Goal: Task Accomplishment & Management: Use online tool/utility

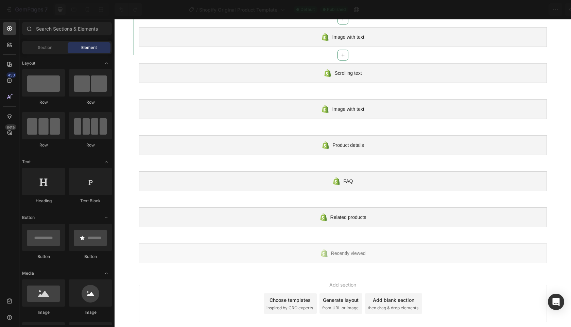
scroll to position [184, 0]
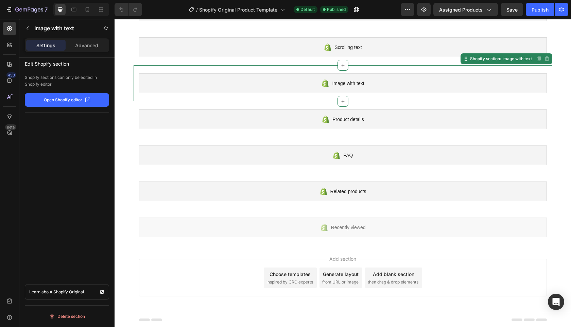
click at [399, 82] on div "Image with text" at bounding box center [343, 83] width 408 height 20
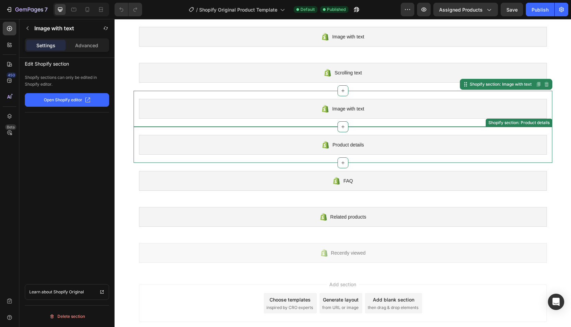
scroll to position [0, 0]
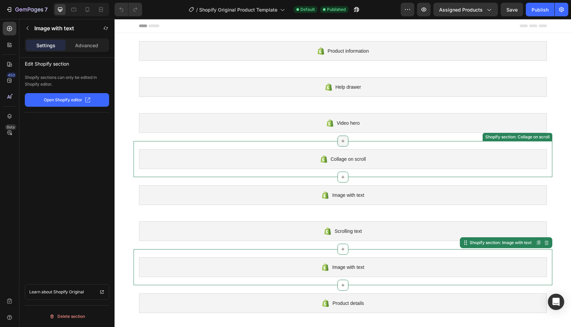
click at [342, 142] on icon at bounding box center [343, 141] width 3 height 3
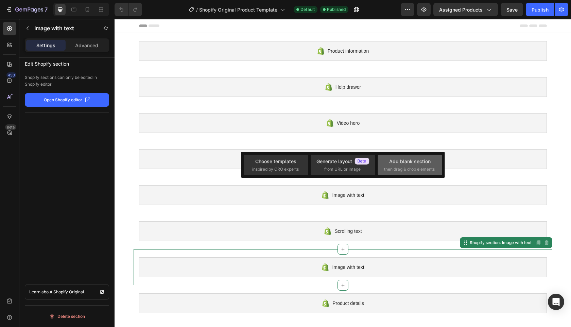
click at [418, 164] on div "Add blank section" at bounding box center [409, 161] width 41 height 7
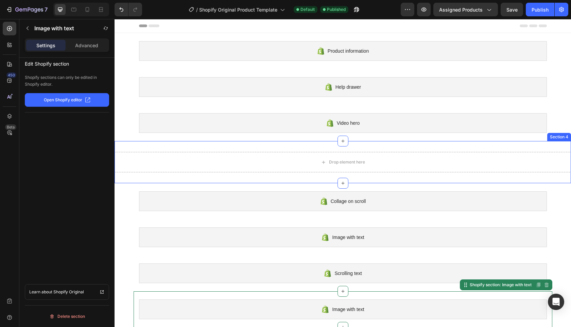
click at [441, 147] on div "Drop element here Section 4" at bounding box center [343, 162] width 457 height 42
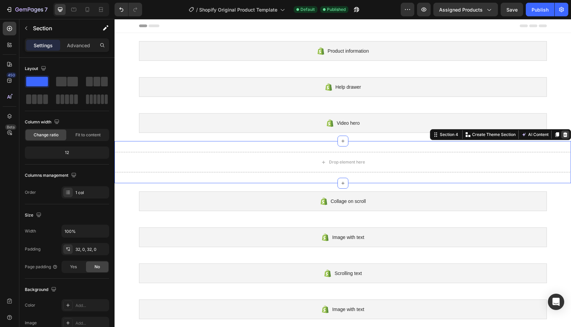
click at [564, 134] on icon at bounding box center [566, 134] width 4 height 5
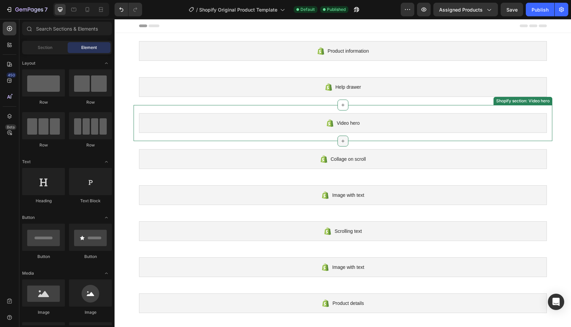
click at [342, 140] on icon at bounding box center [343, 141] width 3 height 3
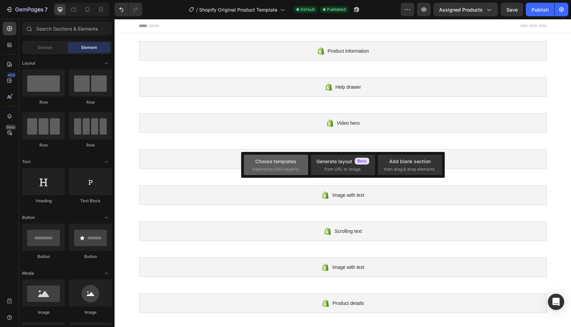
click at [286, 164] on div "Choose templates" at bounding box center [275, 161] width 41 height 7
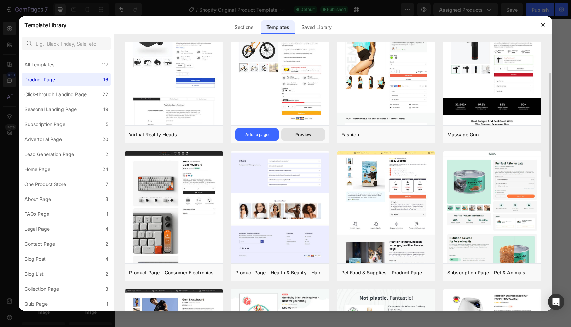
scroll to position [50, 0]
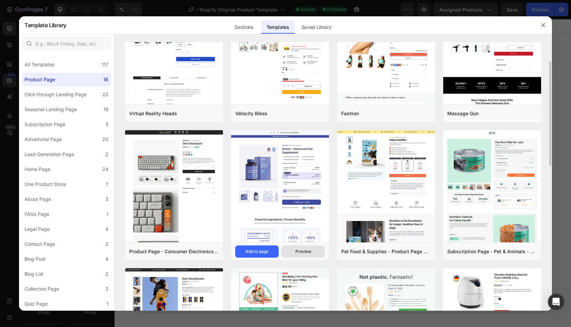
click at [311, 252] on div "Preview" at bounding box center [304, 252] width 16 height 6
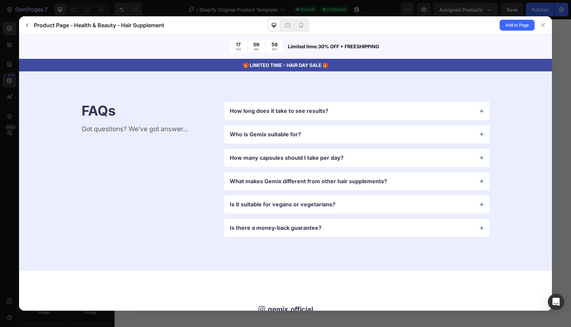
scroll to position [1856, 0]
click at [331, 104] on div "How long does it take to see results?" at bounding box center [356, 110] width 265 height 18
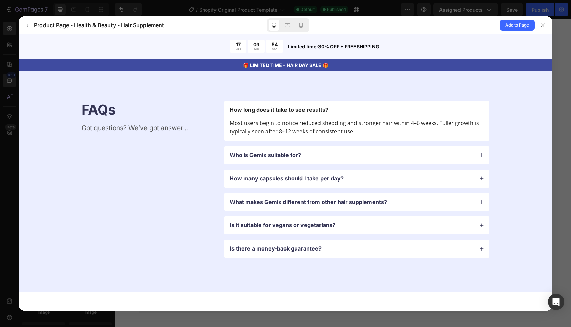
click at [331, 104] on div "How long does it take to see results?" at bounding box center [356, 110] width 265 height 18
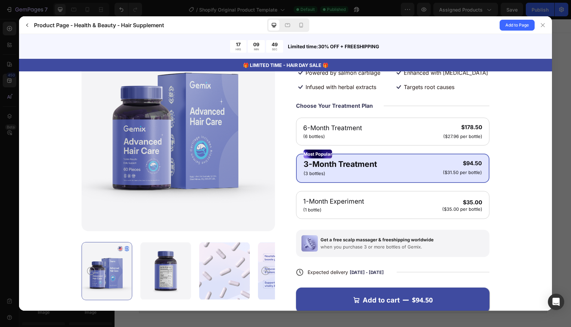
scroll to position [94, 0]
click at [512, 129] on form "Your selections will add an additional charge of" at bounding box center [285, 174] width 479 height 339
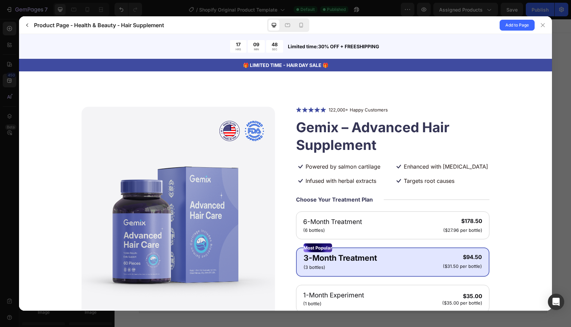
scroll to position [78, 0]
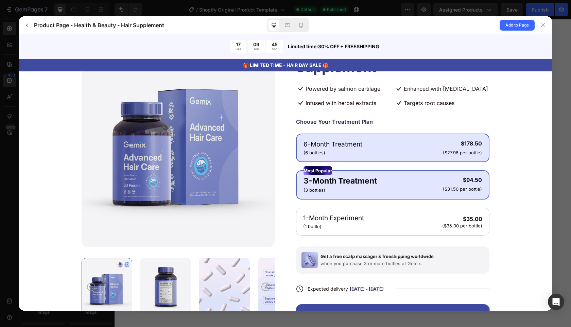
click at [367, 143] on gp-row "6-Month Treatment (6 bottles) $178.50 ($27.96 per bottle)" at bounding box center [393, 148] width 179 height 16
click at [365, 186] on p "3-Month Treatment" at bounding box center [340, 181] width 73 height 12
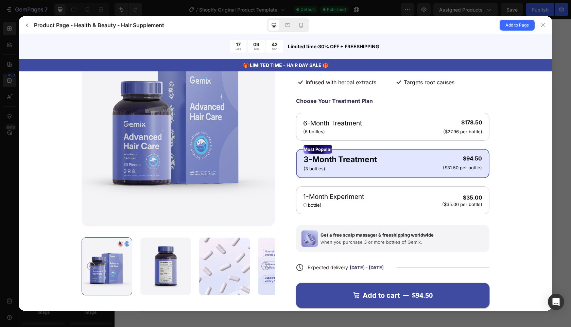
scroll to position [128, 0]
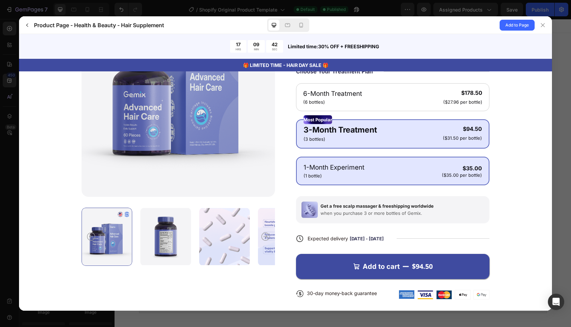
click at [368, 170] on gp-row "1-Month Experiment (1 bottle) $35.00 ($35.00 per bottle)" at bounding box center [393, 171] width 179 height 16
click at [381, 133] on gp-row "3-Month Treatment (3 bottles) $94.50 ($31.50 per bottle)" at bounding box center [393, 133] width 179 height 18
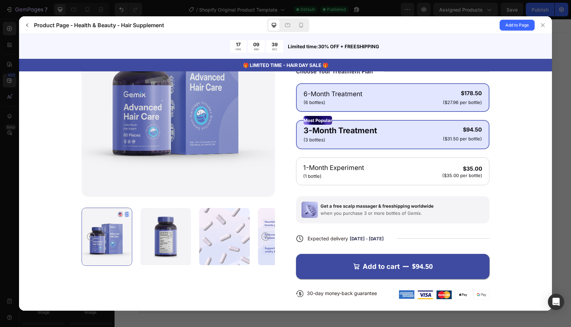
click at [399, 100] on gp-row "6-Month Treatment (6 bottles) $178.50 ($27.96 per bottle)" at bounding box center [393, 97] width 179 height 16
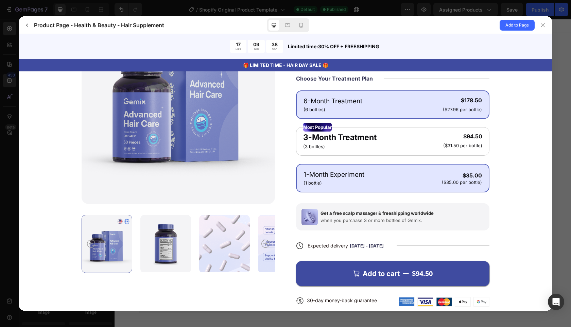
scroll to position [121, 0]
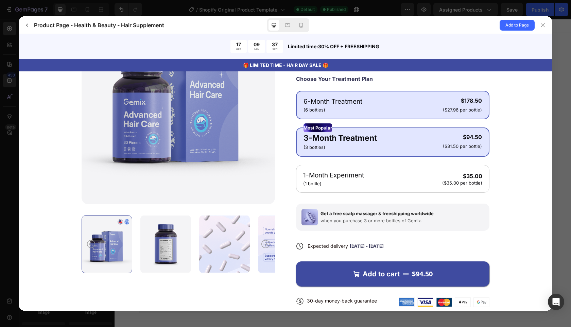
click at [390, 140] on gp-row "3-Month Treatment (3 bottles) $94.50 ($31.50 per bottle)" at bounding box center [393, 141] width 179 height 18
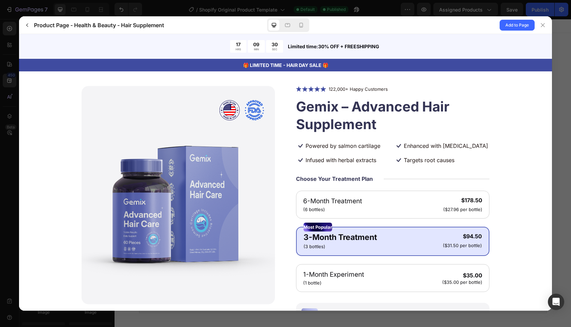
scroll to position [23, 0]
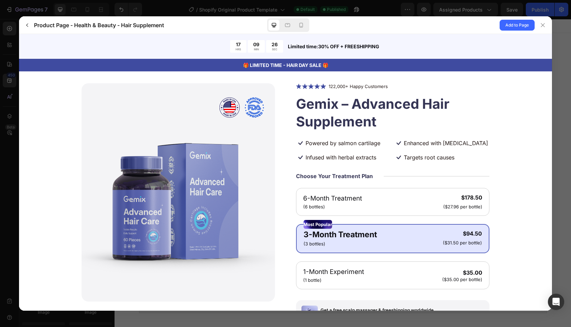
drag, startPoint x: 563, startPoint y: 56, endPoint x: 366, endPoint y: 186, distance: 235.5
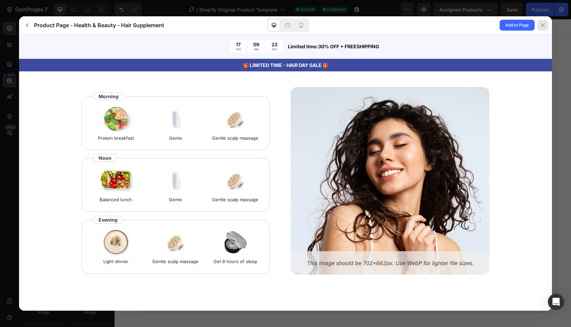
scroll to position [1235, 0]
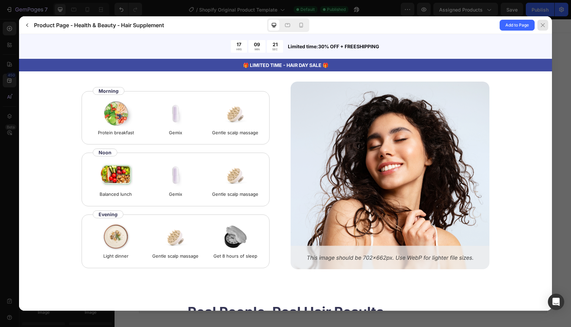
click at [543, 26] on icon at bounding box center [542, 24] width 5 height 5
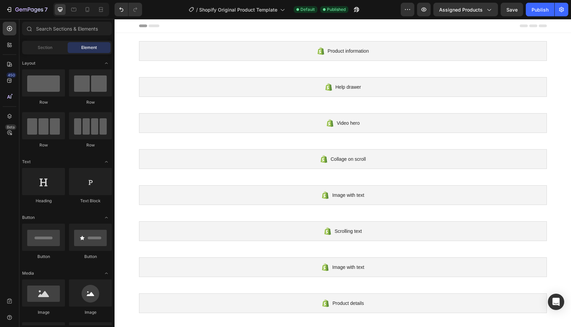
click at [151, 25] on icon at bounding box center [154, 25] width 11 height 3
click at [135, 26] on div at bounding box center [343, 26] width 457 height 14
click at [139, 25] on icon at bounding box center [143, 25] width 8 height 3
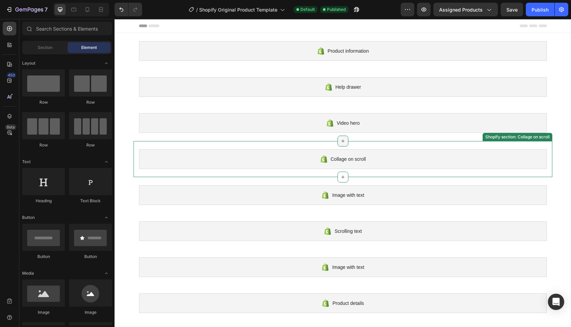
click at [341, 139] on icon at bounding box center [342, 140] width 5 height 5
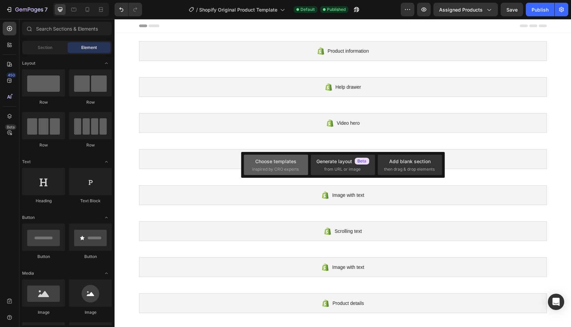
click at [296, 164] on div "Choose templates" at bounding box center [275, 161] width 41 height 7
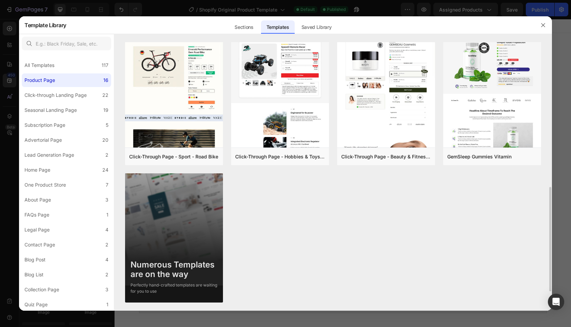
scroll to position [354, 0]
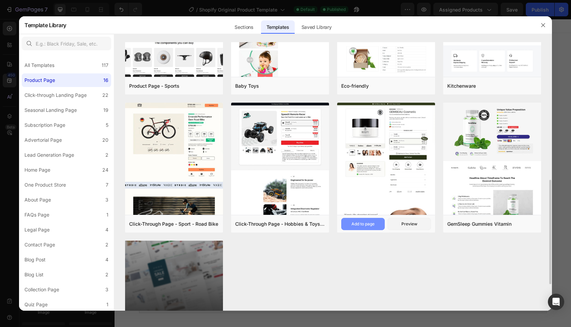
click at [367, 224] on div "Add to page" at bounding box center [363, 224] width 23 height 6
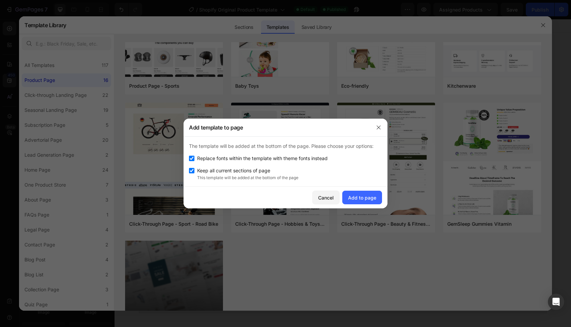
click at [192, 160] on input "checkbox" at bounding box center [191, 158] width 5 height 5
click at [192, 158] on input "checkbox" at bounding box center [191, 158] width 5 height 5
checkbox input "true"
click at [370, 200] on div "Add to page" at bounding box center [362, 197] width 28 height 7
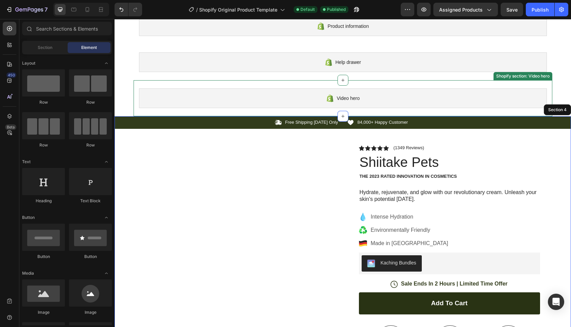
scroll to position [4, 0]
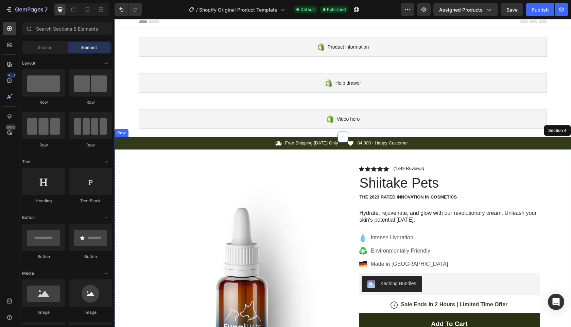
click at [556, 145] on div "Icon Free Shipping Today Only Text Block Row Icon 84,000+ Happy Customer Text B…" at bounding box center [343, 143] width 457 height 7
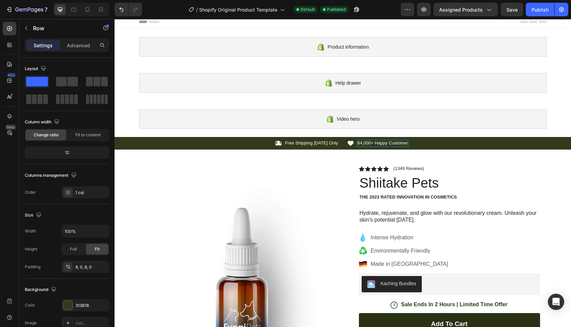
click at [394, 143] on p "84,000+ Happy Customer" at bounding box center [383, 143] width 51 height 6
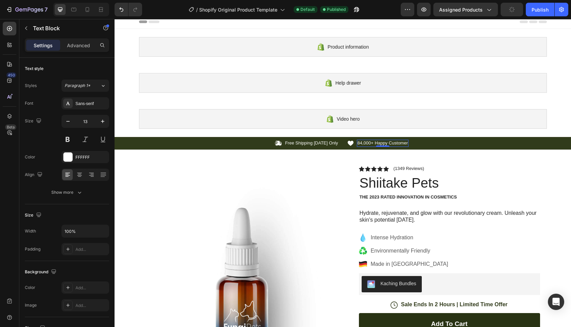
click at [385, 142] on p "84,000+ Happy Customer" at bounding box center [383, 143] width 51 height 6
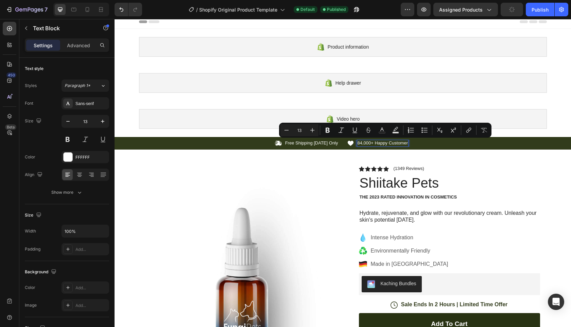
click at [399, 143] on p "84,000+ Happy Customer" at bounding box center [383, 143] width 51 height 6
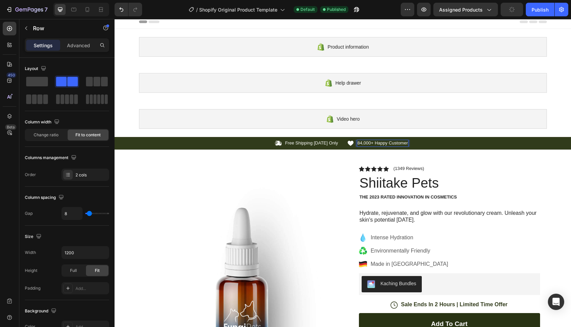
click at [431, 145] on div "Icon 84,000+ Happy Customer Text Block 0 Row" at bounding box center [447, 143] width 200 height 7
click at [330, 144] on p "Free Shipping Today Only" at bounding box center [311, 143] width 53 height 6
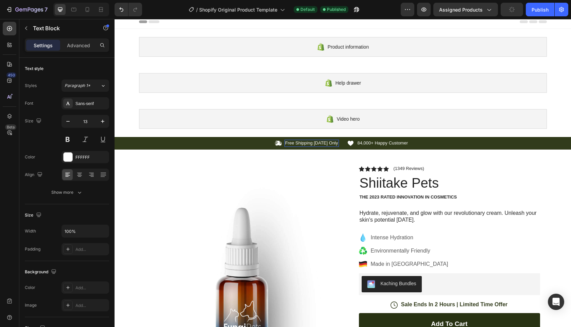
click at [330, 144] on p "Free Shipping Today Only" at bounding box center [311, 143] width 53 height 6
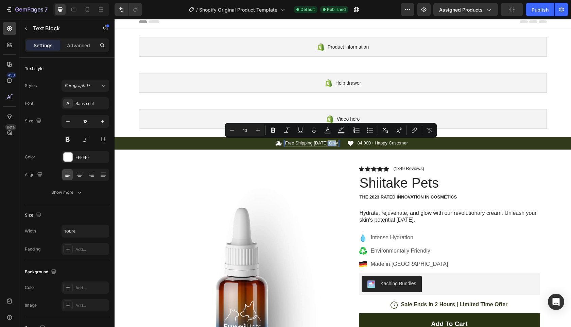
click at [327, 144] on p "Free Shipping Today Only" at bounding box center [311, 143] width 53 height 6
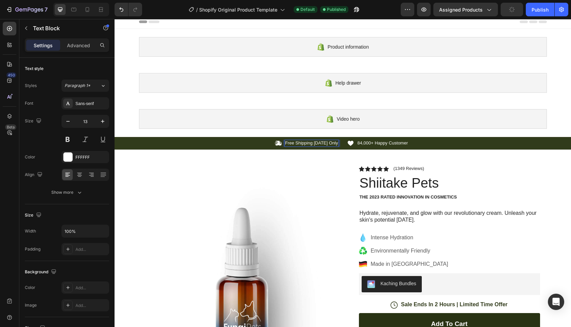
click at [323, 144] on p "Free Shipping Today Only" at bounding box center [311, 143] width 53 height 6
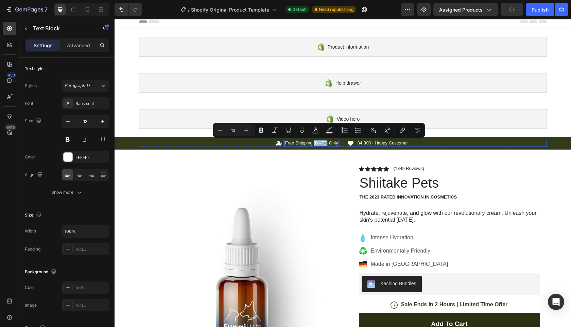
click at [453, 143] on div "Icon 84,000+ Happy Customer Text Block Row" at bounding box center [447, 143] width 200 height 7
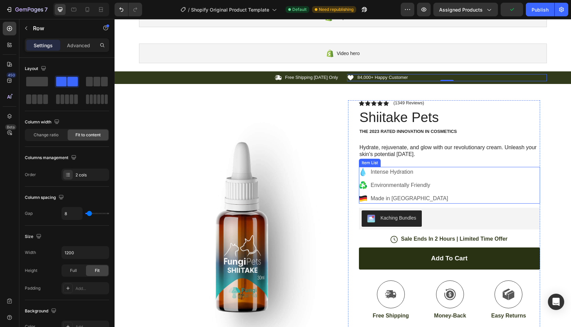
scroll to position [69, 0]
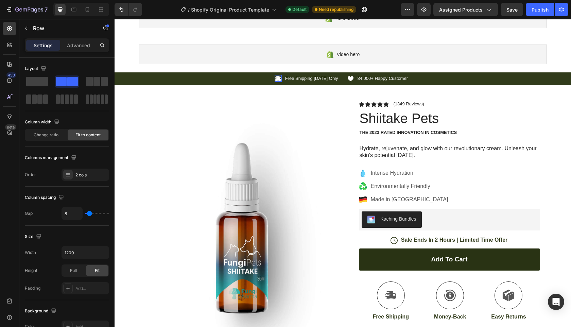
click at [277, 79] on icon at bounding box center [278, 78] width 6 height 5
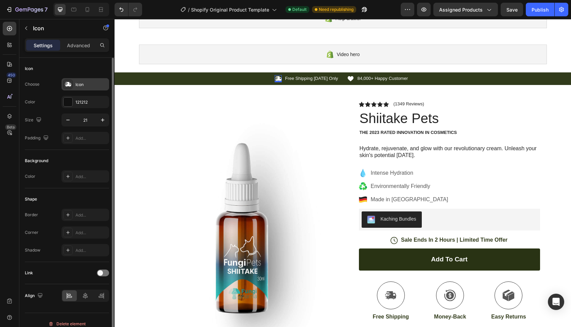
click at [86, 86] on div "Icon" at bounding box center [92, 85] width 32 height 6
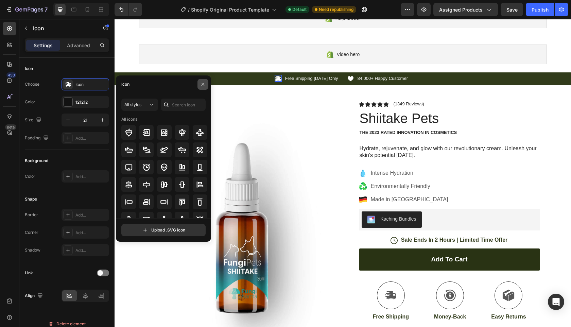
drag, startPoint x: 202, startPoint y: 84, endPoint x: 90, endPoint y: 67, distance: 113.6
click at [202, 84] on icon "button" at bounding box center [203, 84] width 3 height 3
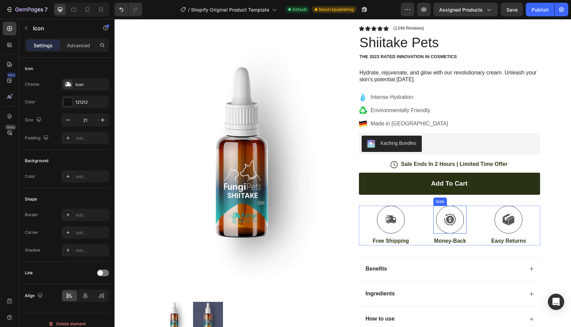
scroll to position [161, 0]
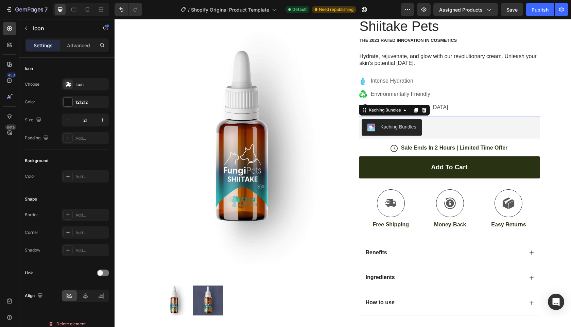
click at [387, 127] on div "Kaching Bundles" at bounding box center [399, 126] width 36 height 7
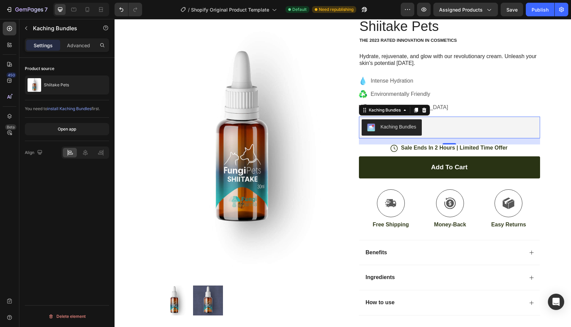
click at [68, 110] on span "install Kaching Bundles" at bounding box center [69, 108] width 44 height 5
click at [546, 130] on div "Icon Free Shipping Today Only Text Block Row Icon 84,000+ Happy Customer Text B…" at bounding box center [343, 200] width 457 height 440
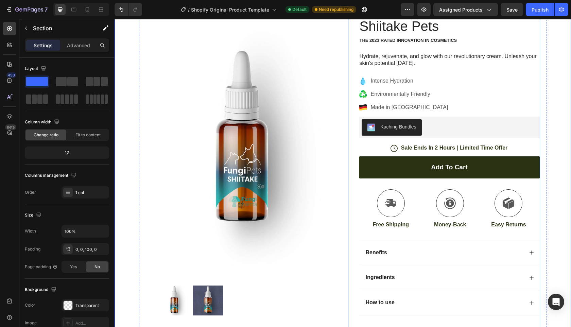
scroll to position [247, 0]
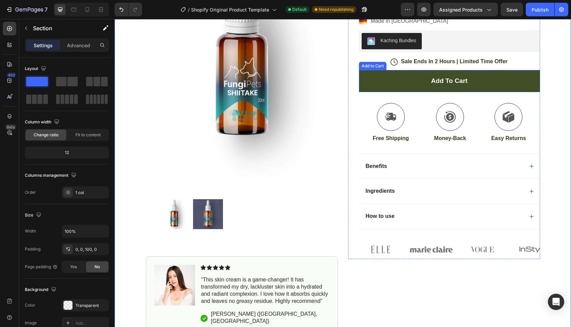
click at [505, 82] on button "Add to cart" at bounding box center [449, 81] width 181 height 22
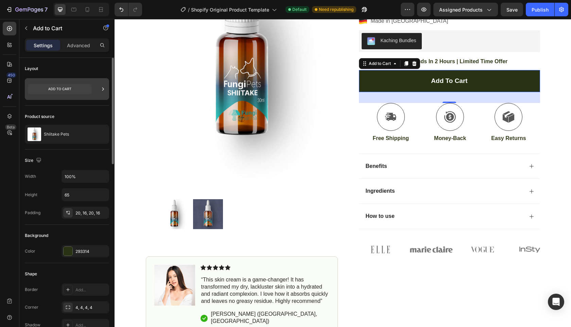
click at [103, 90] on icon at bounding box center [103, 89] width 7 height 7
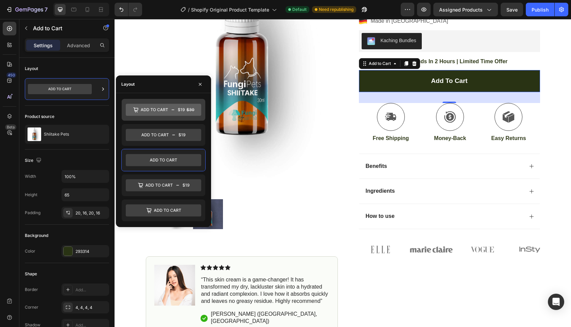
click at [156, 109] on icon at bounding box center [164, 110] width 76 height 12
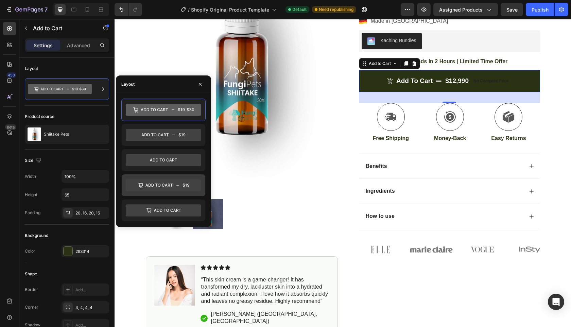
click at [164, 188] on icon at bounding box center [164, 185] width 76 height 12
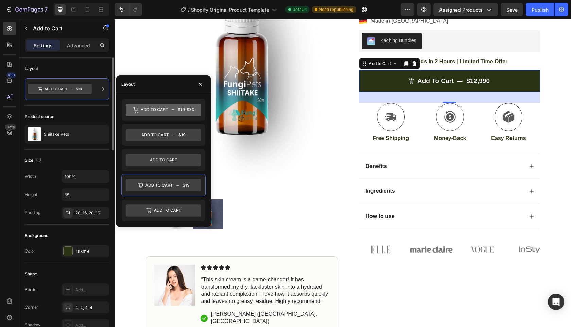
click at [94, 71] on div "Layout" at bounding box center [67, 68] width 84 height 11
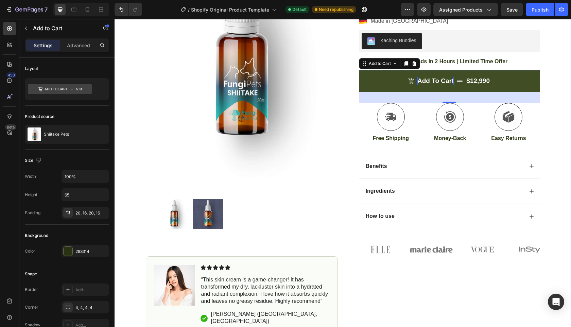
click at [428, 81] on div "Add to cart" at bounding box center [436, 81] width 36 height 9
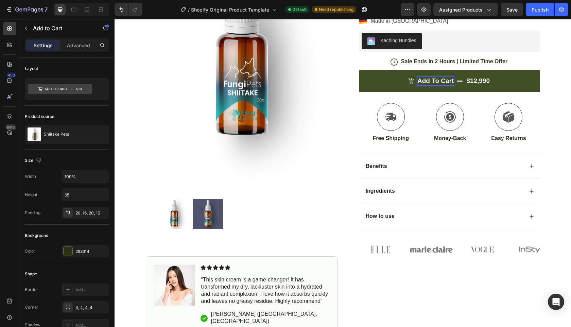
click at [431, 80] on p "Add to cart" at bounding box center [436, 81] width 36 height 9
click at [359, 70] on button "Añadir $12,990" at bounding box center [449, 81] width 181 height 22
click at [359, 70] on button "Añadir al $12,990" at bounding box center [449, 81] width 181 height 22
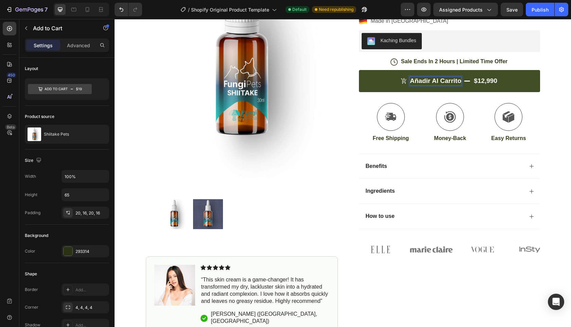
click at [402, 79] on icon "Añadir al carrito" at bounding box center [404, 81] width 6 height 6
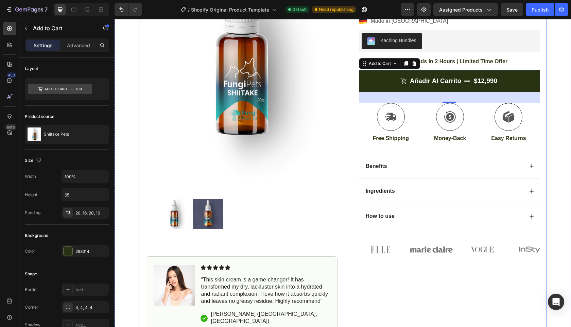
click at [550, 86] on div "Icon Free Shipping Today Only Text Block Row Icon 84,000+ Happy Customer Text B…" at bounding box center [343, 114] width 457 height 440
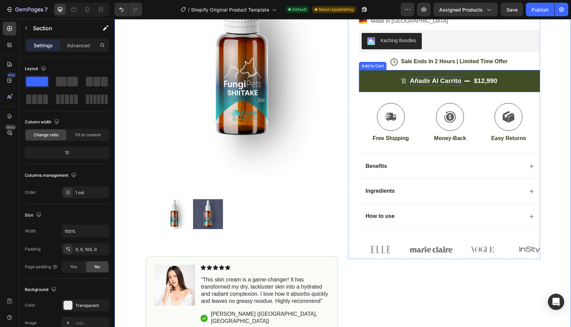
click at [523, 78] on button "Añadir al carrito $12,990" at bounding box center [449, 81] width 181 height 22
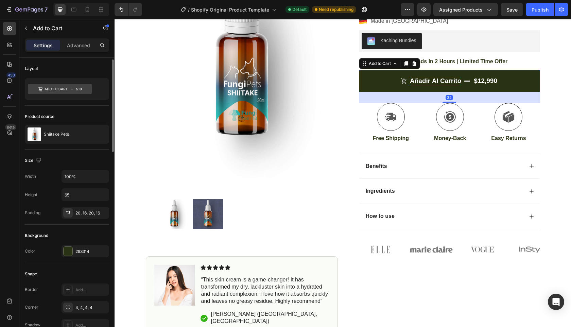
scroll to position [13, 0]
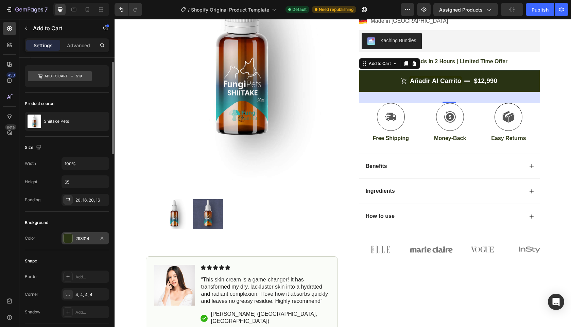
click at [70, 238] on div at bounding box center [68, 238] width 9 height 9
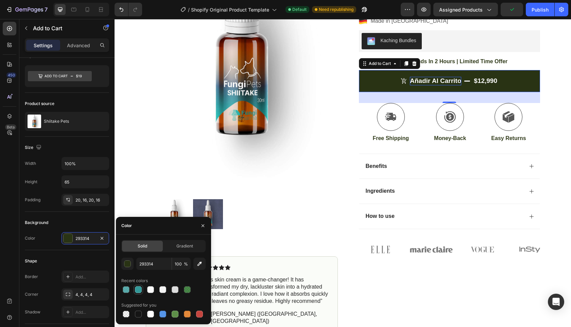
click at [138, 291] on div at bounding box center [138, 289] width 7 height 7
type input "339999"
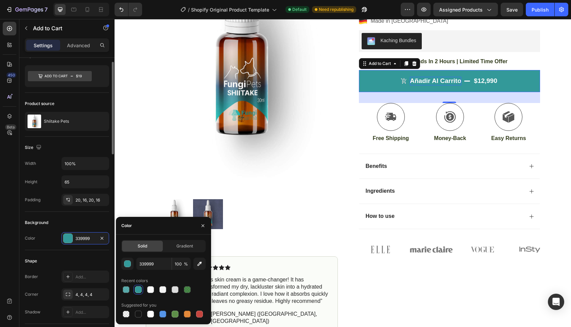
scroll to position [30, 0]
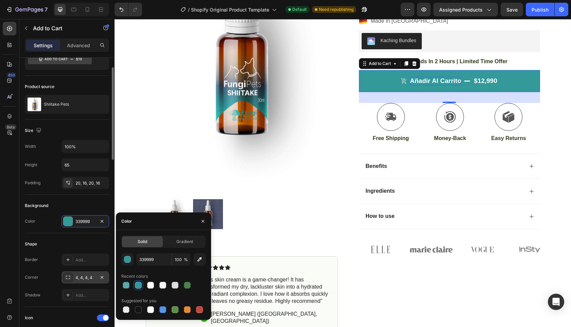
click at [65, 281] on div at bounding box center [68, 278] width 10 height 10
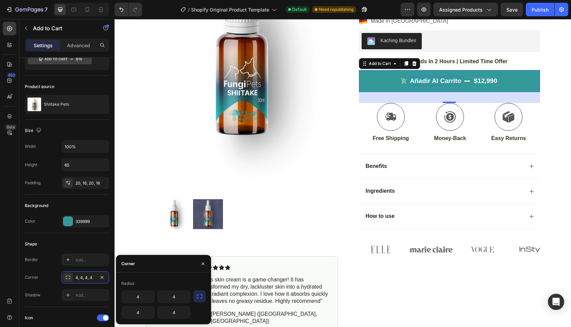
click at [198, 298] on icon "button" at bounding box center [199, 296] width 7 height 7
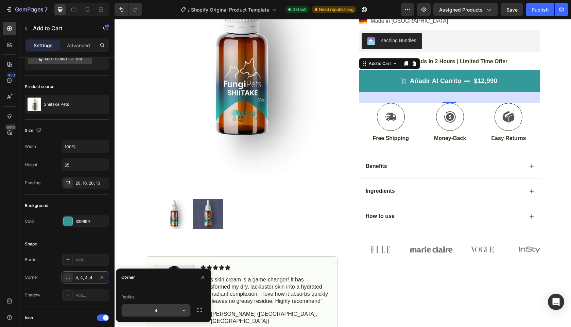
click at [147, 310] on input "4" at bounding box center [156, 310] width 69 height 12
type input "10"
click at [106, 257] on div "Add..." at bounding box center [92, 260] width 32 height 6
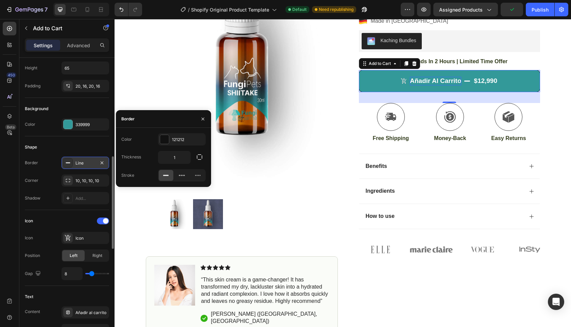
scroll to position [171, 0]
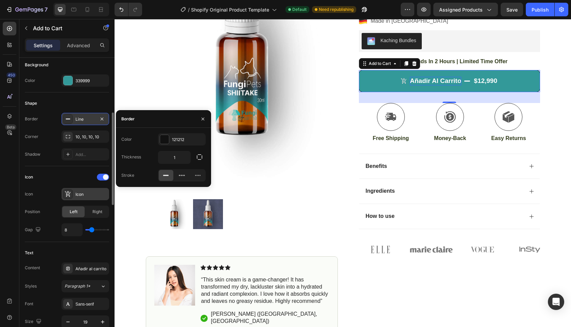
click at [70, 195] on icon at bounding box center [68, 194] width 7 height 7
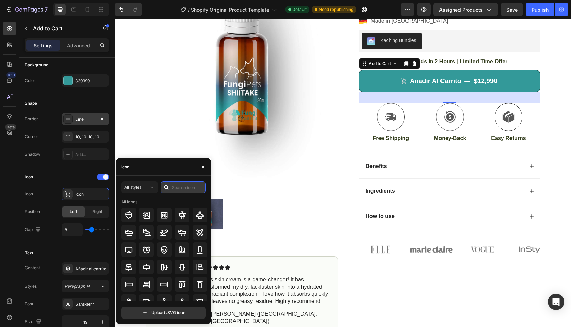
click at [184, 186] on input "text" at bounding box center [183, 187] width 45 height 12
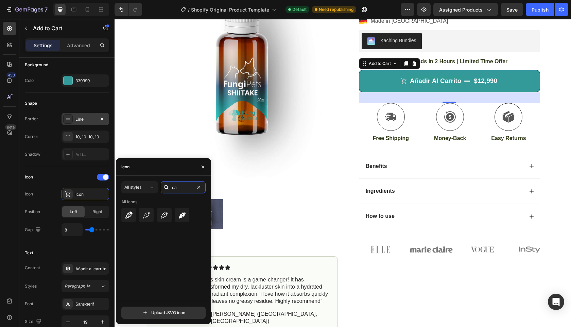
type input "c"
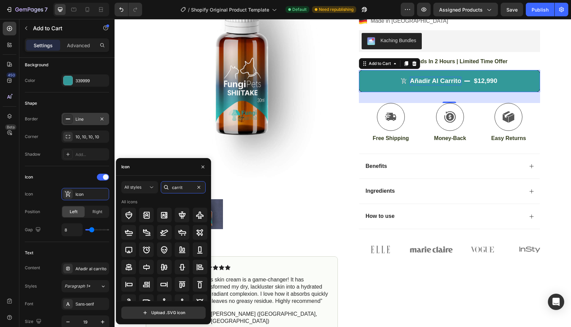
type input "carrito"
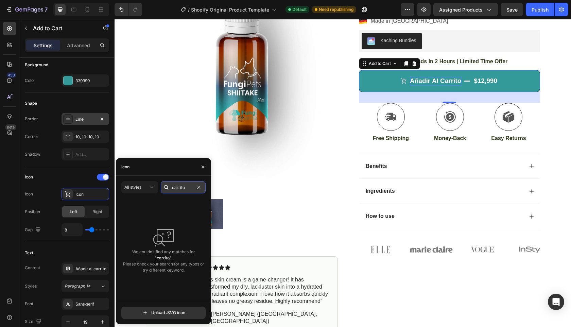
click at [184, 186] on input "carrito" at bounding box center [183, 187] width 45 height 12
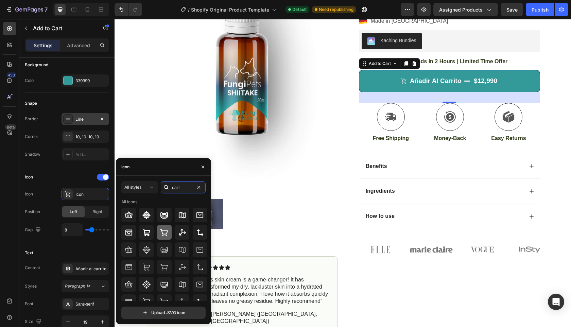
type input "cart"
click at [164, 232] on icon at bounding box center [164, 233] width 8 height 8
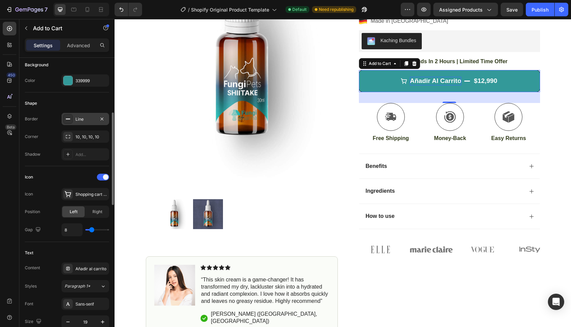
click at [69, 177] on div "Icon" at bounding box center [67, 177] width 84 height 11
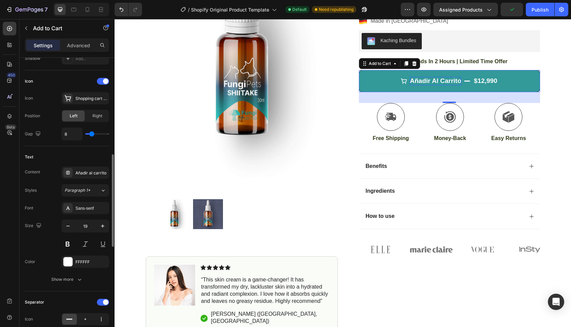
scroll to position [275, 0]
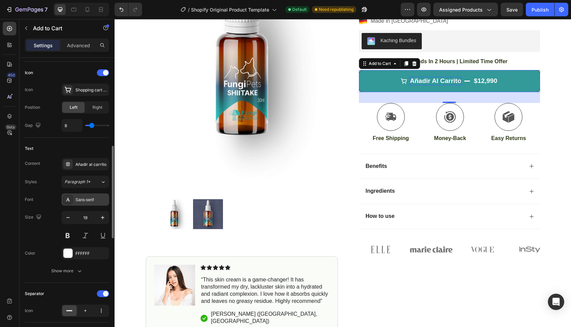
click at [91, 204] on div "Sans-serif" at bounding box center [86, 200] width 48 height 12
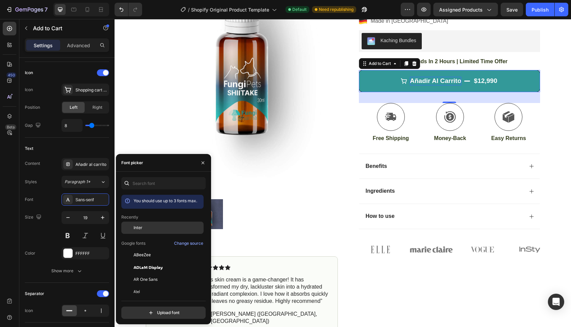
click at [142, 228] on span "Inter" at bounding box center [138, 228] width 9 height 6
click at [51, 191] on div "Styles Paragraph 1* Font Inter Size 19 Color FFFFFF Show more" at bounding box center [67, 226] width 84 height 101
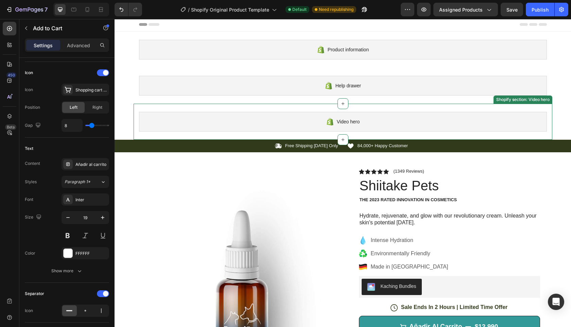
scroll to position [0, 0]
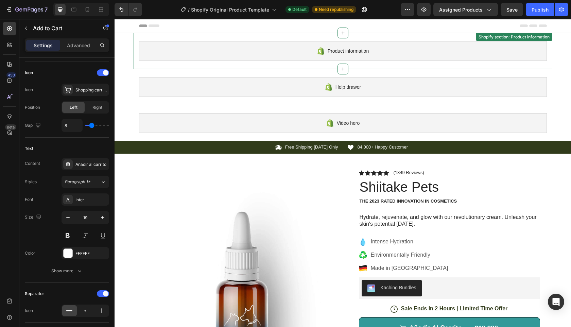
click at [417, 49] on div "Product information" at bounding box center [343, 51] width 408 height 20
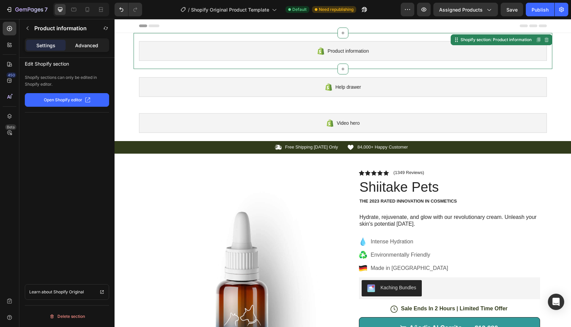
click at [86, 45] on p "Advanced" at bounding box center [86, 45] width 23 height 7
click at [46, 47] on p "Settings" at bounding box center [45, 45] width 19 height 7
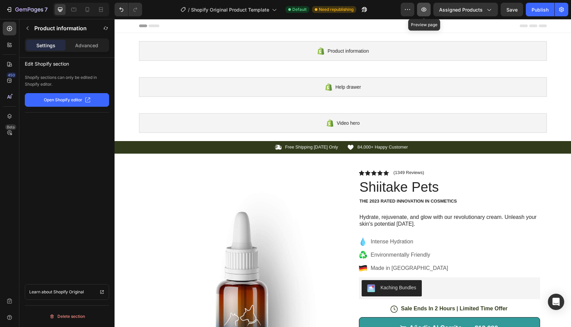
click at [422, 9] on icon "button" at bounding box center [424, 9] width 7 height 7
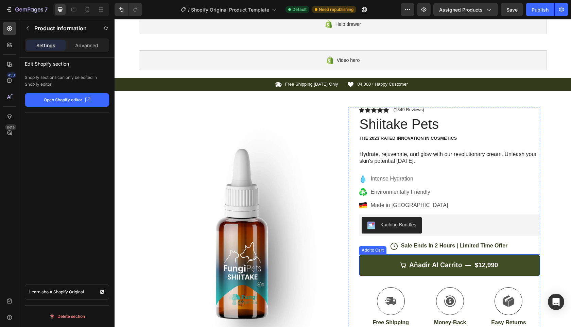
scroll to position [33, 0]
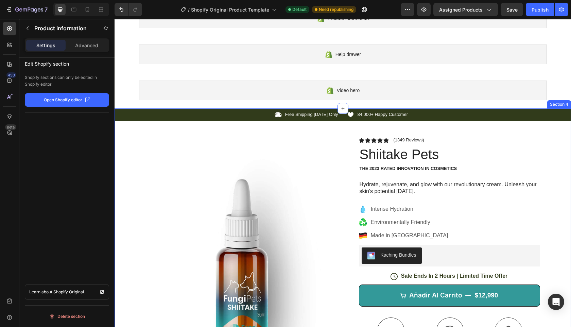
click at [547, 152] on div "Icon Free Shipping Today Only Text Block Row Icon 84,000+ Happy Customer Text B…" at bounding box center [343, 329] width 457 height 440
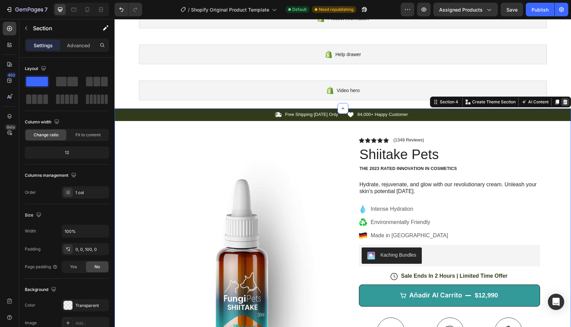
click at [564, 100] on icon at bounding box center [566, 102] width 4 height 5
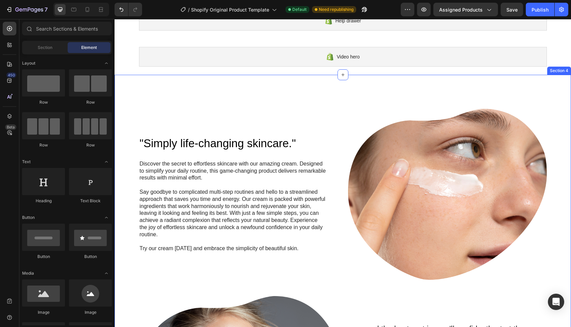
scroll to position [56, 0]
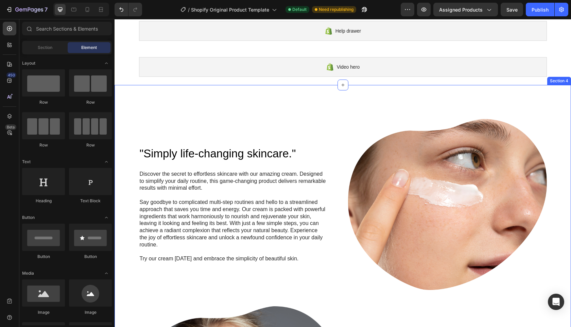
click at [547, 110] on div ""Simply life-changing skincare." Heading Discover the secret to effortless skin…" at bounding box center [343, 298] width 457 height 427
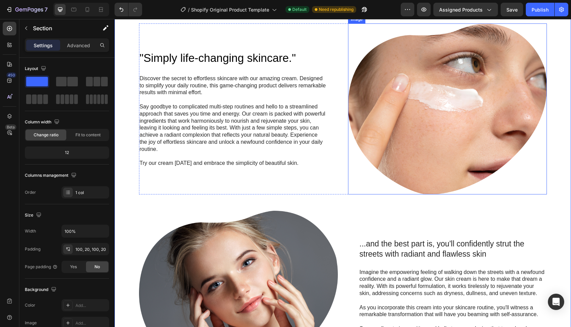
scroll to position [182, 0]
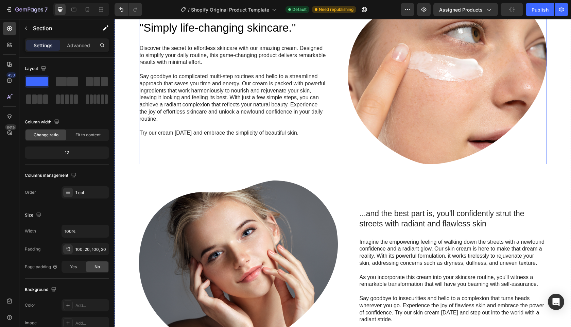
click at [327, 146] on div ""Simply life-changing skincare." Heading Discover the secret to effortless skin…" at bounding box center [238, 78] width 199 height 171
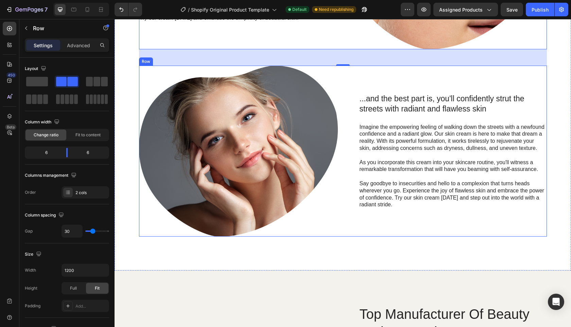
scroll to position [204, 0]
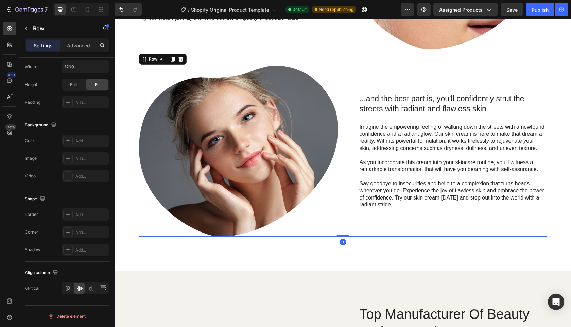
click at [341, 88] on div "...and the best part is, you'll confidently strut the streets with radiant and …" at bounding box center [343, 151] width 408 height 171
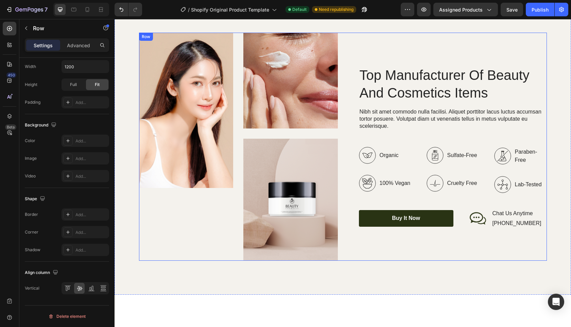
scroll to position [535, 0]
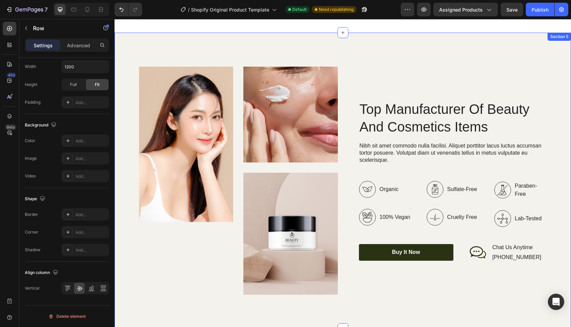
click at [365, 53] on div "Image Image Image Row Top Manufacturer Of Beauty And Cosmetics Items Heading Ni…" at bounding box center [343, 181] width 457 height 296
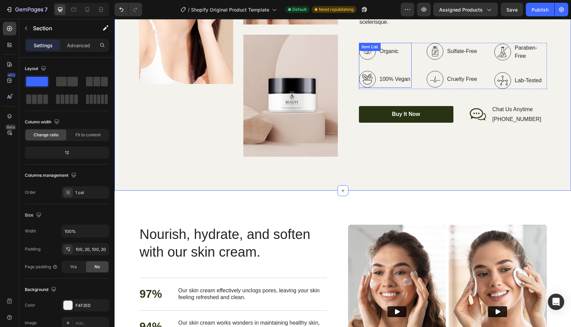
scroll to position [486, 0]
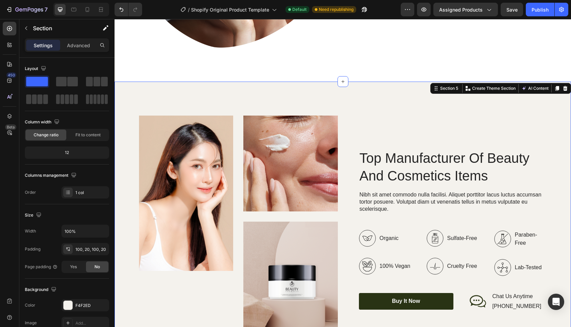
click at [564, 88] on icon at bounding box center [566, 88] width 4 height 5
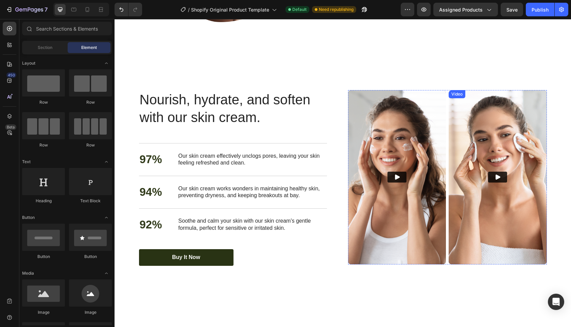
scroll to position [508, 0]
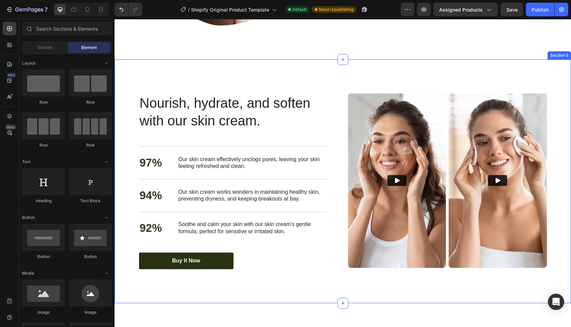
click at [557, 71] on div "Nourish, hydrate, and soften with our skin cream. Heading Nourish, hydrate, and…" at bounding box center [343, 182] width 457 height 244
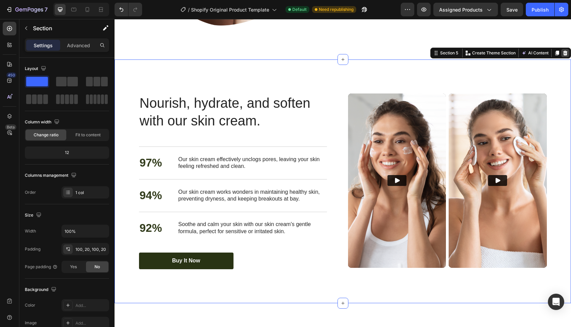
click at [563, 53] on icon at bounding box center [565, 52] width 5 height 5
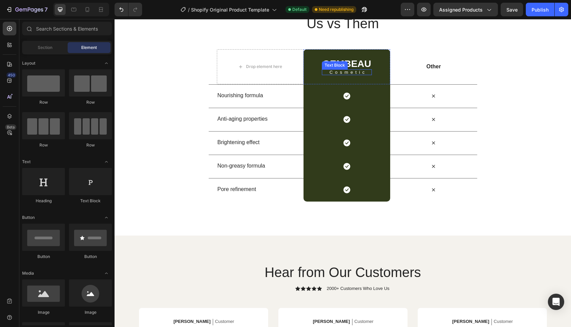
scroll to position [455, 0]
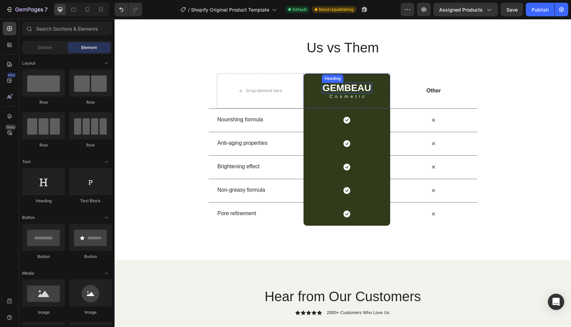
click at [348, 88] on h2 "GEMBEAU" at bounding box center [347, 88] width 50 height 11
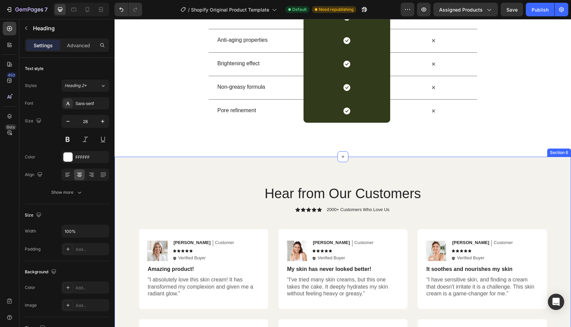
scroll to position [622, 0]
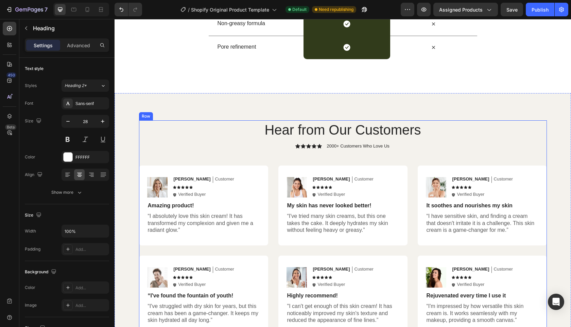
click at [456, 150] on div "Hear from Our Customers Heading Icon Icon Icon Icon Icon Icon List 2000+ Custom…" at bounding box center [343, 228] width 408 height 216
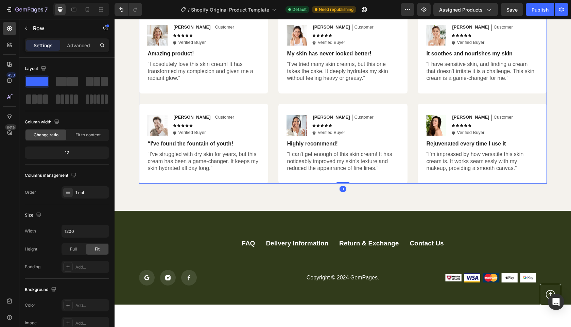
scroll to position [789, 0]
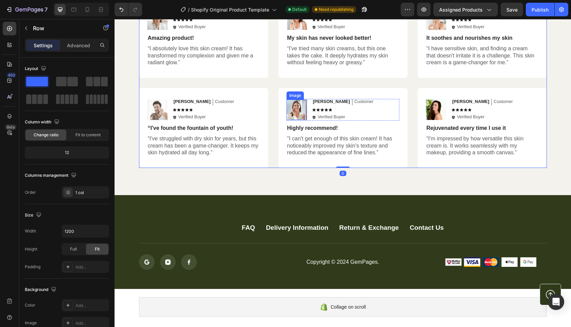
click at [297, 111] on img at bounding box center [297, 110] width 20 height 20
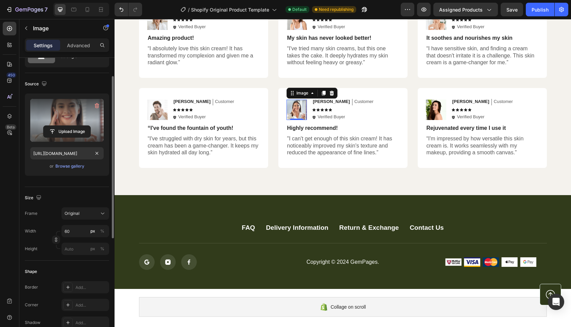
scroll to position [34, 0]
click at [98, 104] on icon "button" at bounding box center [97, 104] width 4 height 5
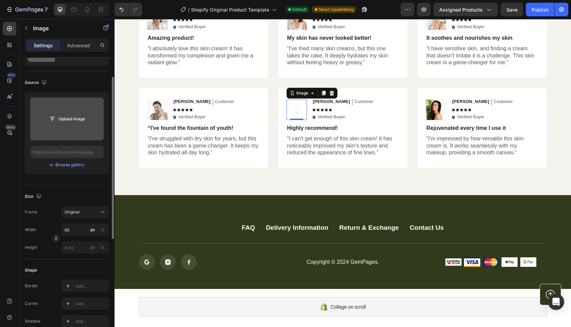
click at [296, 110] on img at bounding box center [297, 110] width 20 height 20
click at [329, 93] on icon at bounding box center [331, 92] width 5 height 5
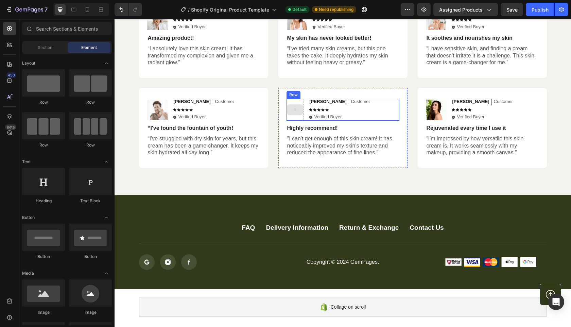
click at [298, 102] on div at bounding box center [295, 110] width 17 height 22
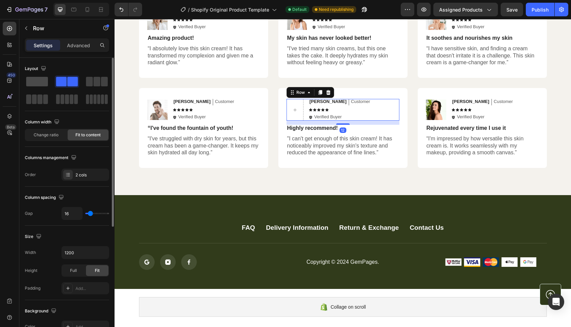
click at [38, 80] on span at bounding box center [37, 82] width 22 height 10
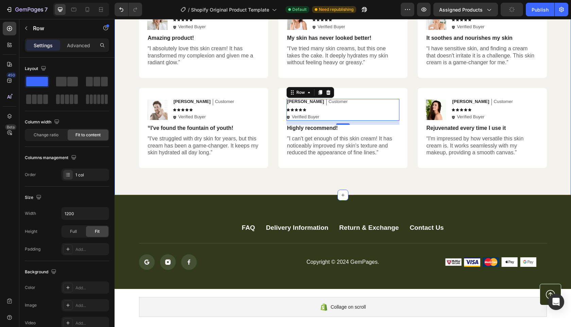
click at [378, 182] on div "Hear from Our Customers Heading Icon Icon Icon Icon Icon Icon List 2000+ Custom…" at bounding box center [343, 61] width 457 height 270
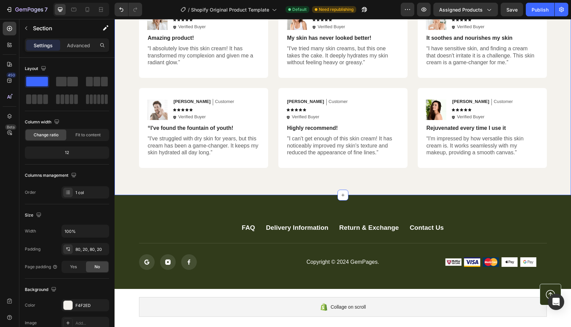
scroll to position [781, 0]
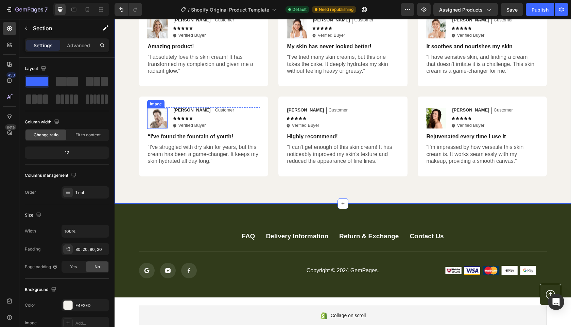
click at [154, 117] on img at bounding box center [157, 118] width 20 height 20
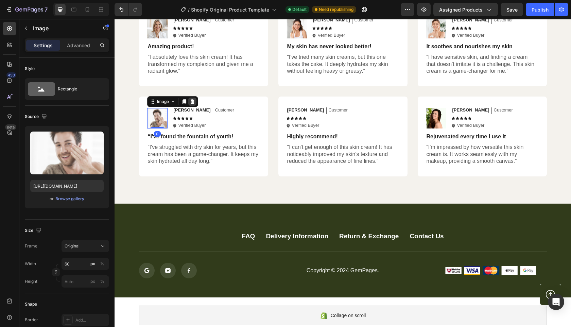
click at [192, 102] on icon at bounding box center [192, 101] width 4 height 5
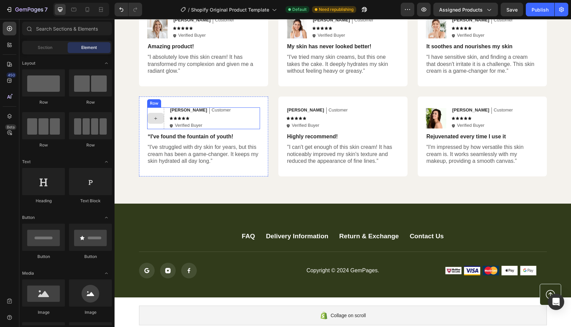
click at [155, 114] on div at bounding box center [156, 118] width 16 height 11
click at [217, 122] on div "Michael Text Block Customer Text Block Row Icon Icon Icon Icon Icon Icon List I…" at bounding box center [215, 118] width 90 height 22
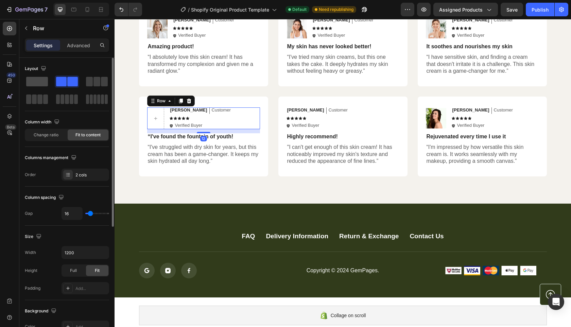
click at [40, 81] on span at bounding box center [37, 82] width 22 height 10
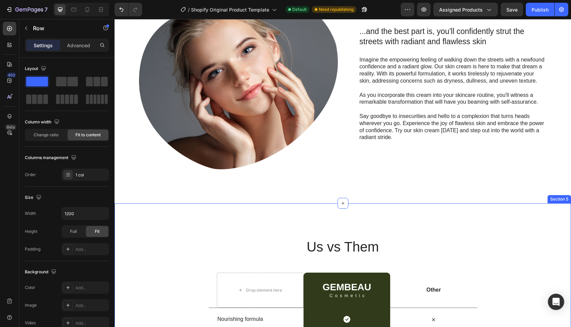
scroll to position [366, 0]
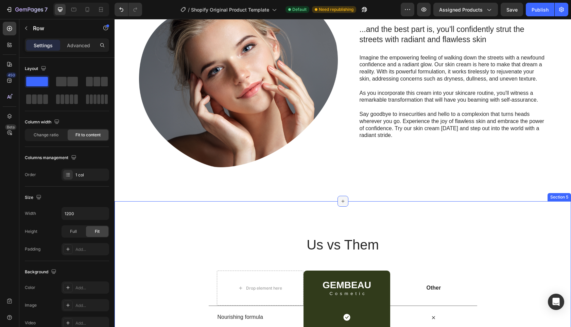
click at [342, 201] on icon at bounding box center [343, 201] width 3 height 3
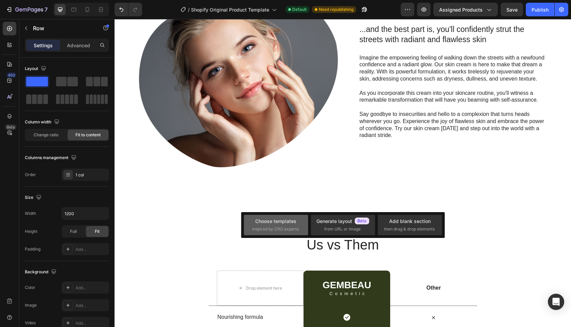
click at [276, 225] on div "Choose templates inspired by CRO experts" at bounding box center [276, 225] width 48 height 15
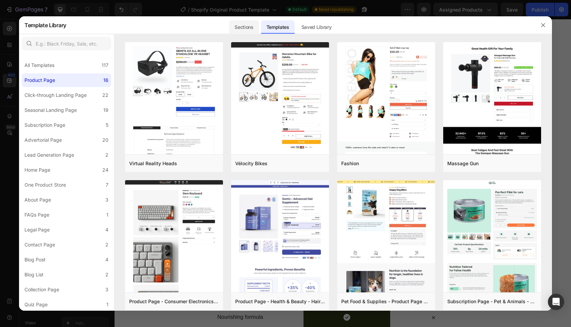
click at [246, 30] on div "Sections" at bounding box center [244, 27] width 30 height 14
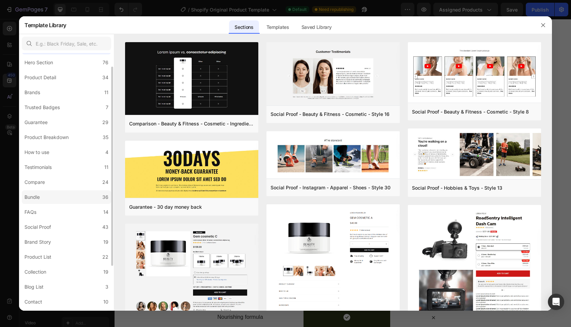
scroll to position [34, 0]
click at [39, 186] on label "Bundle 36" at bounding box center [66, 181] width 89 height 14
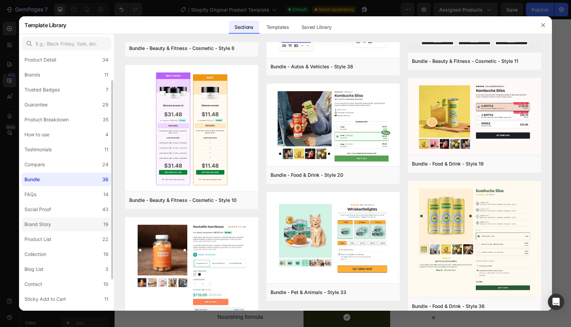
scroll to position [76, 0]
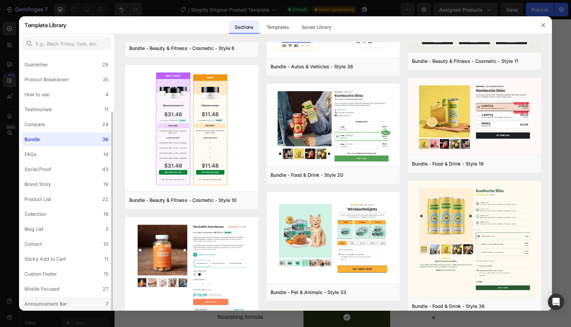
click at [53, 304] on div "Announcement Bar" at bounding box center [45, 304] width 43 height 8
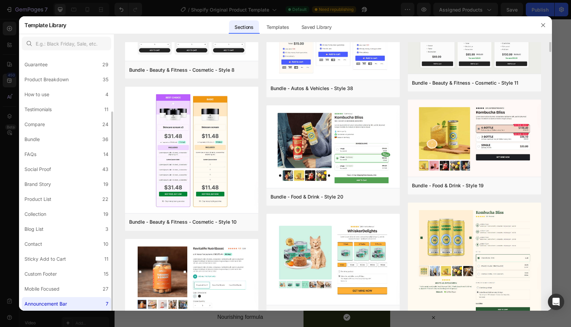
scroll to position [0, 0]
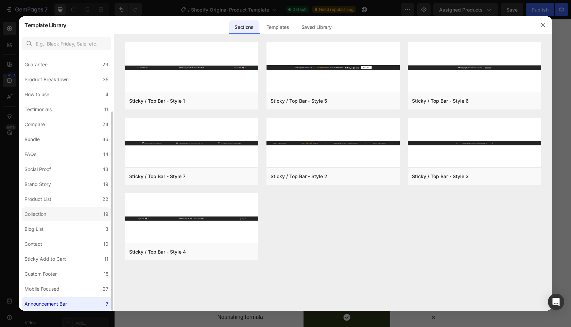
click at [35, 215] on div "Collection" at bounding box center [35, 214] width 22 height 8
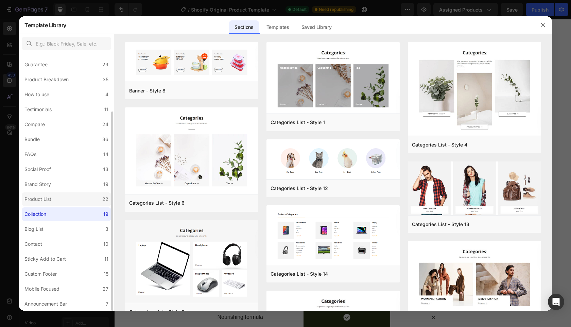
click at [37, 200] on div "Product List" at bounding box center [37, 199] width 27 height 8
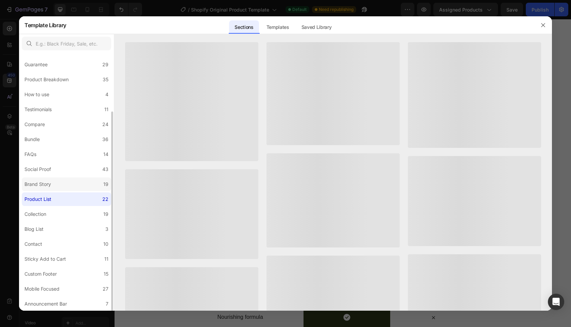
click at [37, 180] on div "Brand Story" at bounding box center [37, 184] width 27 height 8
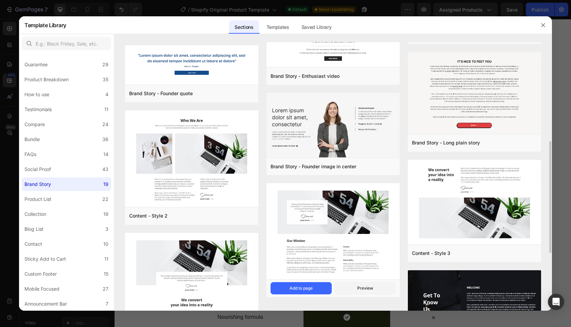
scroll to position [256, 0]
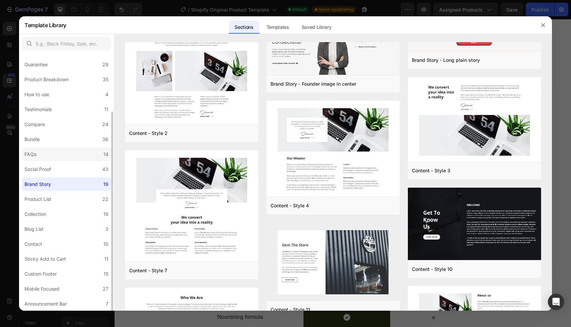
click at [35, 155] on div "FAQs" at bounding box center [30, 154] width 12 height 8
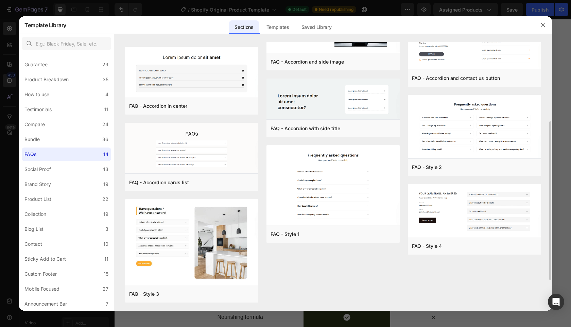
scroll to position [0, 0]
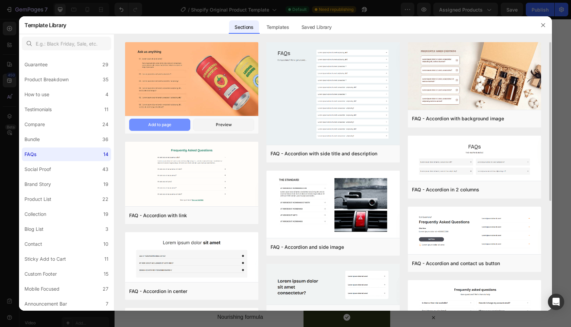
click at [162, 126] on div "Add to page" at bounding box center [159, 125] width 23 height 6
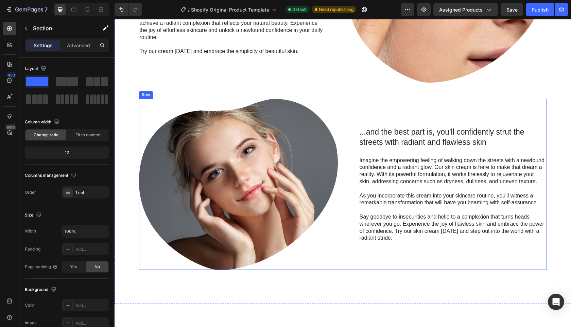
scroll to position [227, 0]
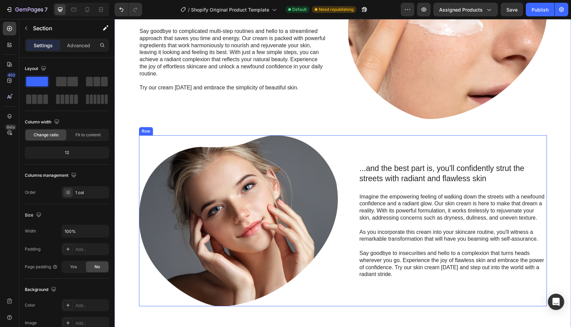
click at [526, 150] on div "...and the best part is, you'll confidently strut the streets with radiant and …" at bounding box center [447, 220] width 199 height 171
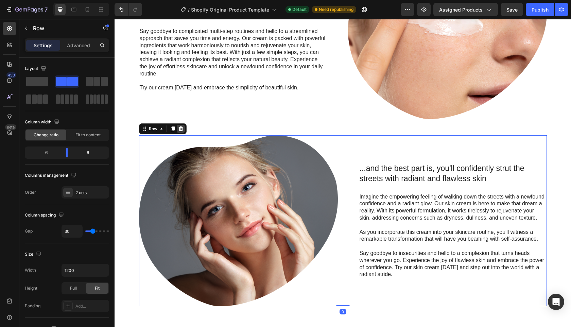
click at [178, 130] on icon at bounding box center [180, 128] width 5 height 5
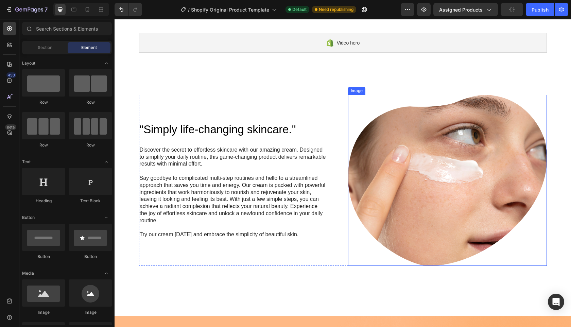
scroll to position [80, 0]
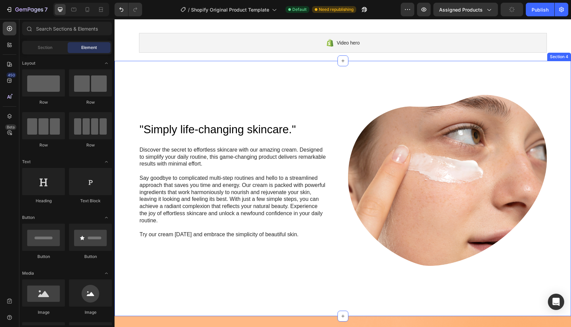
click at [335, 83] on div ""Simply life-changing skincare." Heading Discover the secret to effortless skin…" at bounding box center [343, 188] width 457 height 255
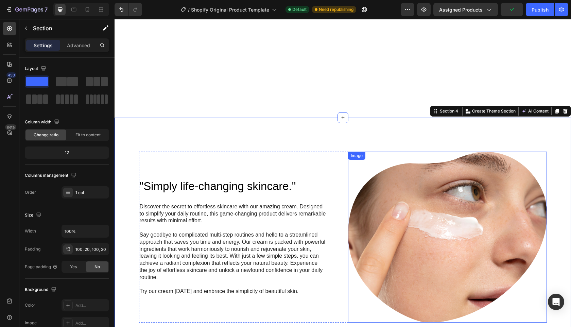
scroll to position [0, 0]
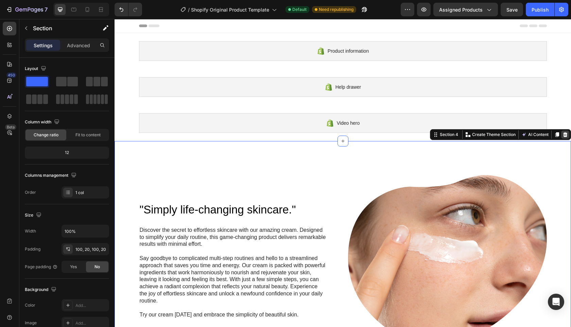
click at [563, 135] on icon at bounding box center [565, 134] width 5 height 5
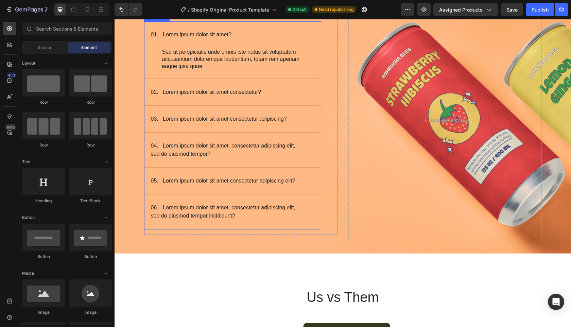
scroll to position [168, 0]
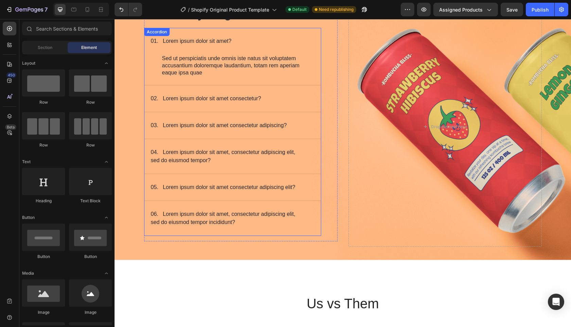
click at [277, 98] on div "02. Lorem ipsum dolor sit amet consectetur?" at bounding box center [227, 99] width 155 height 10
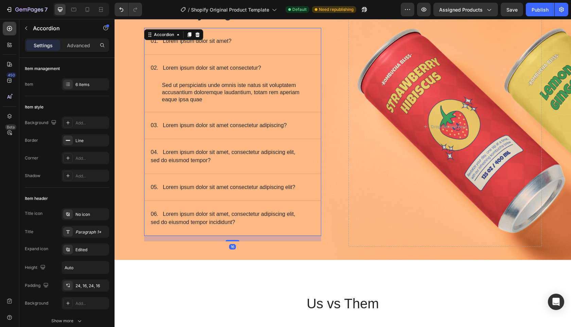
click at [291, 72] on div "02. Lorem ipsum dolor sit amet consectetur?" at bounding box center [227, 68] width 155 height 10
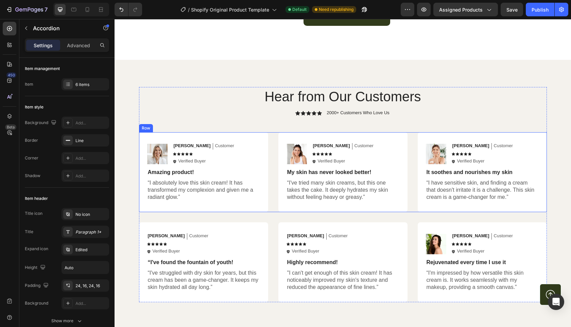
scroll to position [615, 0]
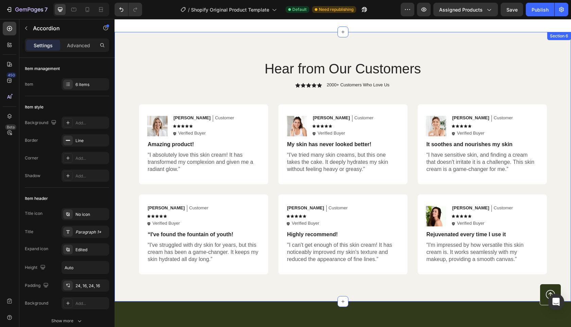
click at [520, 45] on div "Hear from Our Customers Heading Icon Icon Icon Icon Icon Icon List 2000+ Custom…" at bounding box center [343, 167] width 457 height 270
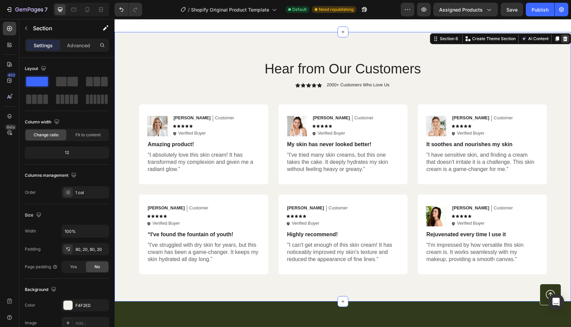
click at [564, 39] on icon at bounding box center [566, 38] width 4 height 5
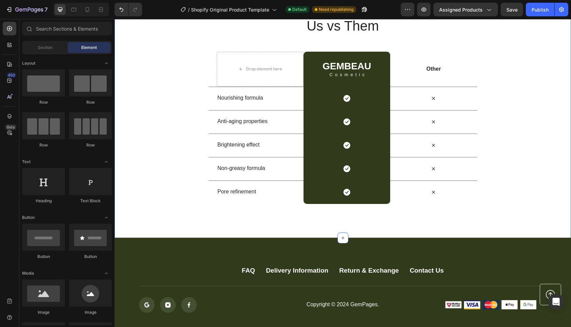
scroll to position [497, 0]
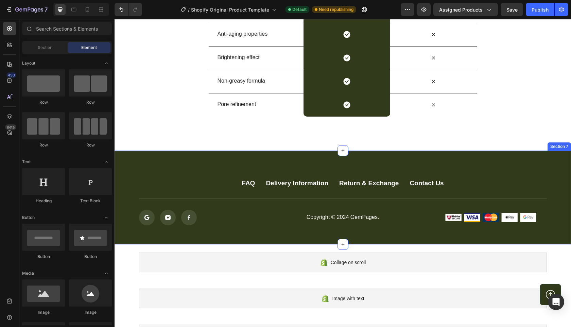
click at [556, 159] on div "FAQ Button Delivery Information Button Return & Exchange Button Contact Us Butt…" at bounding box center [343, 198] width 457 height 94
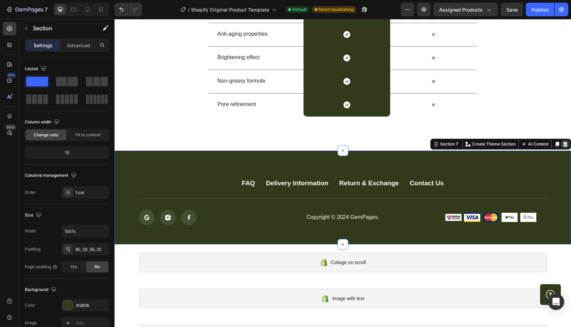
click at [563, 144] on icon at bounding box center [565, 143] width 5 height 5
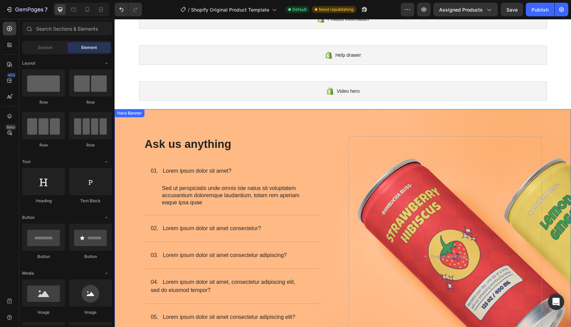
scroll to position [0, 0]
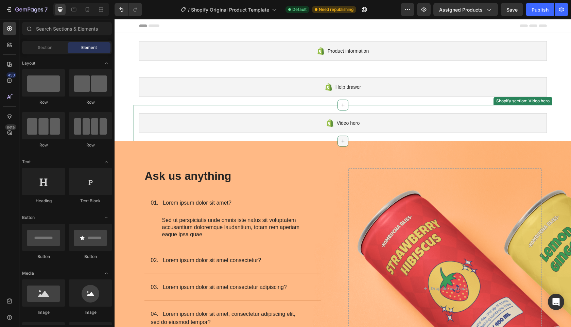
click at [341, 140] on icon at bounding box center [342, 140] width 5 height 5
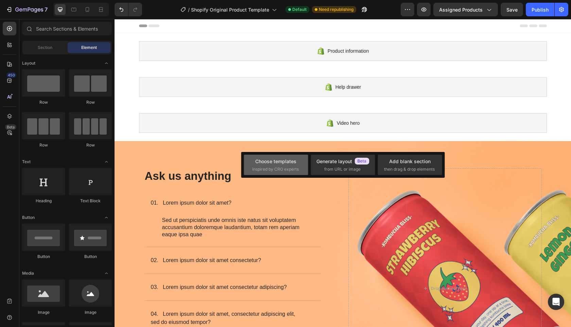
click at [270, 166] on span "inspired by CRO experts" at bounding box center [275, 169] width 47 height 6
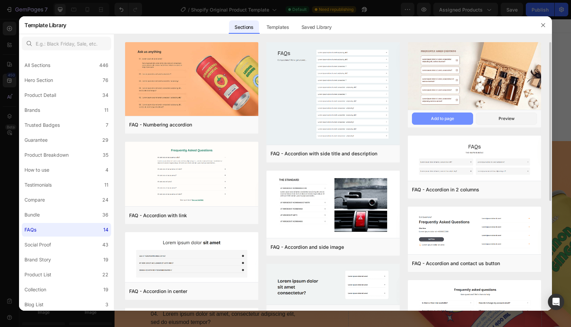
click at [450, 119] on div "Add to page" at bounding box center [442, 119] width 23 height 6
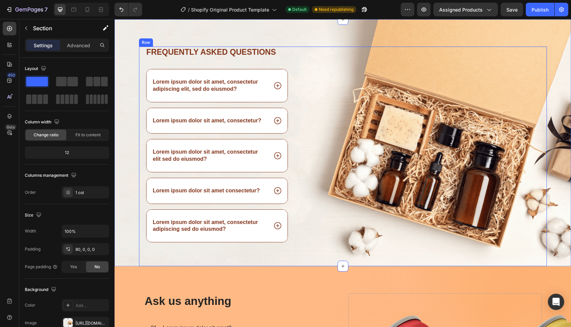
scroll to position [122, 0]
click at [274, 97] on div "Lorem ipsum dolor sit amet, consectetur adipiscing elit, sed do eiusmod?" at bounding box center [217, 85] width 141 height 33
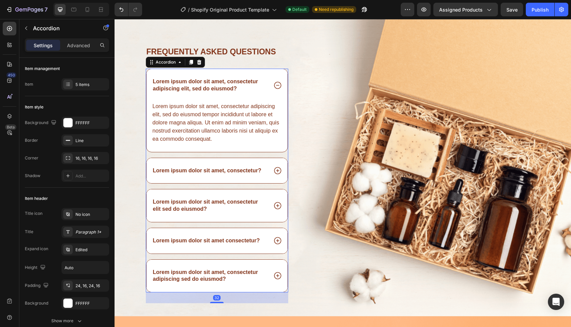
click at [275, 94] on div "Lorem ipsum dolor sit amet, consectetur adipiscing elit, sed do eiusmod?" at bounding box center [217, 85] width 141 height 33
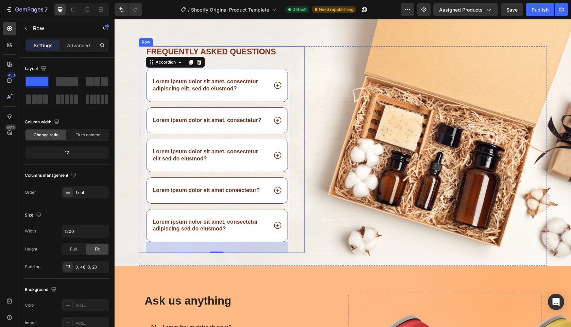
click at [298, 136] on div "Frequently asked questions Heading Lorem ipsum dolor sit amet, consectetur adip…" at bounding box center [222, 149] width 166 height 207
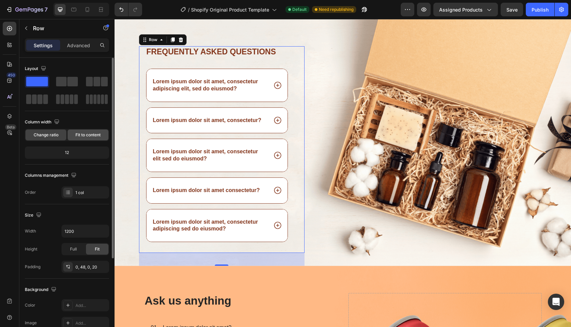
click at [85, 136] on span "Fit to content" at bounding box center [88, 135] width 25 height 6
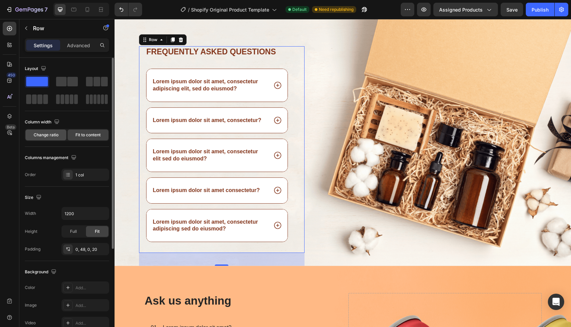
click at [51, 134] on span "Change ratio" at bounding box center [46, 135] width 25 height 6
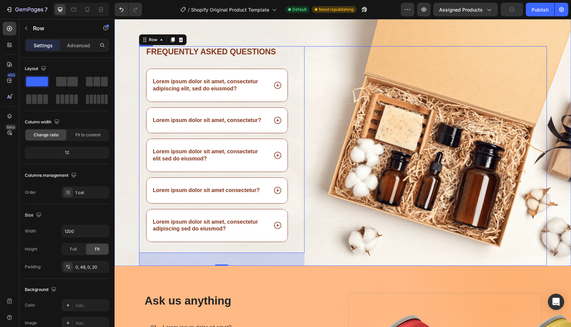
click at [312, 59] on div "Frequently asked questions Heading Lorem ipsum dolor sit amet, consectetur adip…" at bounding box center [343, 156] width 408 height 220
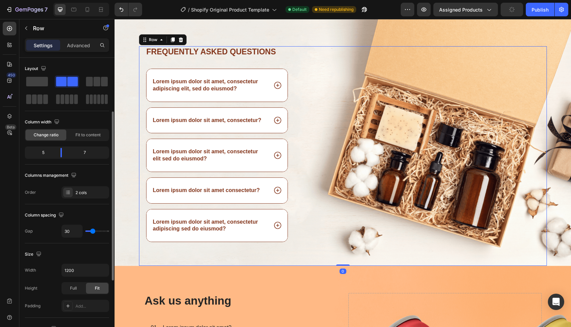
scroll to position [34, 0]
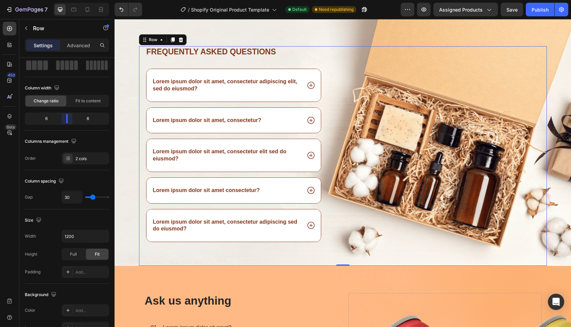
drag, startPoint x: 63, startPoint y: 121, endPoint x: 67, endPoint y: 121, distance: 3.8
click at [67, 0] on body "7 / Shopify Original Product Template Default Need republishing Preview Assigne…" at bounding box center [285, 0] width 571 height 0
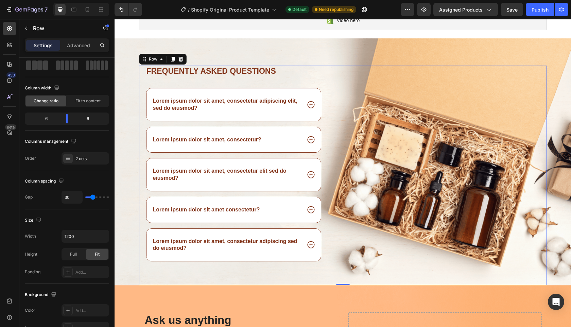
scroll to position [95, 0]
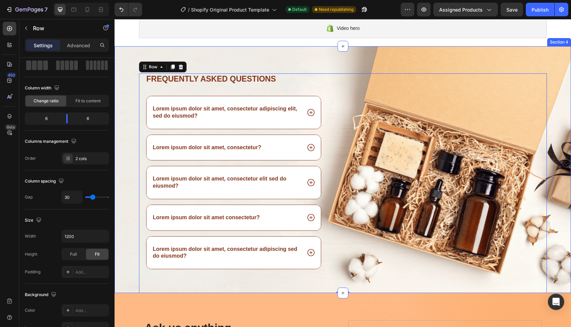
click at [443, 63] on div "Frequently asked questions Heading Lorem ipsum dolor sit amet, consectetur adip…" at bounding box center [343, 169] width 457 height 247
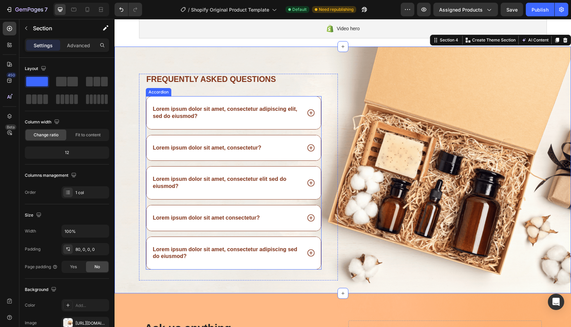
scroll to position [85, 0]
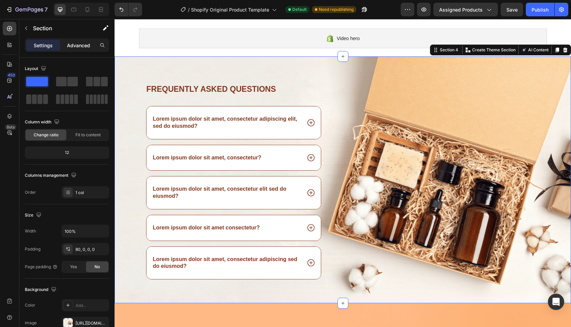
click at [73, 43] on p "Advanced" at bounding box center [78, 45] width 23 height 7
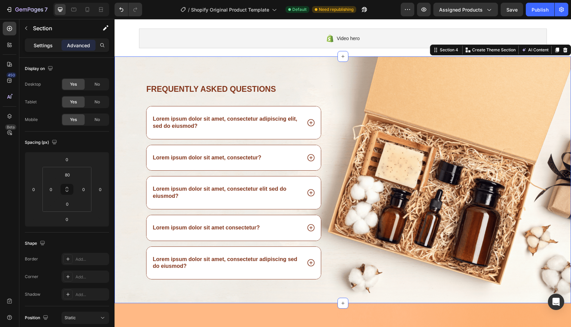
click at [38, 46] on p "Settings" at bounding box center [43, 45] width 19 height 7
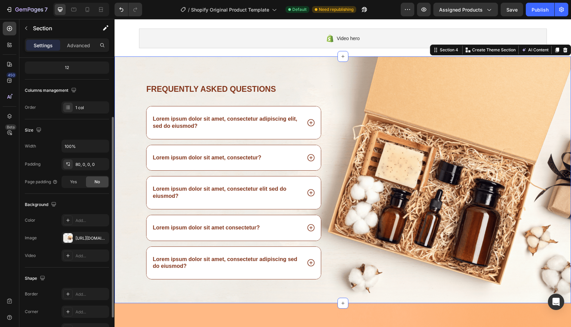
scroll to position [126, 0]
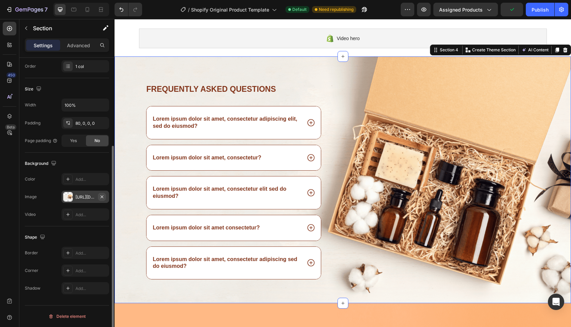
click at [103, 197] on icon "button" at bounding box center [101, 196] width 5 height 5
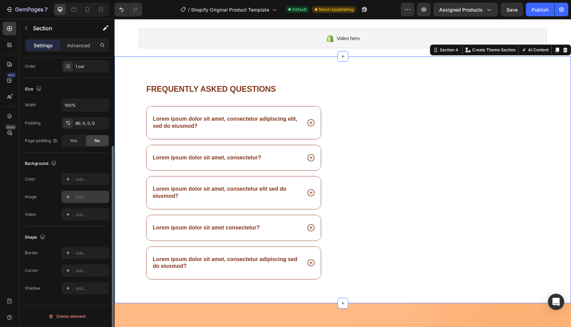
click at [79, 197] on div "Add..." at bounding box center [92, 197] width 32 height 6
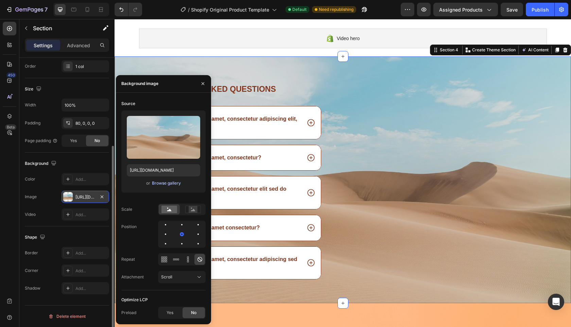
click at [162, 184] on div "Browse gallery" at bounding box center [166, 183] width 29 height 6
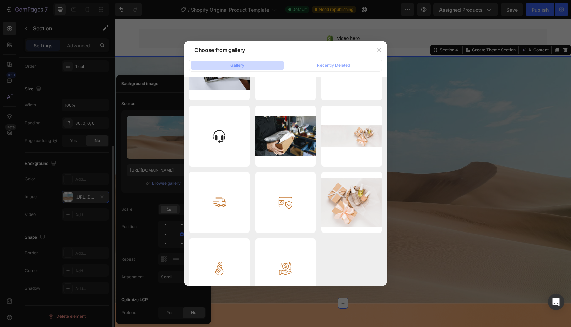
scroll to position [497, 0]
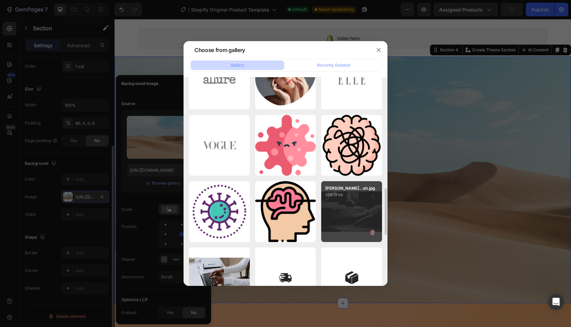
click at [367, 214] on div "[PERSON_NAME]...sh.jpg 259.19 kb" at bounding box center [351, 211] width 61 height 61
type input "[URL][DOMAIN_NAME]"
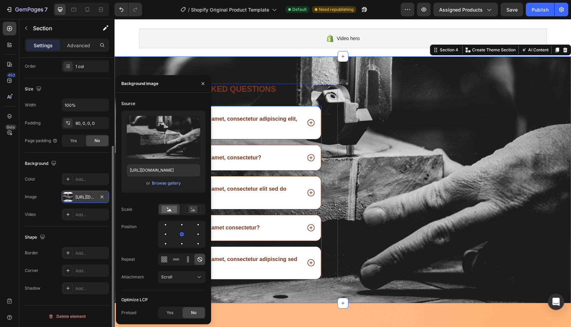
click at [282, 133] on div "Lorem ipsum dolor sit amet, consectetur adipiscing elit, sed do eiusmod?" at bounding box center [234, 122] width 174 height 33
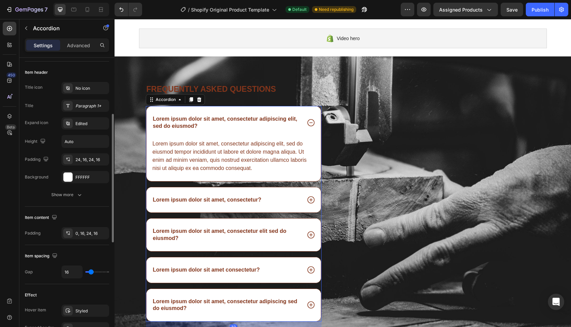
scroll to position [0, 0]
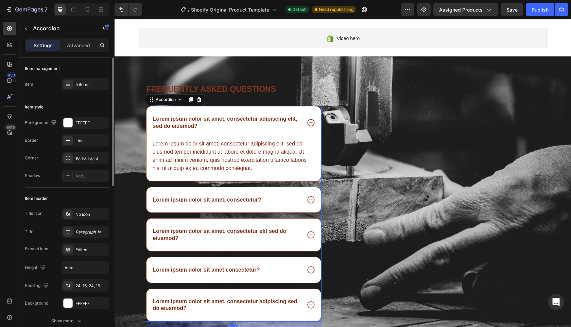
click at [282, 134] on div "Lorem ipsum dolor sit amet, consectetur adipiscing elit, sed do eiusmod?" at bounding box center [234, 122] width 174 height 33
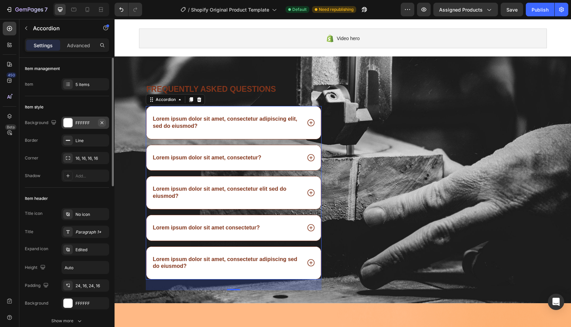
click at [103, 122] on icon "button" at bounding box center [101, 122] width 5 height 5
click at [220, 133] on div "Lorem ipsum dolor sit amet, consectetur adipiscing elit, sed do eiusmod?" at bounding box center [234, 122] width 174 height 33
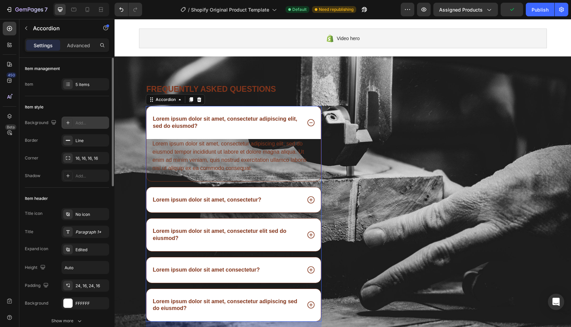
click at [67, 123] on icon at bounding box center [67, 122] width 5 height 5
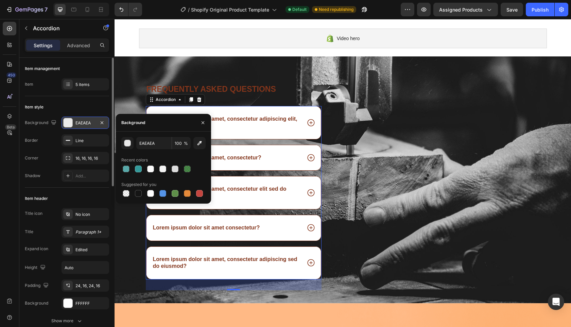
click at [299, 131] on div "Lorem ipsum dolor sit amet, consectetur adipiscing elit, sed do eiusmod?" at bounding box center [234, 122] width 174 height 33
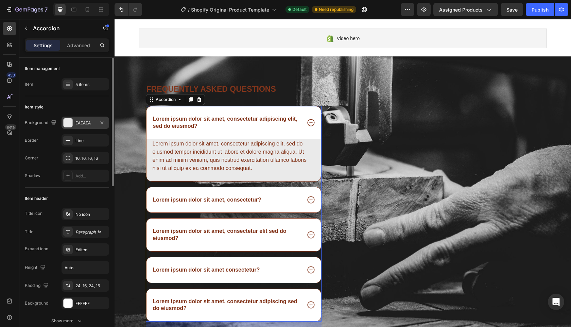
click at [285, 131] on div "Lorem ipsum dolor sit amet, consectetur adipiscing elit, sed do eiusmod?" at bounding box center [234, 122] width 174 height 33
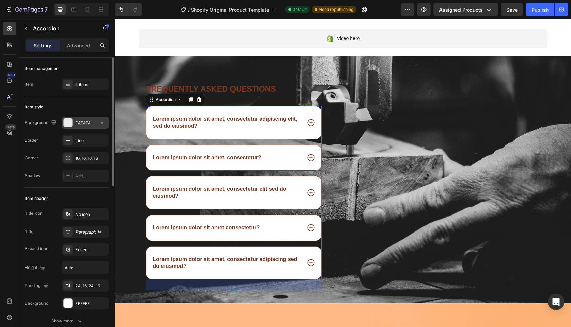
click at [69, 118] on div at bounding box center [68, 122] width 9 height 9
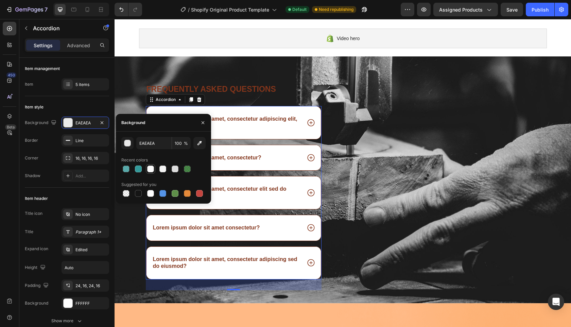
click at [152, 167] on div at bounding box center [150, 169] width 7 height 7
click at [149, 192] on div at bounding box center [150, 193] width 7 height 7
type input "FFFFFF"
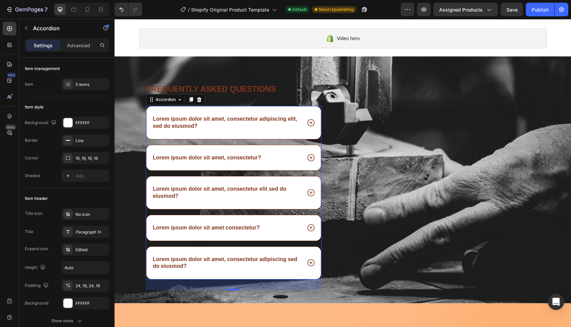
click at [275, 131] on div "Lorem ipsum dolor sit amet, consectetur adipiscing elit, sed do eiusmod?" at bounding box center [234, 122] width 174 height 33
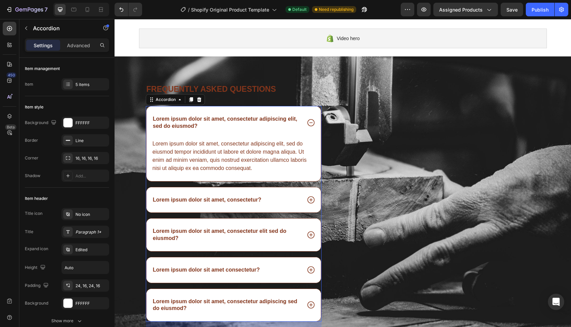
click at [280, 129] on p "Lorem ipsum dolor sit amet, consectetur adipiscing elit, sed do eiusmod?" at bounding box center [226, 123] width 147 height 14
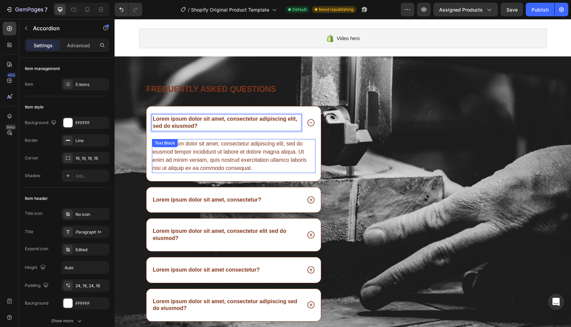
click at [310, 138] on div "Lorem ipsum dolor sit amet, consectetur adipiscing elit, sed do eiusmod?" at bounding box center [234, 122] width 174 height 33
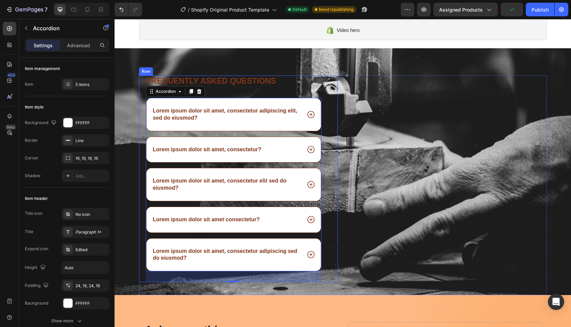
scroll to position [94, 0]
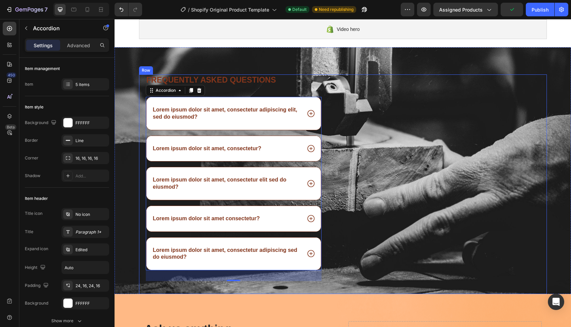
click at [354, 125] on div "Image" at bounding box center [447, 184] width 199 height 220
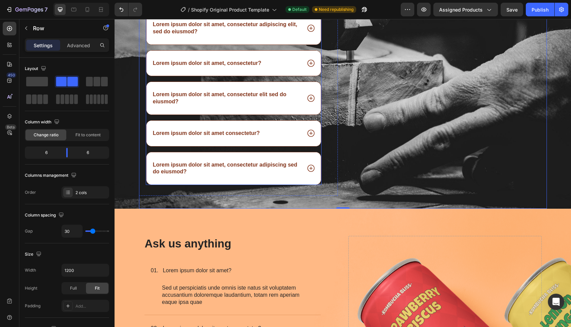
scroll to position [98, 0]
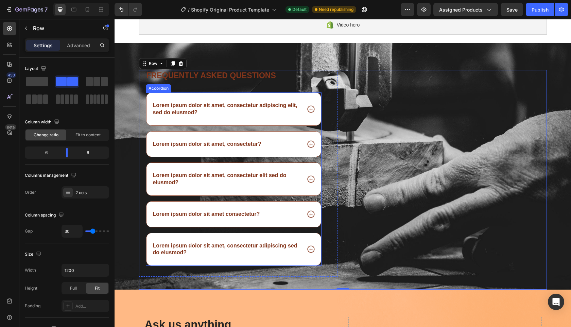
click at [306, 115] on div "Lorem ipsum dolor sit amet, consectetur adipiscing elit, sed do eiusmod?" at bounding box center [234, 109] width 174 height 33
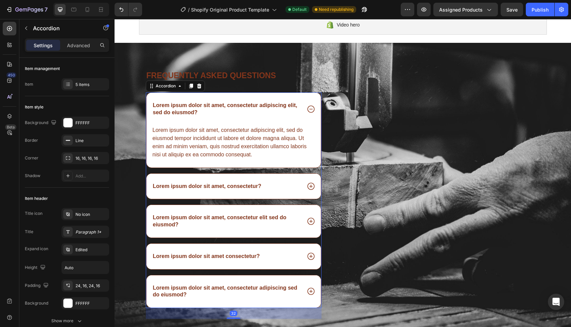
click at [307, 112] on icon at bounding box center [311, 109] width 9 height 9
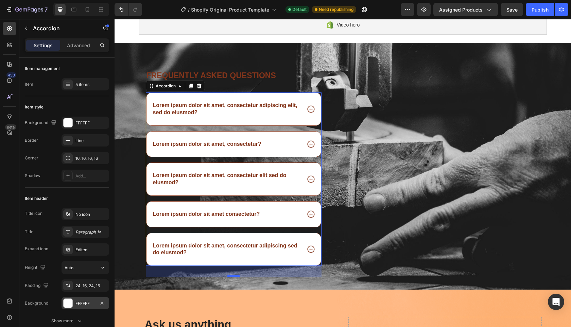
scroll to position [15, 0]
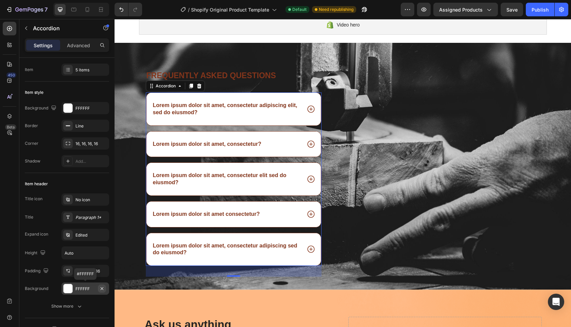
click at [105, 289] on button "button" at bounding box center [102, 289] width 8 height 8
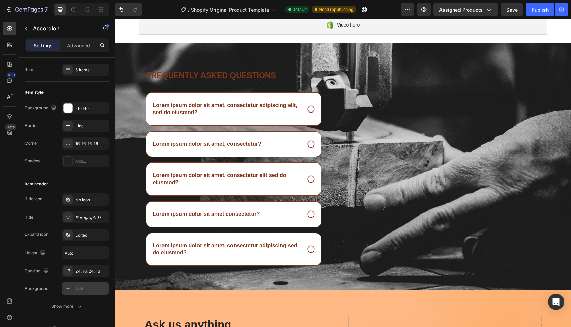
click at [278, 118] on div "Lorem ipsum dolor sit amet, consectetur adipiscing elit, sed do eiusmod?" at bounding box center [234, 109] width 174 height 33
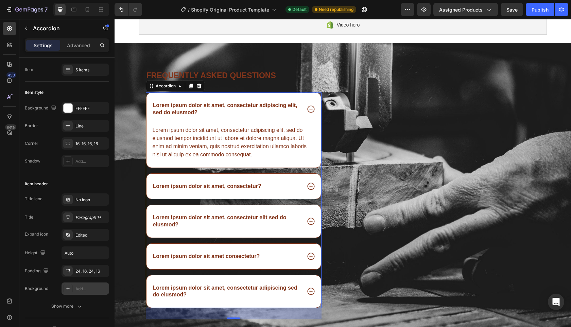
click at [307, 120] on div "Lorem ipsum dolor sit amet, consectetur adipiscing elit, sed do eiusmod?" at bounding box center [234, 109] width 174 height 33
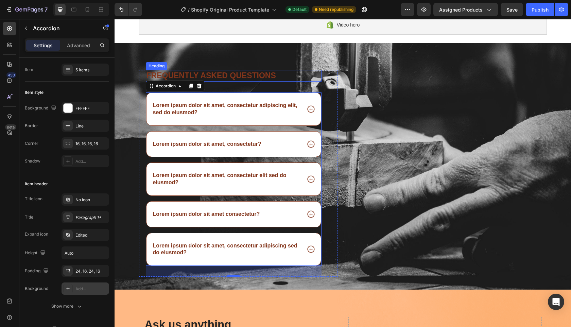
click at [251, 74] on h2 "Frequently asked questions" at bounding box center [234, 76] width 176 height 12
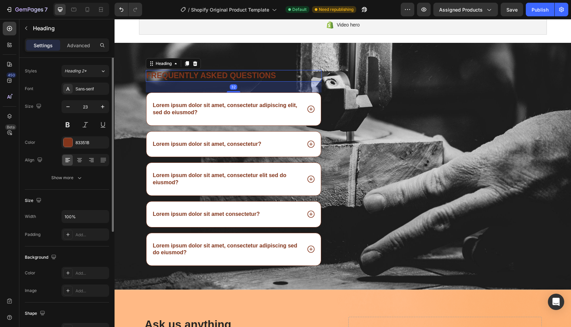
scroll to position [0, 0]
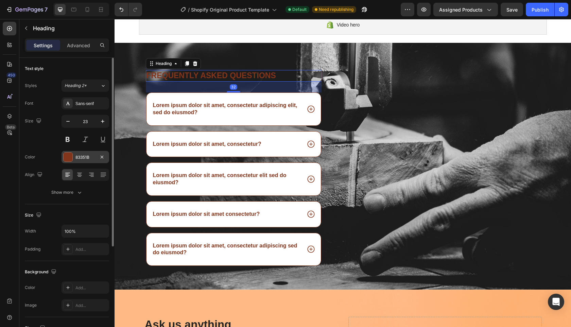
click at [70, 155] on div at bounding box center [68, 157] width 9 height 9
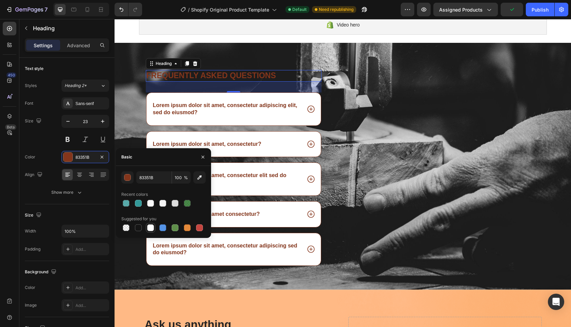
click at [150, 228] on div at bounding box center [150, 227] width 7 height 7
type input "FFFFFF"
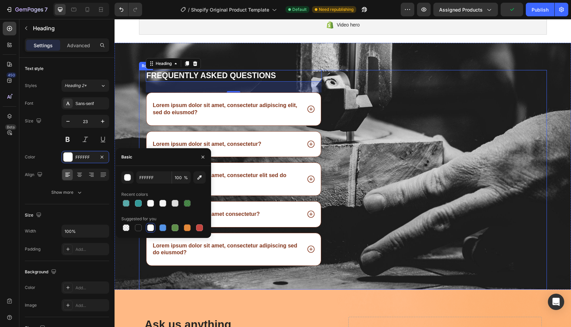
click at [350, 138] on div "Image" at bounding box center [447, 180] width 199 height 220
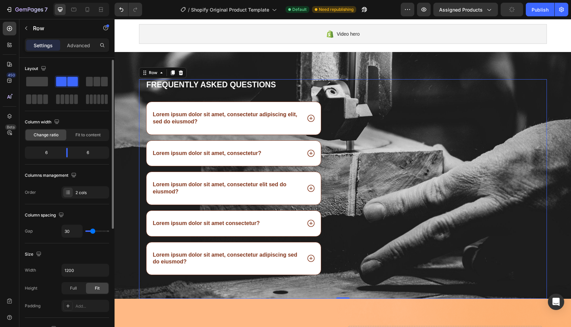
scroll to position [88, 0]
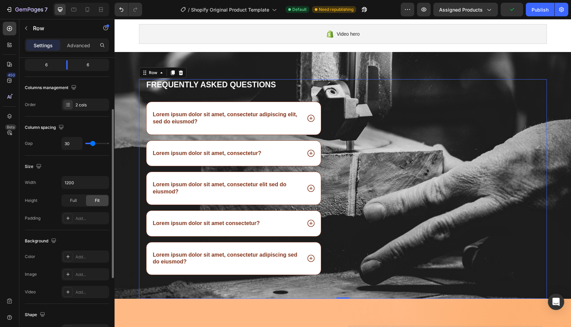
click at [223, 68] on div "Frequently asked questions Heading Lorem ipsum dolor sit amet, consectetur adip…" at bounding box center [343, 175] width 457 height 247
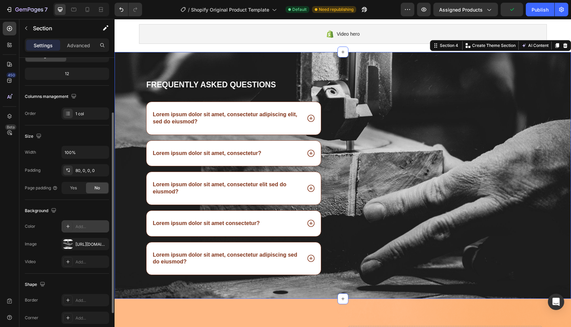
scroll to position [97, 0]
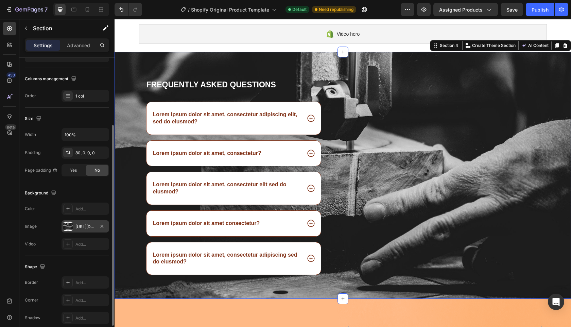
click at [86, 224] on div "[URL][DOMAIN_NAME]" at bounding box center [86, 227] width 20 height 6
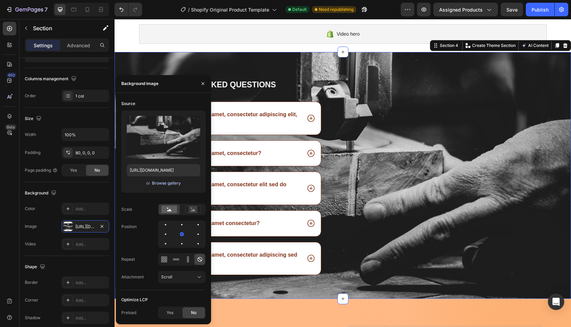
click at [164, 184] on div "Browse gallery" at bounding box center [166, 183] width 29 height 6
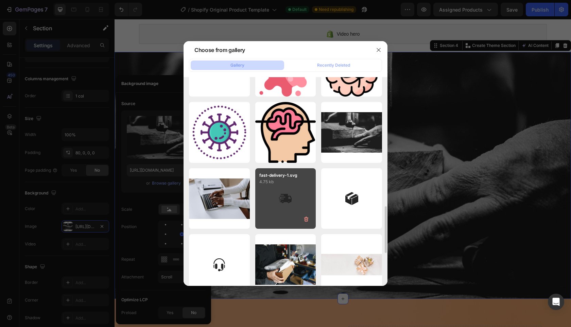
scroll to position [723, 0]
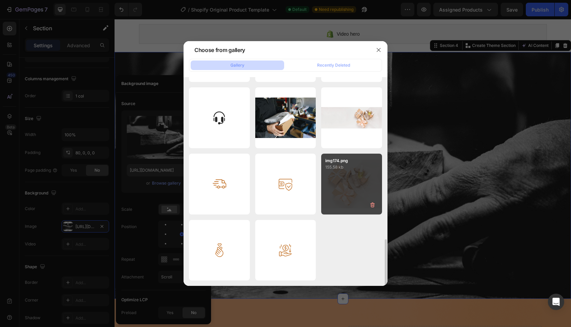
click at [345, 180] on div "img174.png 155.58 kb" at bounding box center [351, 184] width 61 height 61
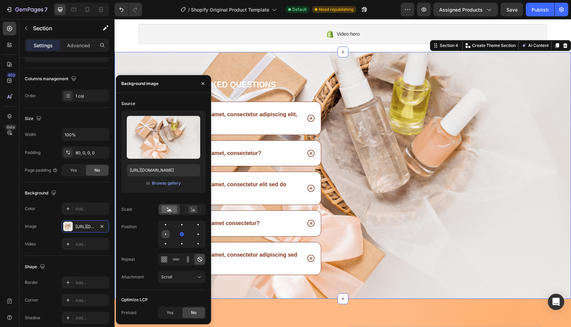
click at [178, 233] on div at bounding box center [182, 234] width 8 height 8
click at [166, 233] on div at bounding box center [166, 234] width 4 height 4
click at [170, 240] on div at bounding box center [166, 244] width 8 height 8
click at [168, 184] on div "Browse gallery" at bounding box center [166, 183] width 29 height 6
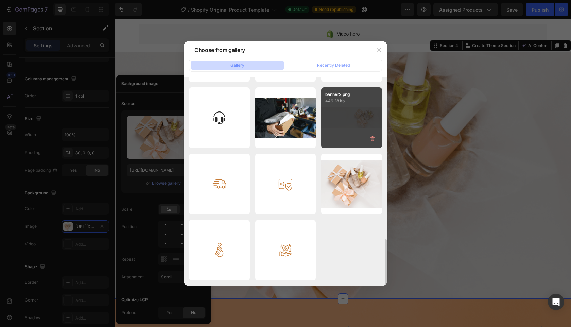
click at [353, 122] on div "banner2.png 446.28 kb" at bounding box center [351, 117] width 61 height 61
type input "[URL][DOMAIN_NAME]"
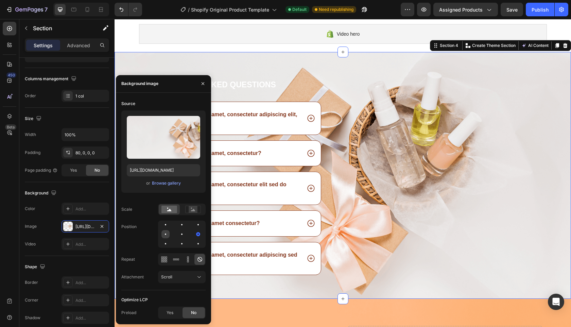
click at [178, 233] on div at bounding box center [182, 234] width 8 height 8
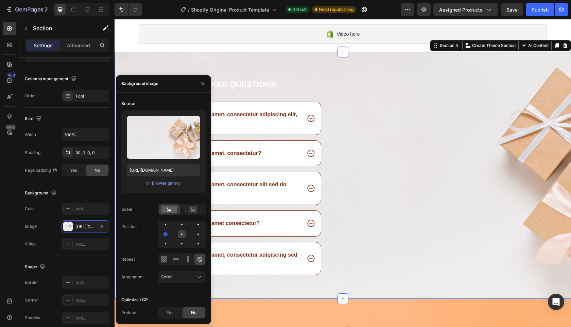
click at [194, 235] on div at bounding box center [198, 234] width 8 height 8
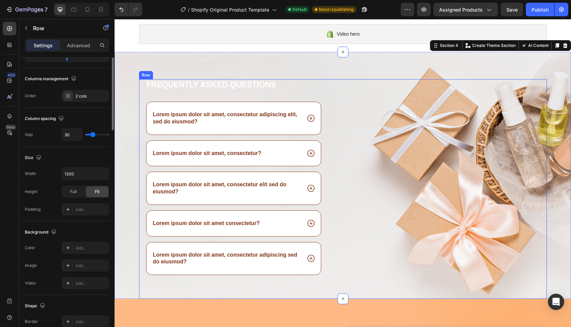
click at [377, 101] on div "Image" at bounding box center [447, 189] width 199 height 220
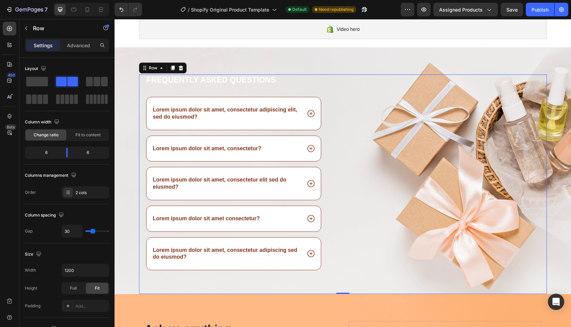
scroll to position [4, 0]
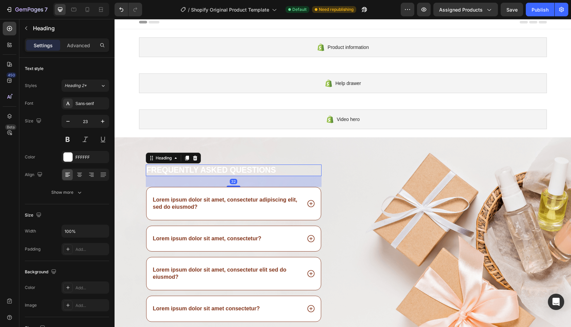
click at [282, 170] on h2 "Frequently asked questions" at bounding box center [234, 171] width 176 height 12
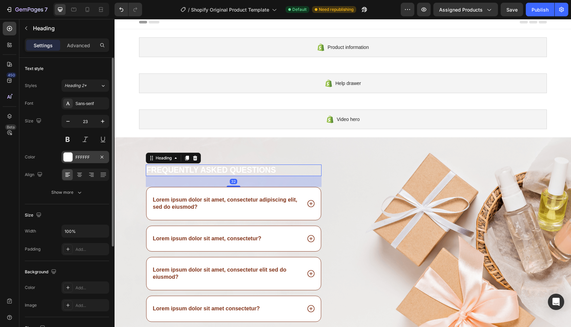
click at [68, 159] on div at bounding box center [68, 157] width 9 height 9
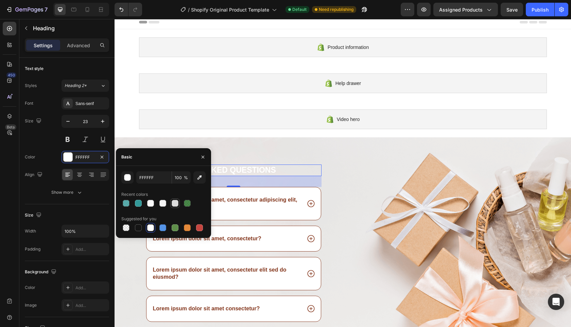
click at [174, 204] on div at bounding box center [175, 203] width 7 height 7
click at [162, 202] on div at bounding box center [163, 203] width 7 height 7
click at [153, 231] on div at bounding box center [151, 228] width 8 height 8
click at [139, 201] on div at bounding box center [138, 203] width 7 height 7
type input "339999"
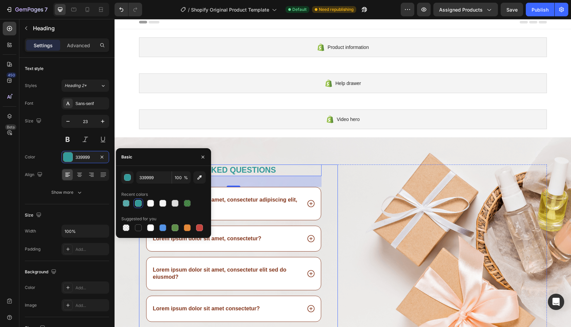
click at [347, 156] on div "Frequently asked questions Heading 32 Lorem ipsum dolor sit amet, consectetur a…" at bounding box center [343, 260] width 457 height 247
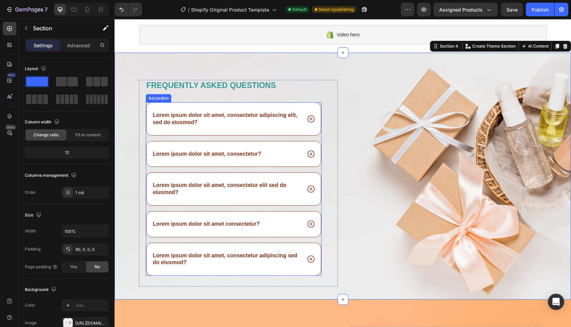
scroll to position [88, 0]
click at [269, 116] on p "Lorem ipsum dolor sit amet, consectetur adipiscing elit, sed do eiusmod?" at bounding box center [226, 119] width 147 height 14
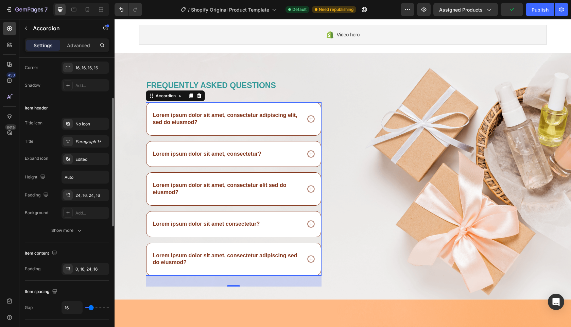
scroll to position [0, 0]
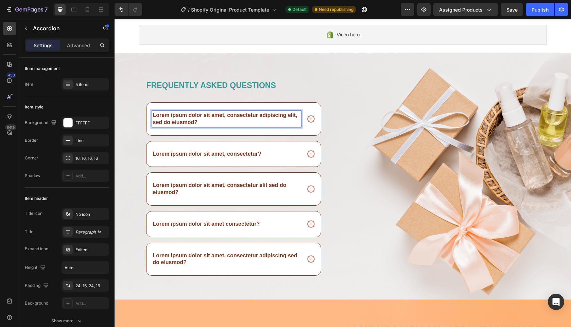
click at [181, 114] on p "Lorem ipsum dolor sit amet, consectetur adipiscing elit, sed do eiusmod?" at bounding box center [226, 119] width 147 height 14
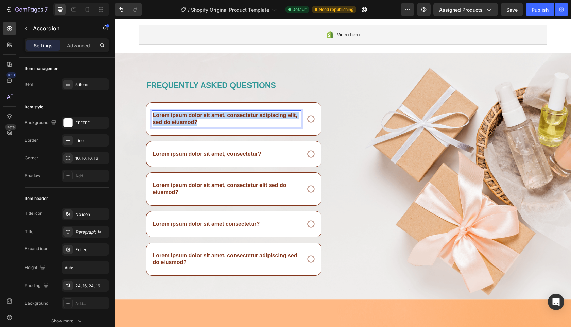
click at [181, 114] on p "Lorem ipsum dolor sit amet, consectetur adipiscing elit, sed do eiusmod?" at bounding box center [226, 119] width 147 height 14
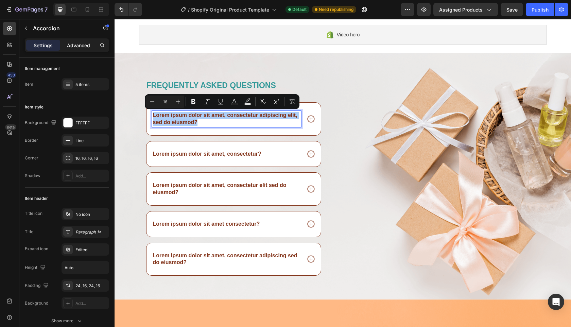
click at [71, 44] on p "Advanced" at bounding box center [78, 45] width 23 height 7
type input "100%"
type input "100"
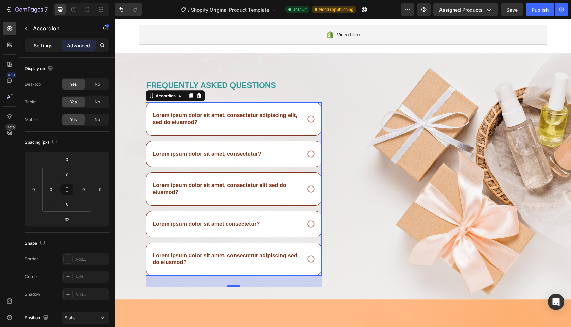
click at [47, 44] on p "Settings" at bounding box center [43, 45] width 19 height 7
type input "16"
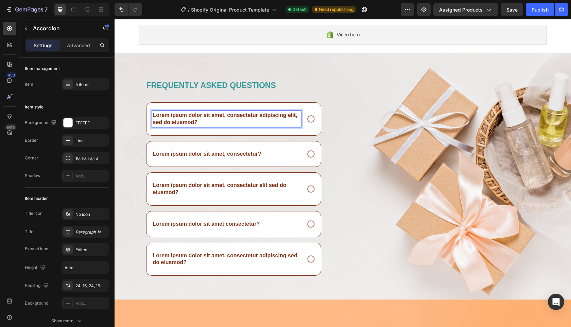
click at [174, 115] on p "Lorem ipsum dolor sit amet, consectetur adipiscing elit, sed do eiusmod?" at bounding box center [226, 119] width 147 height 14
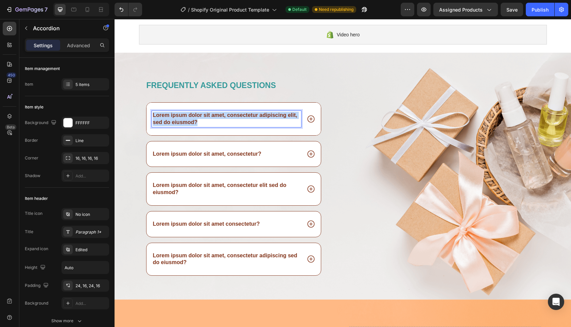
click at [174, 115] on p "Lorem ipsum dolor sit amet, consectetur adipiscing elit, sed do eiusmod?" at bounding box center [226, 119] width 147 height 14
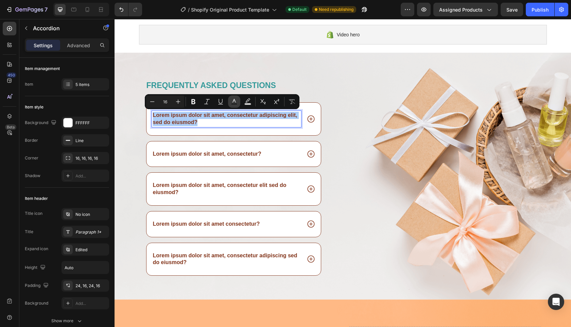
click at [233, 100] on icon "Editor contextual toolbar" at bounding box center [234, 101] width 7 height 7
type input "83351B"
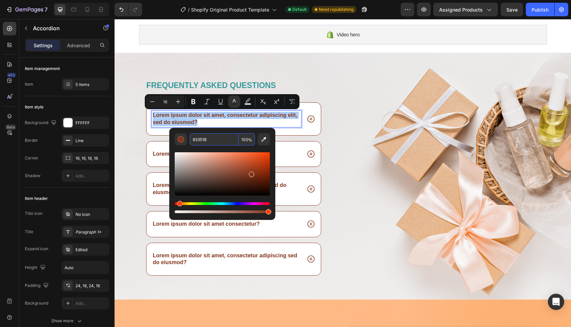
click at [204, 139] on input "83351B" at bounding box center [214, 139] width 49 height 12
click at [185, 140] on button "Editor contextual toolbar" at bounding box center [181, 139] width 12 height 12
click at [180, 140] on div "Editor contextual toolbar" at bounding box center [181, 139] width 7 height 7
click at [248, 140] on input "100" at bounding box center [247, 139] width 16 height 12
click at [217, 139] on input "83351B" at bounding box center [214, 139] width 49 height 12
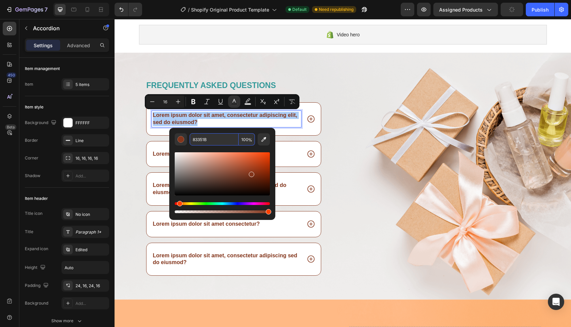
click at [207, 140] on input "83351B" at bounding box center [214, 139] width 49 height 12
click at [264, 140] on icon "Editor contextual toolbar" at bounding box center [264, 139] width 7 height 7
type input "349999"
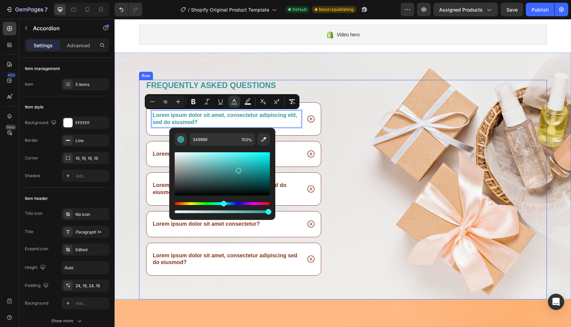
click at [348, 135] on div "Image" at bounding box center [447, 190] width 199 height 220
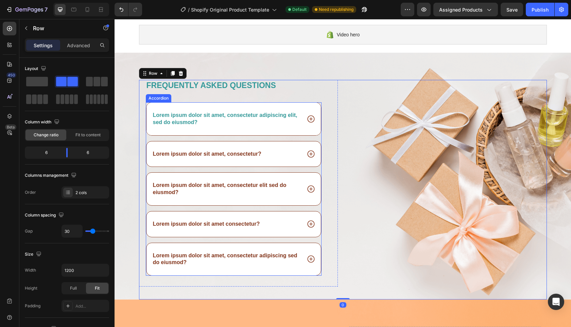
click at [306, 134] on div "Lorem ipsum dolor sit amet, consectetur adipiscing elit, sed do eiusmod?" at bounding box center [234, 119] width 174 height 33
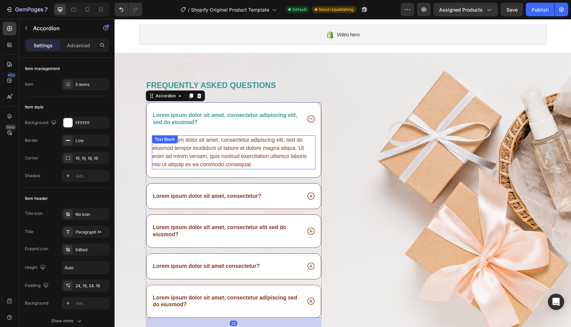
click at [312, 139] on div "Lorem ipsum dolor sit amet, consectetur adipiscing elit, sed do eiusmod tempor …" at bounding box center [234, 152] width 164 height 34
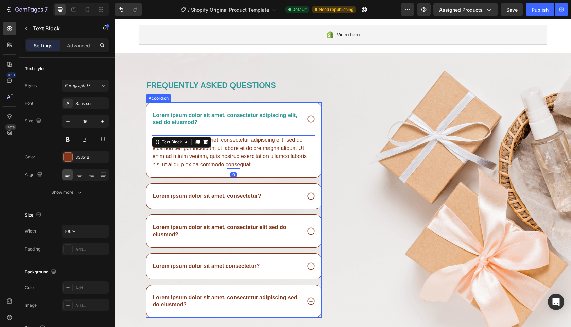
click at [315, 134] on div "Lorem ipsum dolor sit amet, consectetur adipiscing elit, sed do eiusmod?" at bounding box center [234, 119] width 174 height 33
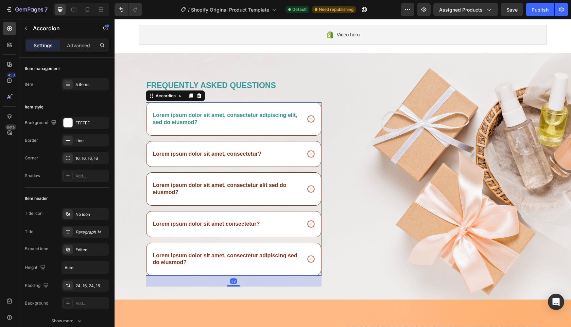
click at [314, 131] on div "Lorem ipsum dolor sit amet, consectetur adipiscing elit, sed do eiusmod?" at bounding box center [234, 119] width 174 height 33
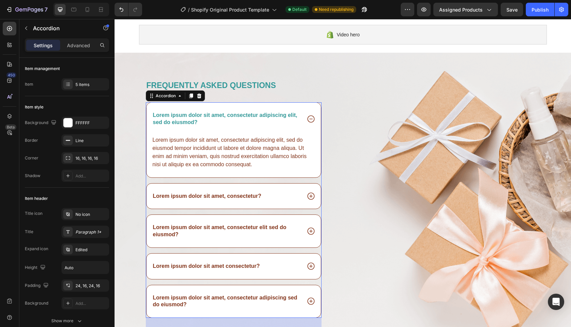
click at [293, 128] on div "Lorem ipsum dolor sit amet, consectetur adipiscing elit, sed do eiusmod?" at bounding box center [234, 119] width 174 height 33
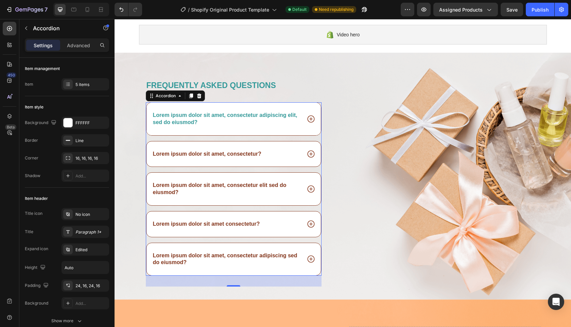
click at [148, 130] on div "Lorem ipsum dolor sit amet, consectetur adipiscing elit, sed do eiusmod?" at bounding box center [234, 119] width 174 height 33
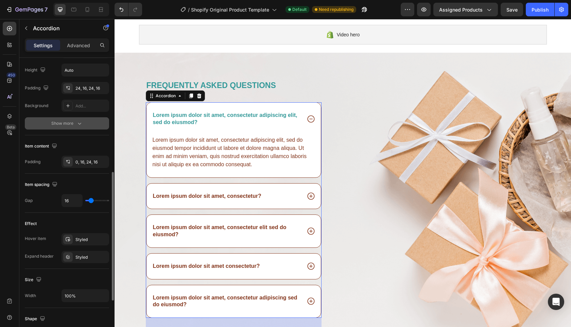
scroll to position [216, 0]
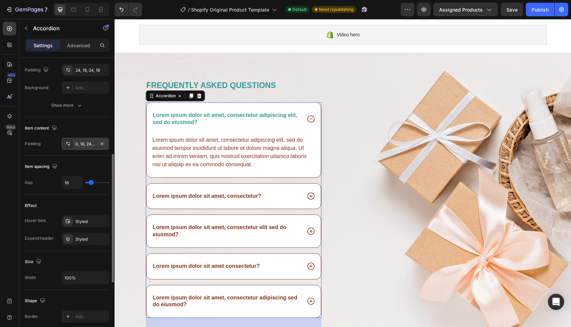
click at [86, 143] on div "0, 16, 24, 16" at bounding box center [86, 144] width 20 height 6
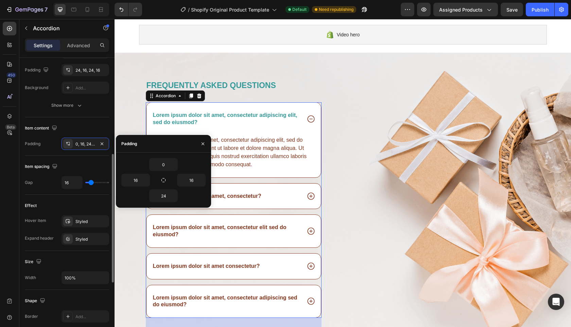
click at [83, 126] on div "Item content" at bounding box center [67, 128] width 84 height 11
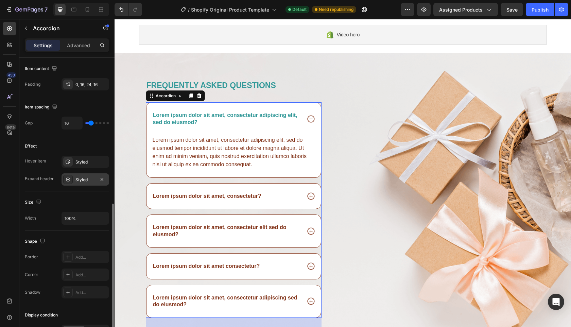
scroll to position [349, 0]
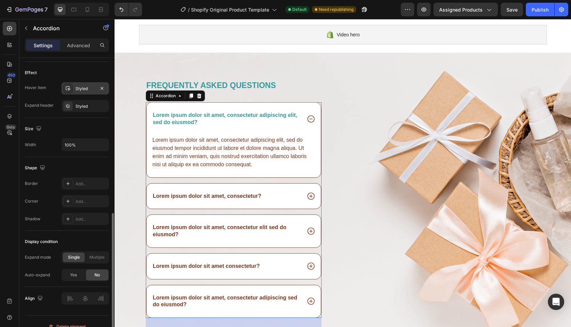
click at [80, 92] on div "Styled" at bounding box center [86, 88] width 48 height 12
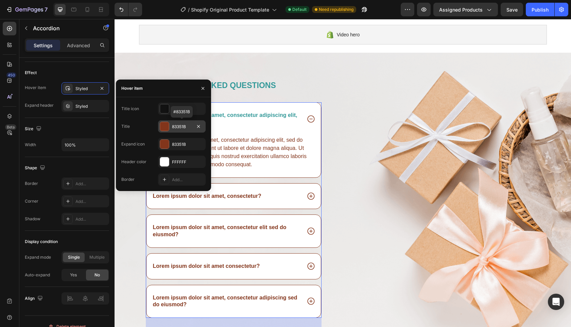
click at [164, 127] on div at bounding box center [164, 126] width 9 height 9
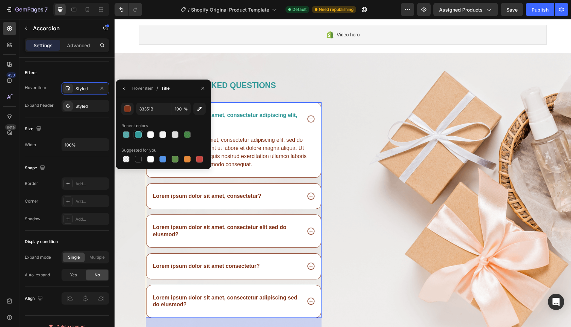
click at [137, 134] on div at bounding box center [138, 134] width 7 height 7
type input "339999"
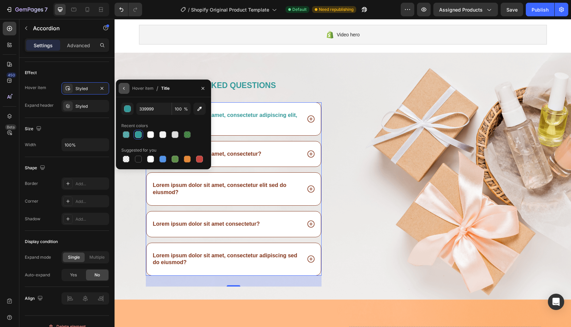
click at [121, 88] on button "button" at bounding box center [124, 88] width 11 height 11
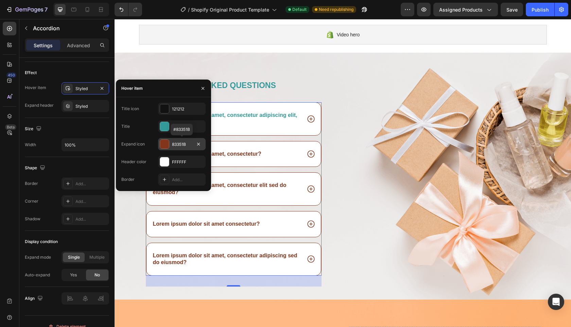
click at [165, 143] on div at bounding box center [164, 144] width 9 height 9
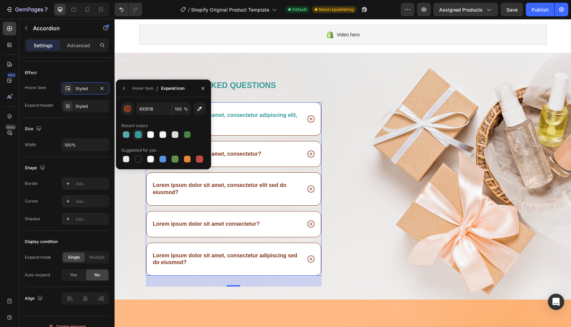
click at [137, 136] on div at bounding box center [138, 134] width 7 height 7
type input "339999"
click at [123, 86] on icon "button" at bounding box center [123, 88] width 5 height 5
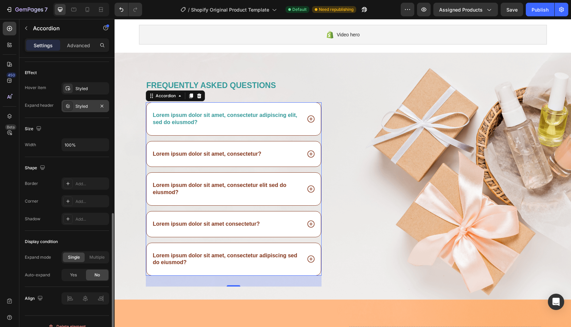
click at [88, 108] on div "Styled" at bounding box center [86, 106] width 20 height 6
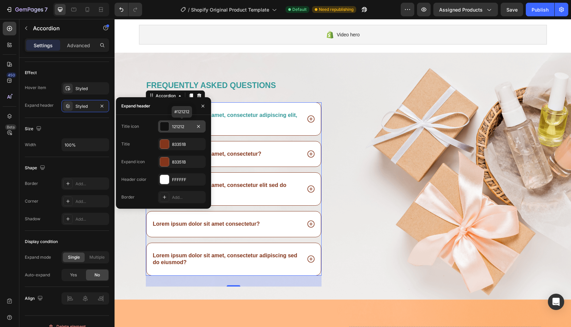
click at [164, 128] on div at bounding box center [164, 126] width 9 height 9
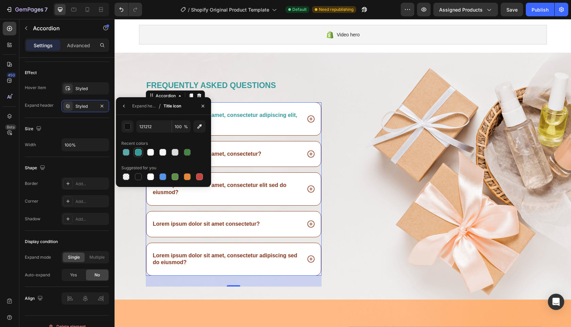
click at [136, 153] on div at bounding box center [138, 152] width 7 height 7
type input "339999"
click at [127, 106] on button "button" at bounding box center [124, 106] width 11 height 11
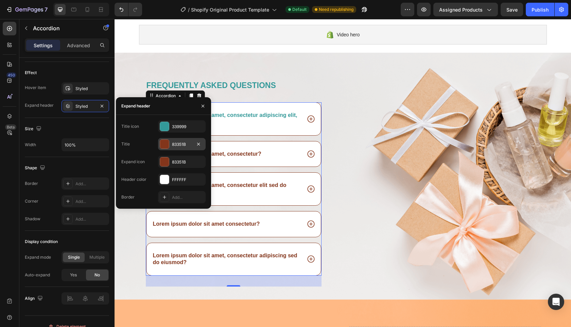
click at [164, 144] on div at bounding box center [164, 144] width 9 height 9
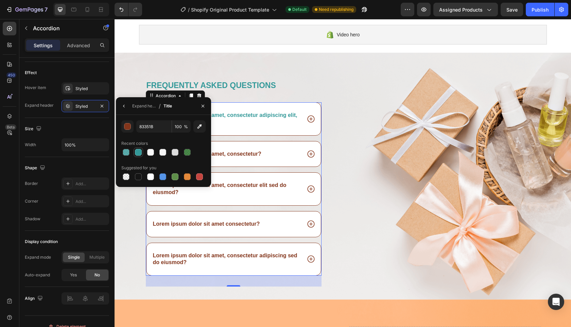
click at [139, 151] on div at bounding box center [138, 152] width 7 height 7
type input "339999"
click at [125, 107] on icon "button" at bounding box center [123, 105] width 5 height 5
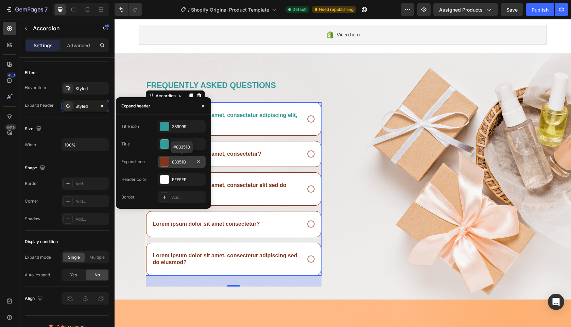
click at [164, 162] on div at bounding box center [164, 161] width 9 height 9
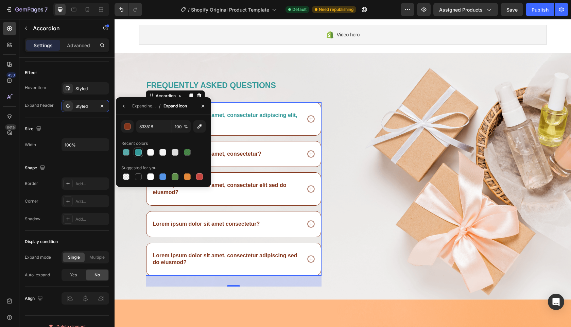
click at [139, 151] on div at bounding box center [138, 152] width 7 height 7
type input "339999"
click at [124, 106] on icon "button" at bounding box center [123, 105] width 5 height 5
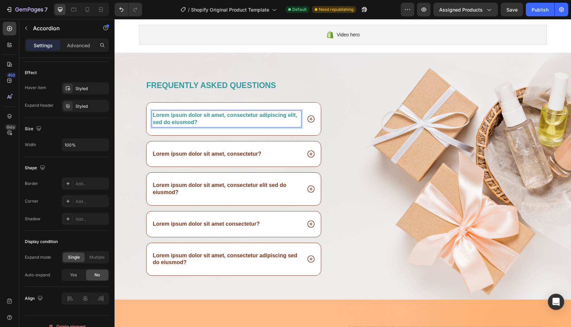
click at [289, 131] on div "Lorem ipsum dolor sit amet, consectetur adipiscing elit, sed do eiusmod?" at bounding box center [234, 119] width 174 height 33
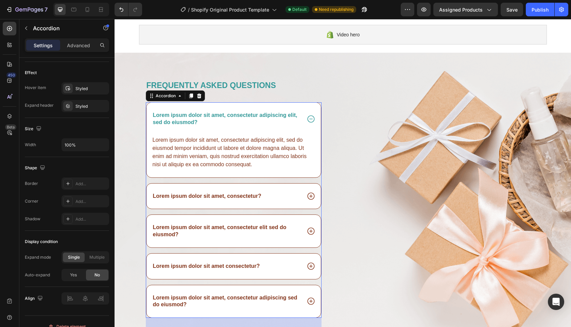
click at [306, 129] on div "Lorem ipsum dolor sit amet, consectetur adipiscing elit, sed do eiusmod?" at bounding box center [234, 119] width 174 height 33
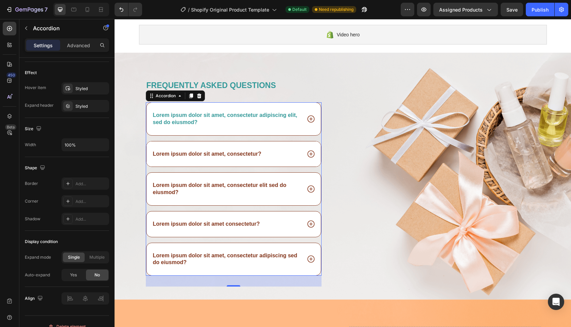
click at [302, 162] on div "Lorem ipsum dolor sit amet, consectetur?" at bounding box center [234, 154] width 174 height 26
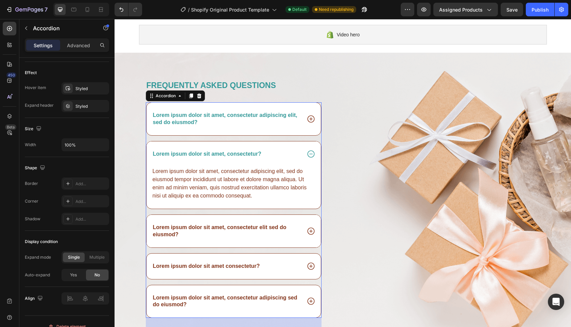
click at [298, 229] on div "Lorem ipsum dolor sit amet, consectetur elit sed do eiusmod?" at bounding box center [226, 231] width 149 height 16
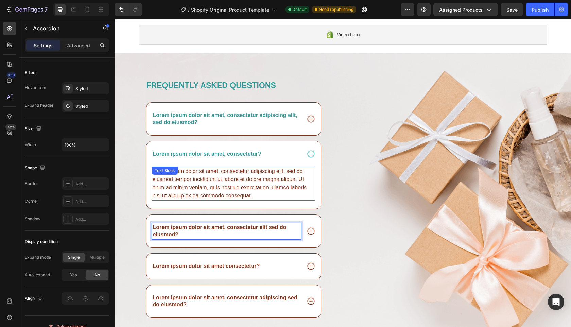
click at [313, 172] on div "Lorem ipsum dolor sit amet, consectetur adipiscing elit, sed do eiusmod tempor …" at bounding box center [234, 184] width 164 height 34
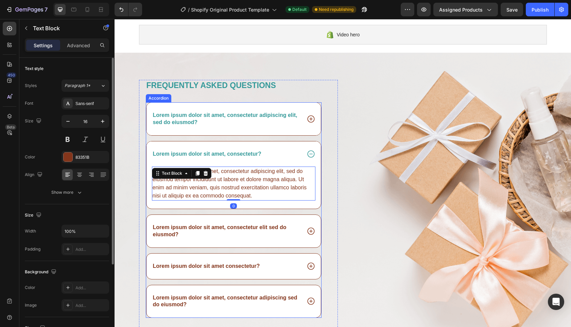
click at [301, 131] on div "Lorem ipsum dolor sit amet, consectetur adipiscing elit, sed do eiusmod?" at bounding box center [234, 119] width 174 height 33
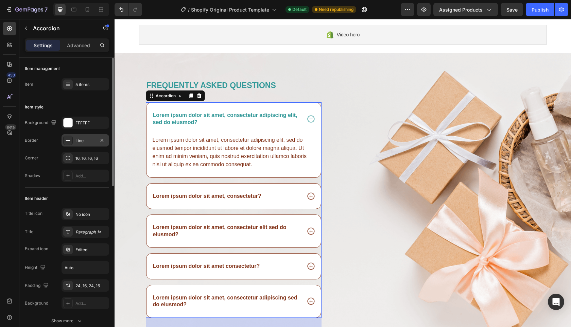
click at [78, 143] on div "Line" at bounding box center [86, 141] width 20 height 6
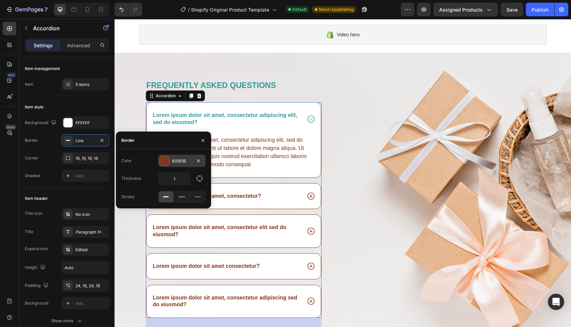
click at [168, 159] on div at bounding box center [164, 160] width 9 height 9
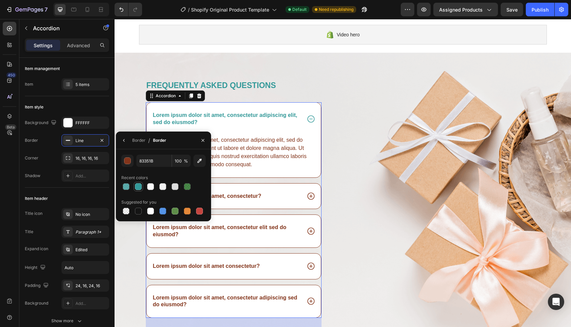
click at [139, 188] on div at bounding box center [138, 186] width 7 height 7
type input "339999"
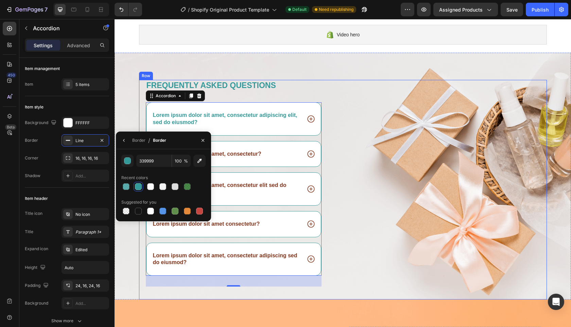
click at [339, 151] on div "Frequently asked questions Heading Lorem ipsum dolor sit amet, consectetur adip…" at bounding box center [343, 190] width 408 height 220
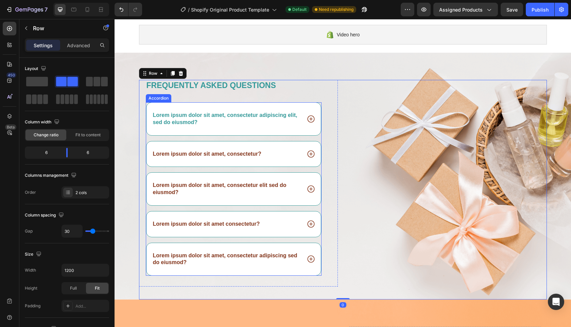
click at [307, 121] on icon at bounding box center [310, 118] width 7 height 7
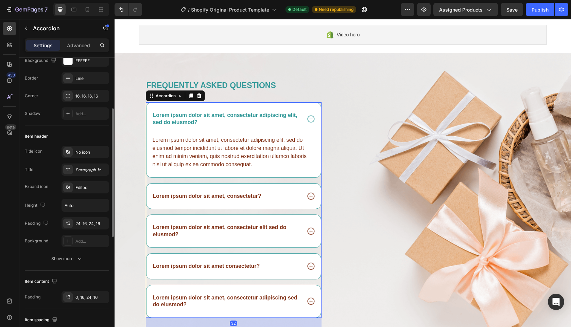
scroll to position [78, 0]
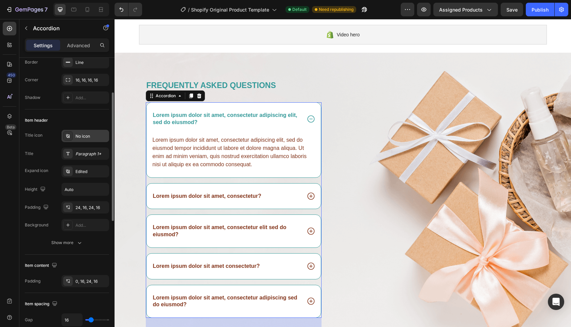
click at [82, 137] on div "No icon" at bounding box center [92, 136] width 32 height 6
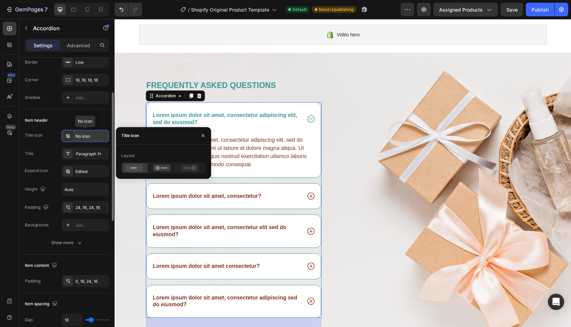
click at [83, 137] on div "No icon" at bounding box center [92, 136] width 32 height 6
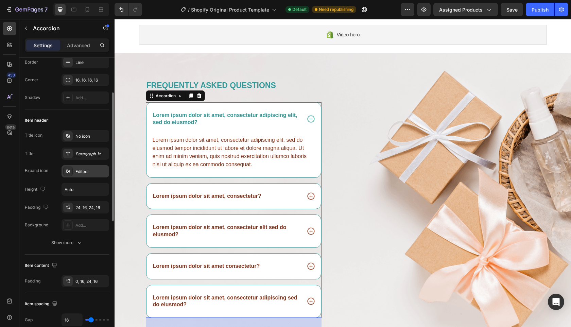
click at [85, 169] on div "Edited" at bounding box center [92, 172] width 32 height 6
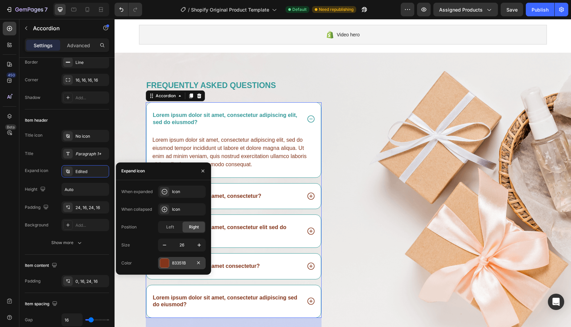
click at [165, 263] on div at bounding box center [164, 263] width 9 height 9
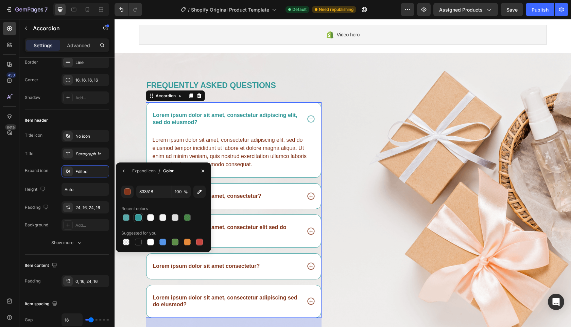
click at [138, 216] on div at bounding box center [138, 217] width 7 height 7
type input "339999"
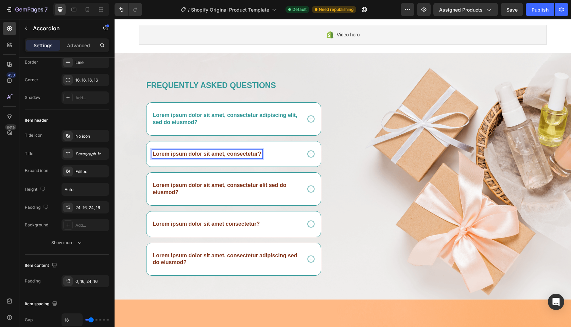
click at [225, 154] on p "Lorem ipsum dolor sit amet, consectetur?" at bounding box center [207, 154] width 109 height 7
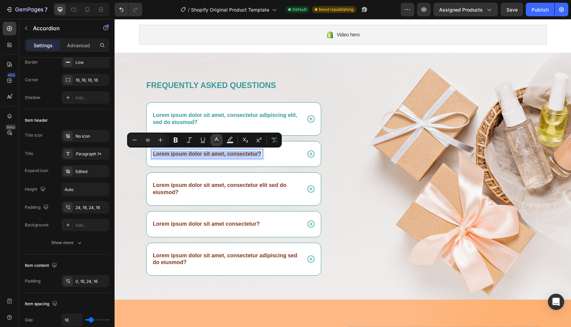
click at [218, 140] on icon "Editor contextual toolbar" at bounding box center [216, 140] width 7 height 7
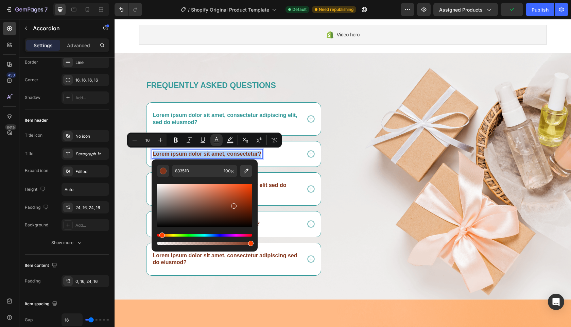
click at [246, 169] on icon "Editor contextual toolbar" at bounding box center [246, 171] width 7 height 7
type input "349999"
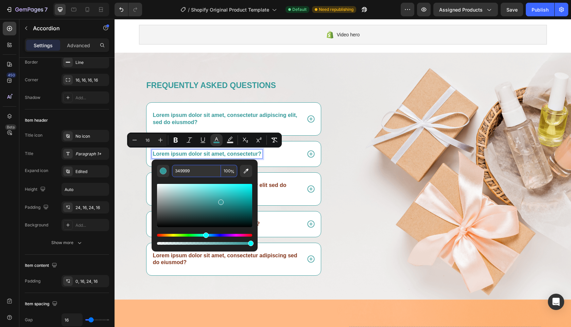
click at [184, 170] on input "349999" at bounding box center [196, 171] width 49 height 12
click at [277, 165] on div "Lorem ipsum dolor sit amet, consectetur?" at bounding box center [234, 154] width 174 height 26
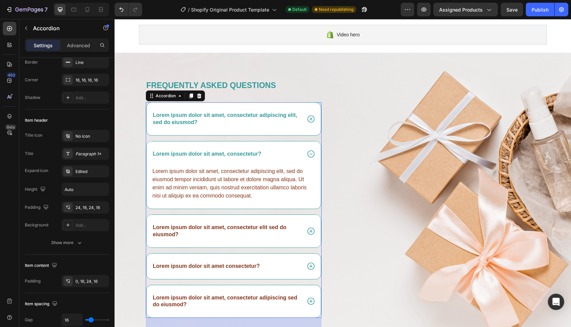
click at [270, 231] on p "Lorem ipsum dolor sit amet, consectetur elit sed do eiusmod?" at bounding box center [226, 231] width 147 height 14
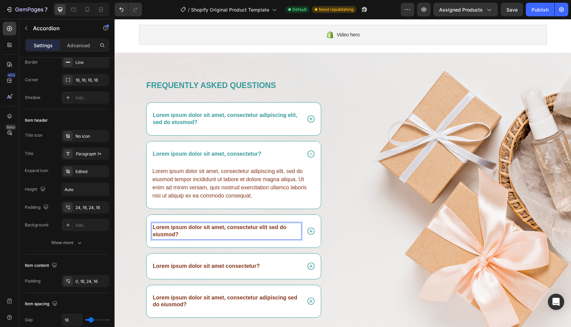
click at [237, 231] on p "Lorem ipsum dolor sit amet, consectetur elit sed do eiusmod?" at bounding box center [226, 231] width 147 height 14
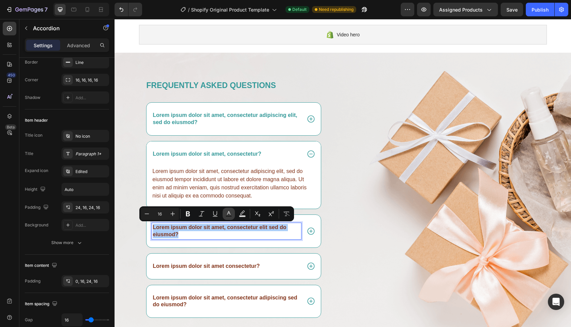
click at [230, 212] on icon "Editor contextual toolbar" at bounding box center [229, 214] width 7 height 7
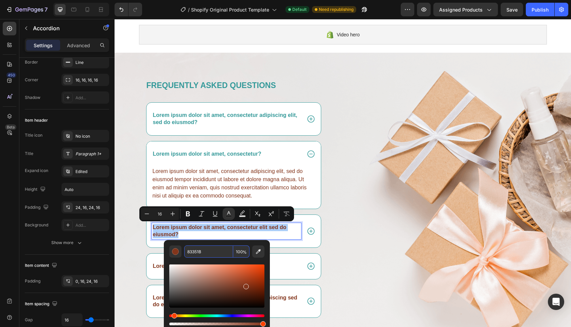
click at [198, 248] on input "83351B" at bounding box center [208, 252] width 49 height 12
paste input "349999"
type input "349999"
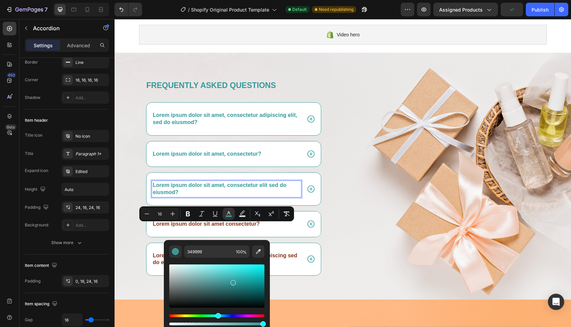
click at [295, 237] on div "Lorem ipsum dolor sit amet consectetur?" at bounding box center [234, 225] width 174 height 26
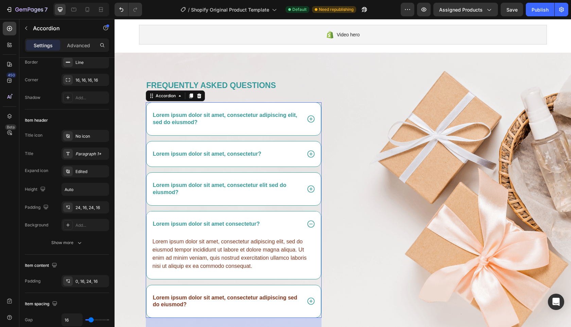
click at [232, 225] on p "Lorem ipsum dolor sit amet consectetur?" at bounding box center [206, 224] width 107 height 7
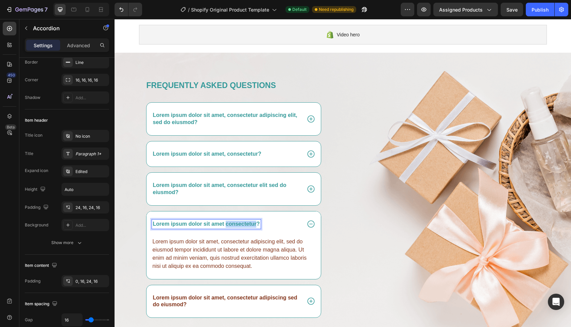
click at [232, 225] on p "Lorem ipsum dolor sit amet consectetur?" at bounding box center [206, 224] width 107 height 7
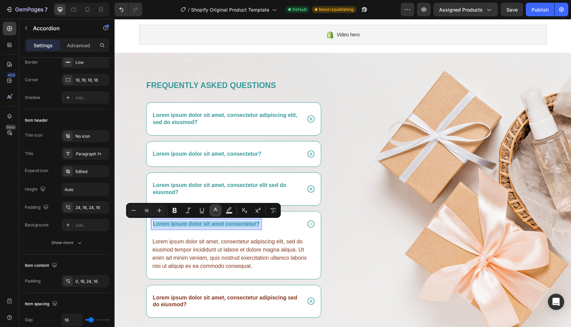
click at [215, 209] on icon "Editor contextual toolbar" at bounding box center [215, 210] width 7 height 7
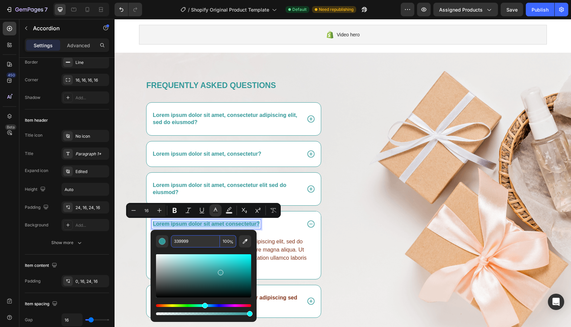
click at [200, 241] on input "339999" at bounding box center [195, 241] width 49 height 12
click at [200, 240] on input "339999" at bounding box center [195, 241] width 49 height 12
paste input "4"
type input "349999"
click at [278, 242] on div "Lorem ipsum dolor sit amet, consectetur adipiscing elit, sed do eiusmod tempor …" at bounding box center [234, 254] width 164 height 34
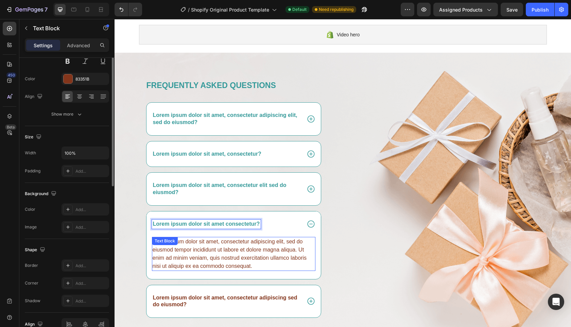
scroll to position [0, 0]
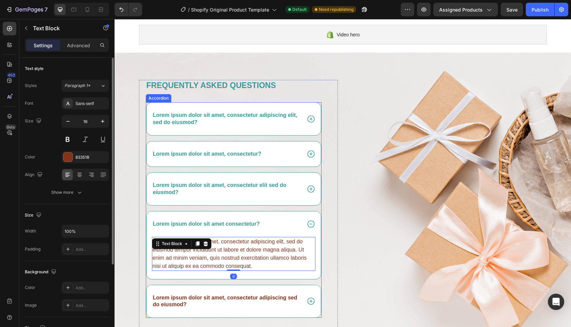
click at [250, 294] on div "Lorem ipsum dolor sit amet, consectetur adipiscing sed do eiusmod?" at bounding box center [226, 302] width 149 height 16
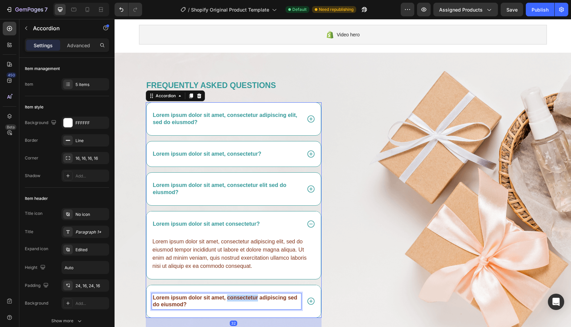
click at [240, 296] on p "Lorem ipsum dolor sit amet, consectetur adipiscing sed do eiusmod?" at bounding box center [226, 302] width 147 height 14
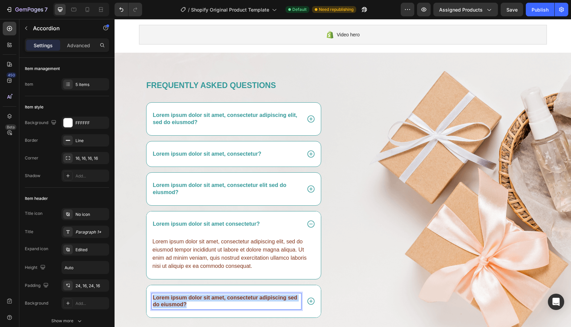
click at [240, 296] on p "Lorem ipsum dolor sit amet, consectetur adipiscing sed do eiusmod?" at bounding box center [226, 302] width 147 height 14
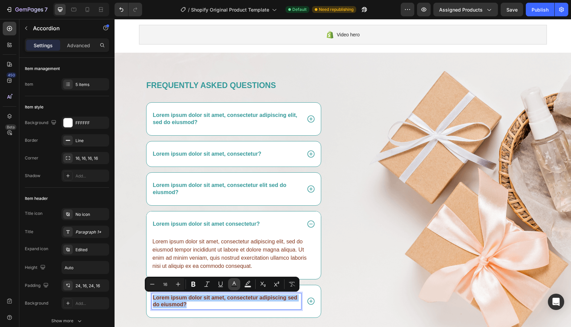
click at [233, 284] on icon "Editor contextual toolbar" at bounding box center [234, 284] width 7 height 7
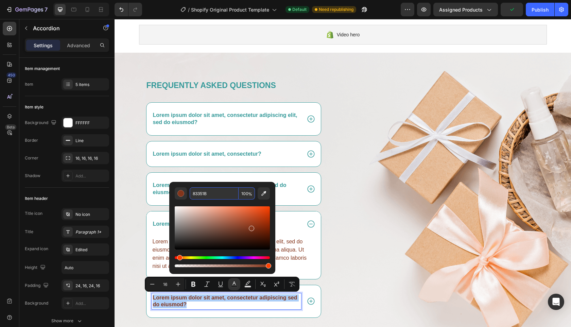
click at [199, 193] on input "83351B" at bounding box center [214, 193] width 49 height 12
paste input "349999"
type input "349999"
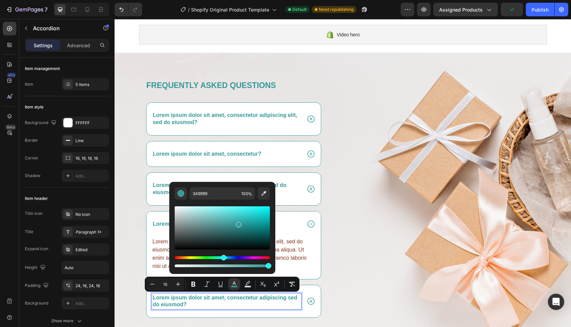
click at [312, 266] on div "Lorem ipsum dolor sit amet, consectetur adipiscing elit, sed do eiusmod tempor …" at bounding box center [234, 254] width 164 height 34
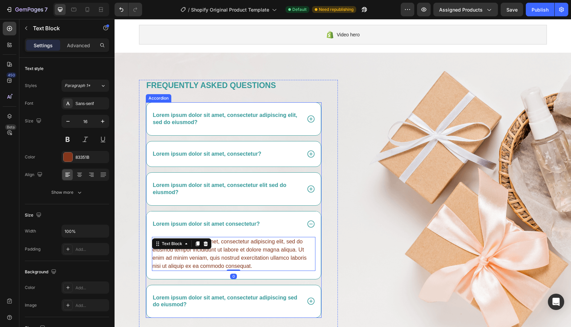
click at [285, 121] on p "Lorem ipsum dolor sit amet, consectetur adipiscing elit, sed do eiusmod?" at bounding box center [226, 119] width 147 height 14
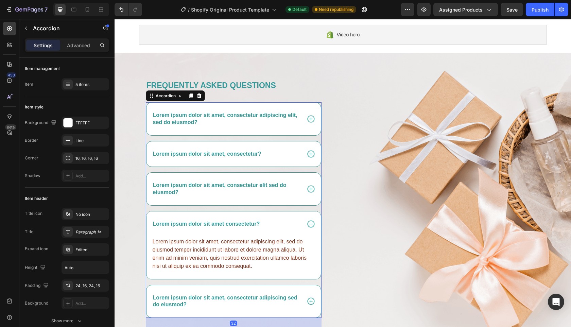
click at [293, 133] on div "Lorem ipsum dolor sit amet, consectetur adipiscing elit, sed do eiusmod?" at bounding box center [234, 119] width 174 height 33
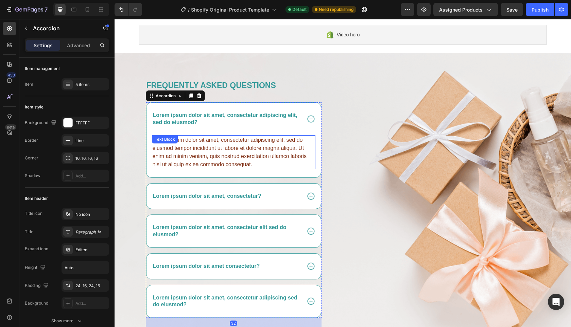
click at [272, 147] on div "Lorem ipsum dolor sit amet, consectetur adipiscing elit, sed do eiusmod tempor …" at bounding box center [234, 152] width 164 height 34
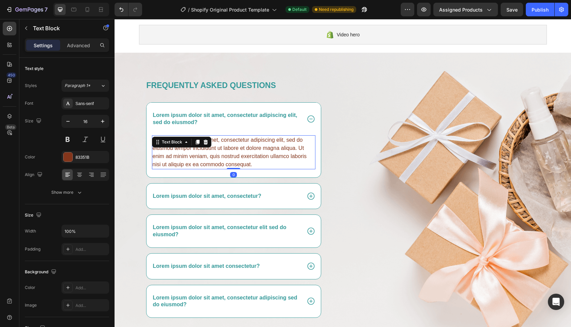
click at [237, 157] on div "Lorem ipsum dolor sit amet, consectetur adipiscing elit, sed do eiusmod tempor …" at bounding box center [234, 152] width 164 height 34
click at [237, 157] on p "Lorem ipsum dolor sit amet, consectetur adipiscing elit, sed do eiusmod tempor …" at bounding box center [234, 152] width 162 height 33
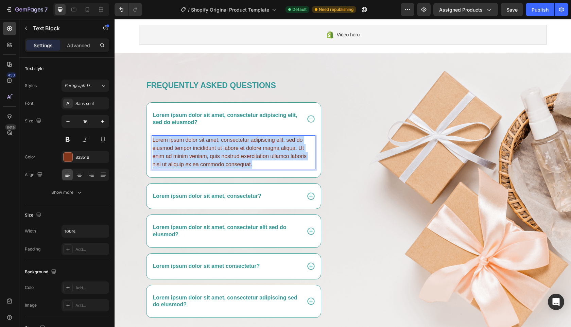
click at [237, 157] on p "Lorem ipsum dolor sit amet, consectetur adipiscing elit, sed do eiusmod tempor …" at bounding box center [234, 152] width 162 height 33
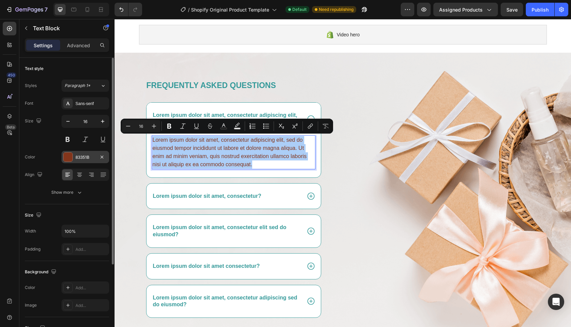
click at [64, 158] on div at bounding box center [68, 157] width 9 height 9
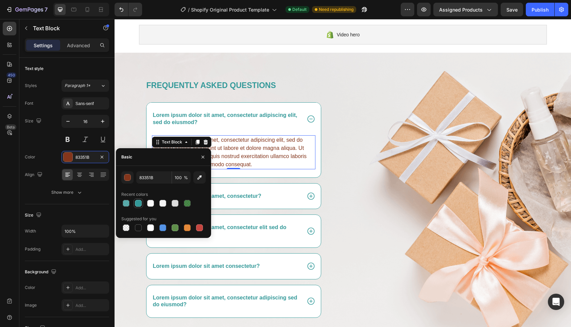
click at [139, 204] on div at bounding box center [138, 203] width 7 height 7
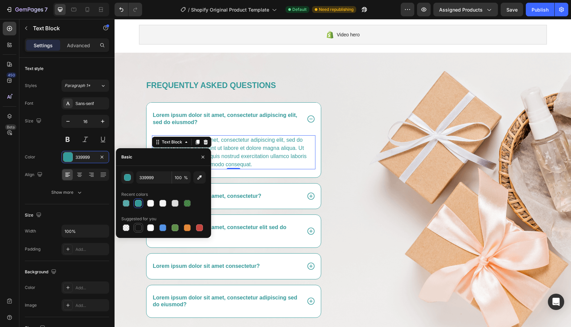
click at [140, 226] on div at bounding box center [138, 227] width 7 height 7
type input "151515"
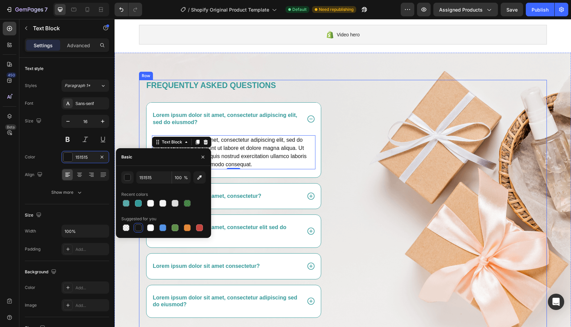
click at [353, 167] on div "Image" at bounding box center [447, 211] width 199 height 262
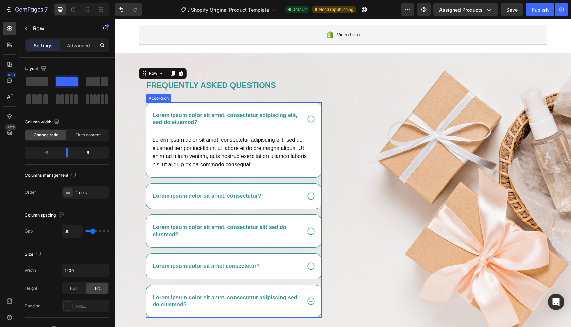
click at [290, 119] on p "Lorem ipsum dolor sit amet, consectetur adipiscing elit, sed do eiusmod?" at bounding box center [226, 119] width 147 height 14
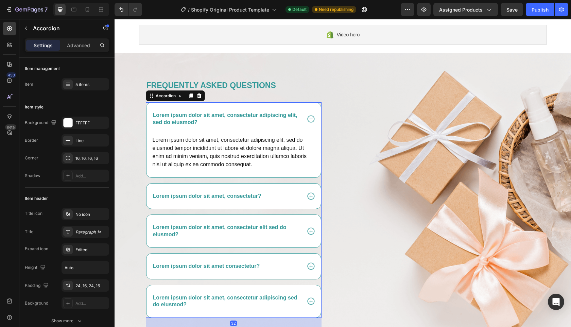
click at [306, 123] on div "Lorem ipsum dolor sit amet, consectetur adipiscing elit, sed do eiusmod?" at bounding box center [234, 119] width 174 height 33
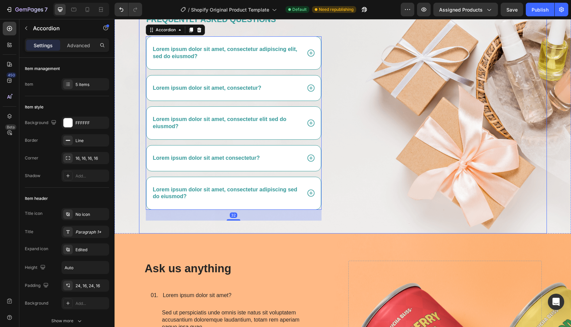
scroll to position [172, 0]
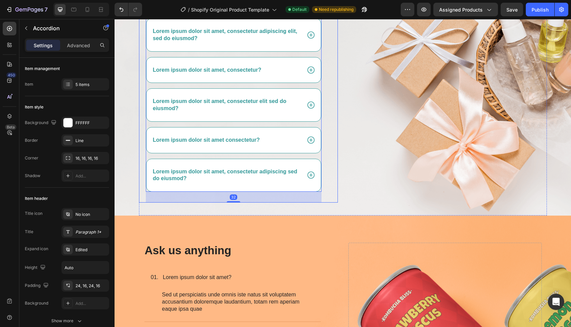
click at [339, 186] on div "Frequently asked questions Heading Lorem ipsum dolor sit amet, consectetur adip…" at bounding box center [343, 106] width 408 height 220
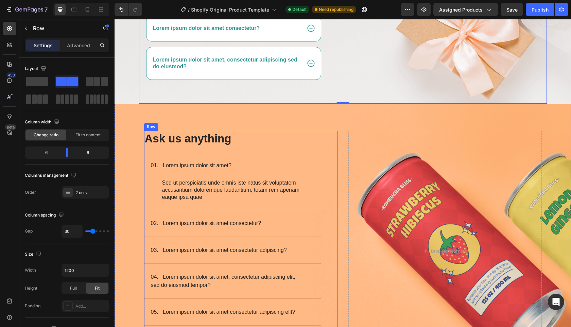
scroll to position [354, 0]
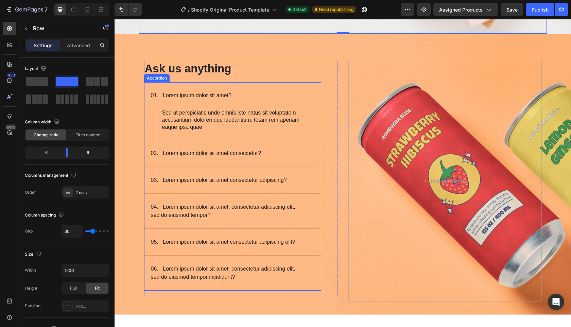
click at [294, 98] on div "01. Lorem ipsum dolor sit amet?" at bounding box center [227, 95] width 155 height 10
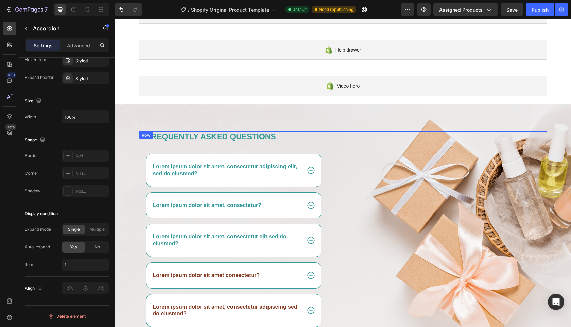
scroll to position [0, 0]
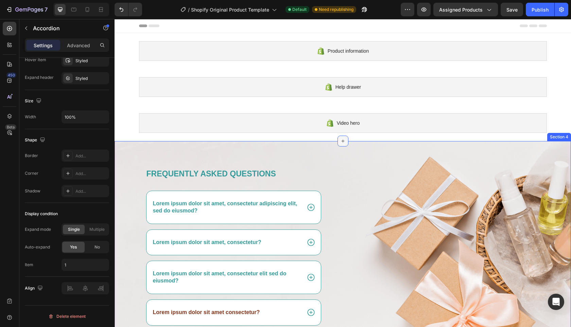
click at [340, 140] on icon at bounding box center [342, 140] width 5 height 5
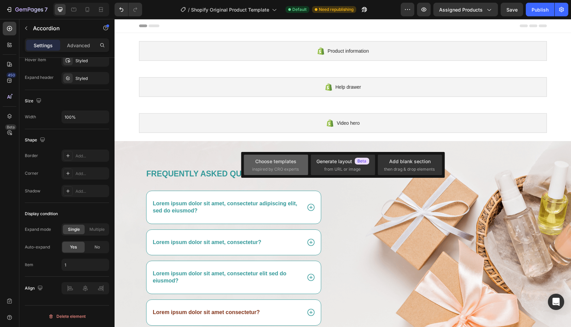
click at [278, 164] on div "Choose templates inspired by CRO experts" at bounding box center [276, 165] width 48 height 15
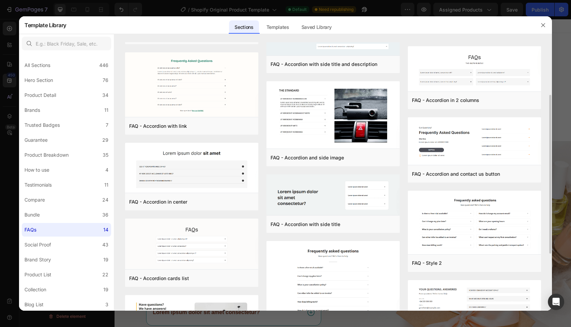
scroll to position [185, 0]
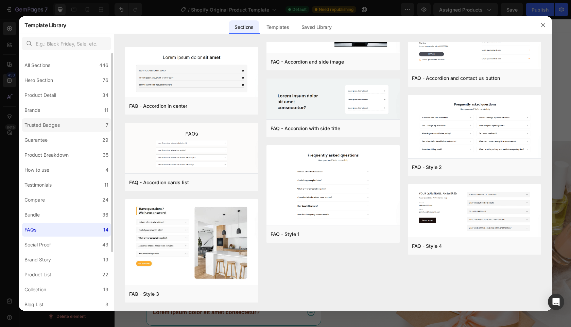
click at [44, 127] on div "Trusted Badges" at bounding box center [41, 125] width 35 height 8
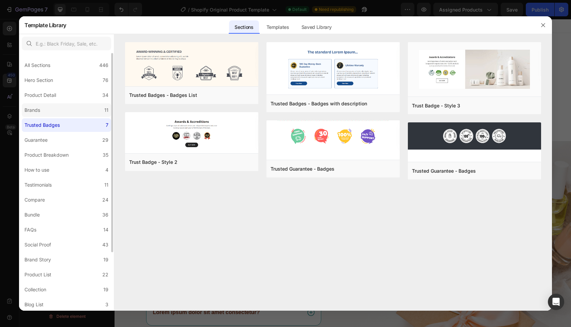
click at [49, 112] on label "Brands 11" at bounding box center [66, 110] width 89 height 14
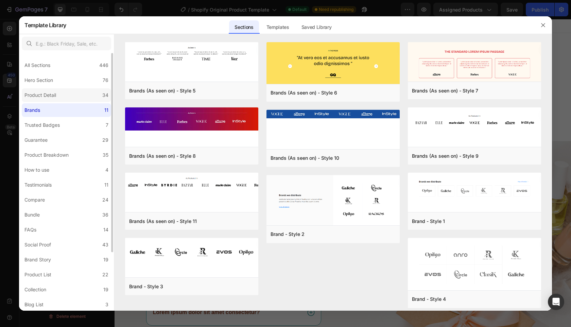
click at [53, 96] on div "Product Detail" at bounding box center [40, 95] width 32 height 8
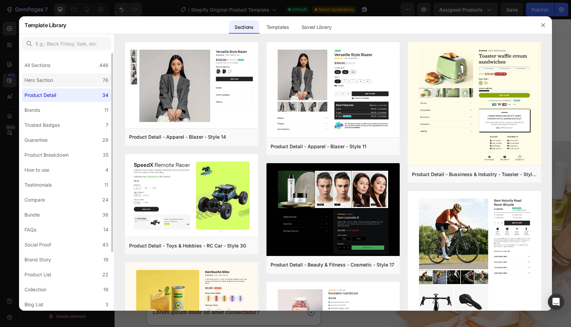
click at [63, 78] on label "Hero Section 76" at bounding box center [66, 80] width 89 height 14
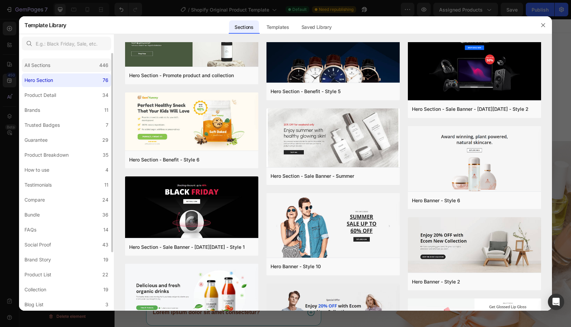
click at [46, 69] on div "All Sections" at bounding box center [37, 65] width 26 height 8
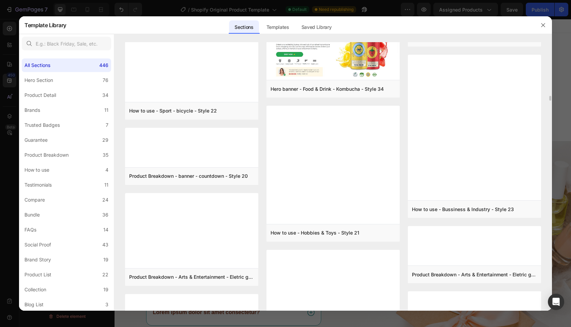
scroll to position [3231, 0]
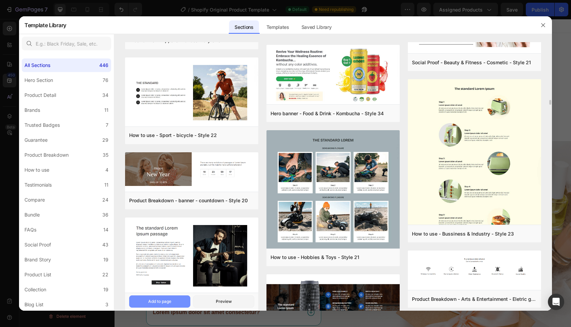
click at [161, 304] on div "Add to page" at bounding box center [159, 302] width 23 height 6
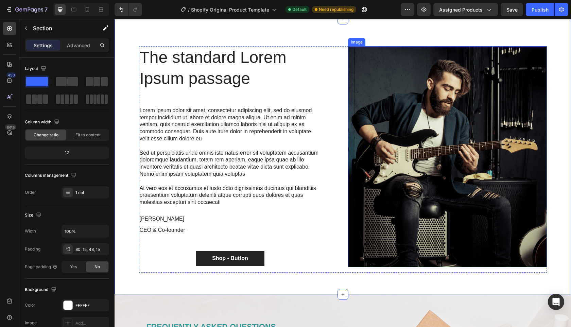
scroll to position [112, 0]
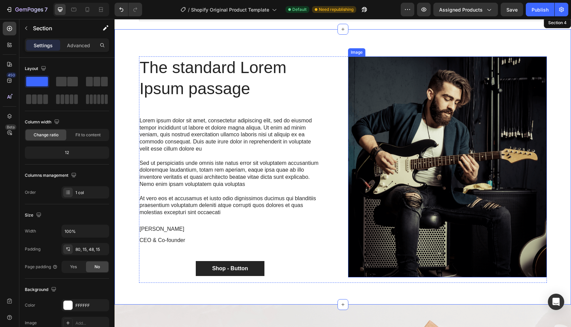
click at [367, 79] on img at bounding box center [447, 166] width 199 height 221
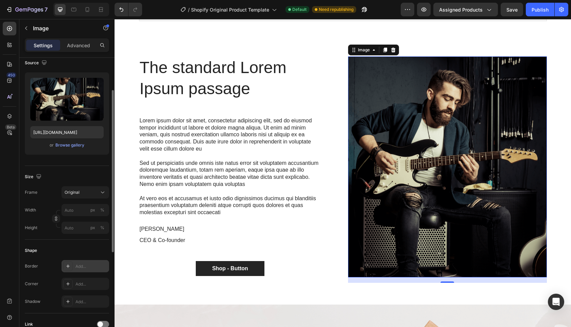
scroll to position [126, 0]
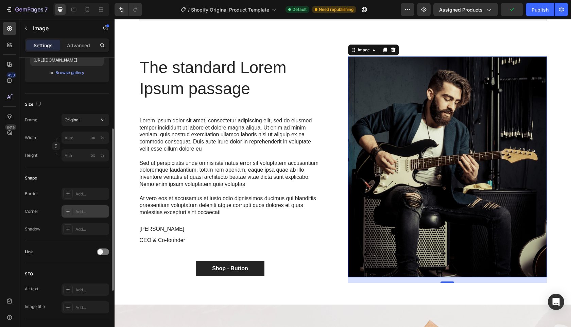
click at [83, 211] on div "Add..." at bounding box center [92, 212] width 32 height 6
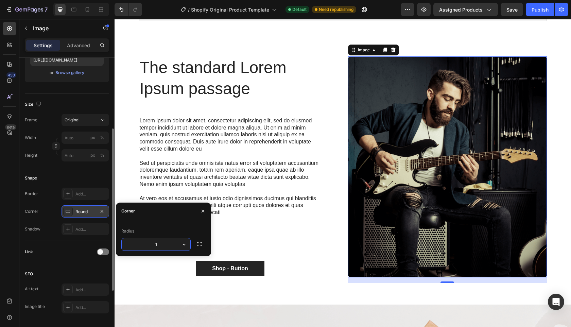
type input "10"
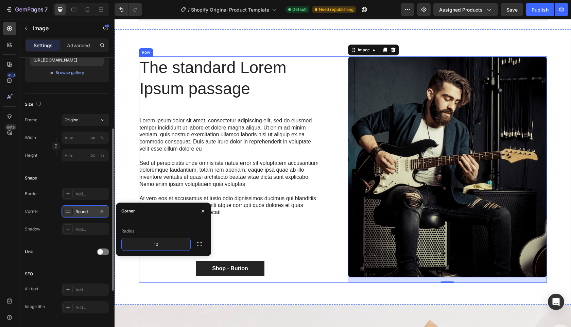
click at [343, 270] on div "The standard Lorem Ipsum passage Heading Lorem ipsum dolor sit amet, consectetu…" at bounding box center [343, 169] width 408 height 227
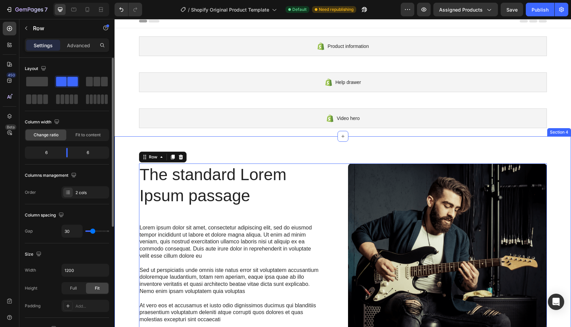
scroll to position [0, 0]
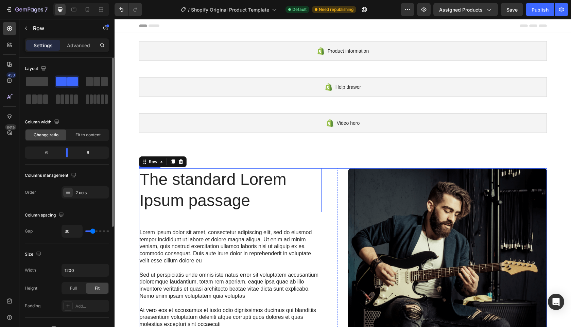
click at [228, 190] on h2 "The standard Lorem Ipsum passage" at bounding box center [230, 190] width 183 height 44
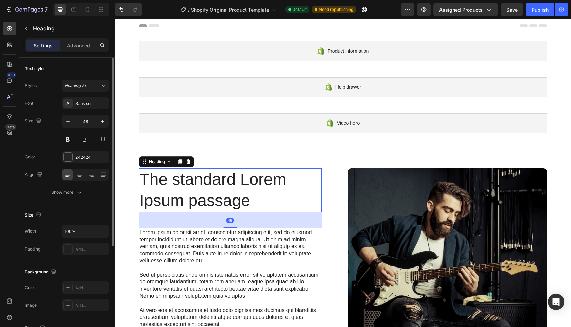
click at [201, 188] on h2 "The standard Lorem Ipsum passage" at bounding box center [230, 190] width 183 height 44
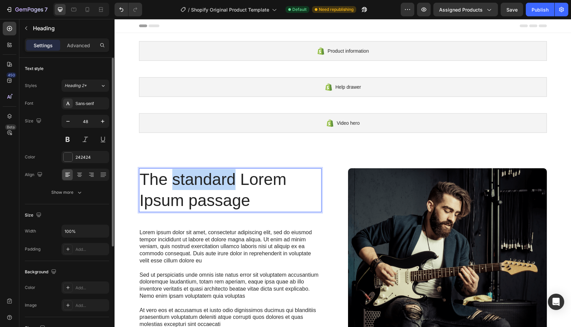
click at [201, 188] on p "The standard Lorem Ipsum passage" at bounding box center [230, 190] width 181 height 43
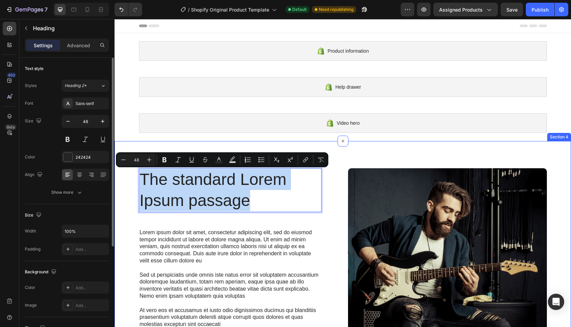
drag, startPoint x: 260, startPoint y: 202, endPoint x: 134, endPoint y: 183, distance: 127.0
click at [134, 183] on div "The standard Lorem Ipsum passage Heading 48 Lorem ipsum dolor sit amet, consect…" at bounding box center [343, 284] width 447 height 232
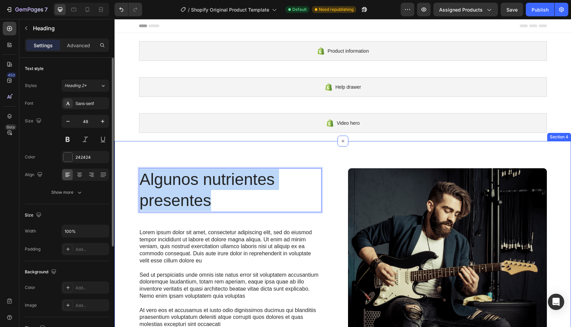
drag, startPoint x: 206, startPoint y: 201, endPoint x: 129, endPoint y: 181, distance: 79.0
click at [129, 181] on div "Algunos nutrientes presentes Heading 48 Lorem ipsum dolor sit amet, consectetur…" at bounding box center [343, 284] width 447 height 232
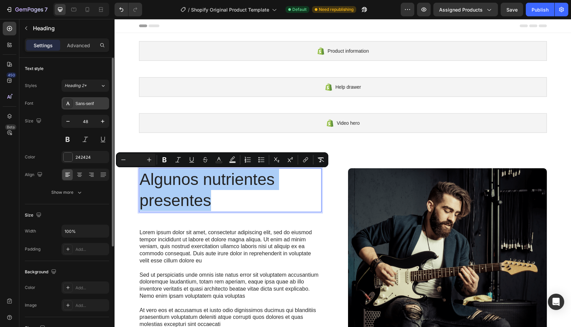
click at [85, 102] on div "Sans-serif" at bounding box center [92, 104] width 32 height 6
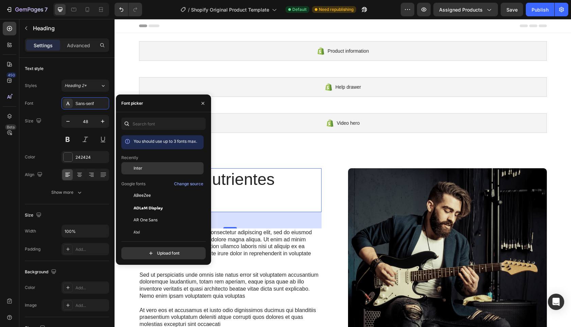
click at [145, 169] on div "Inter" at bounding box center [168, 168] width 69 height 6
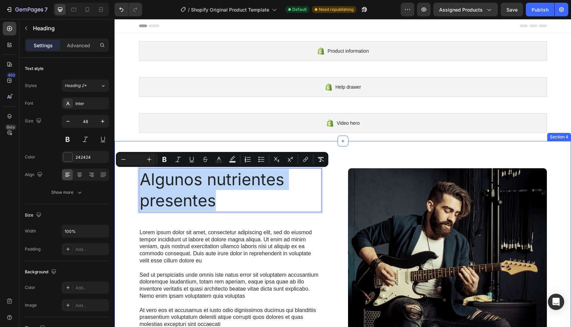
drag, startPoint x: 223, startPoint y: 203, endPoint x: 120, endPoint y: 174, distance: 107.1
click at [120, 174] on div "Algunos nutrientes presentes Heading 48 Lorem ipsum dolor sit amet, consectetur…" at bounding box center [343, 284] width 447 height 232
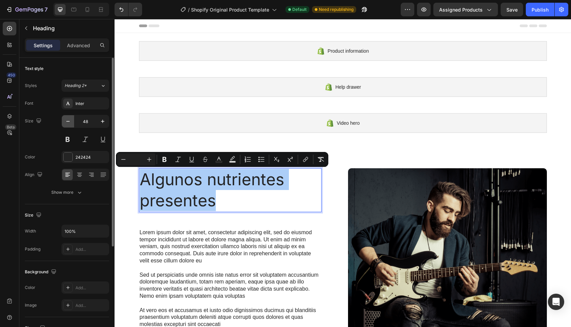
click at [68, 122] on icon "button" at bounding box center [68, 121] width 7 height 7
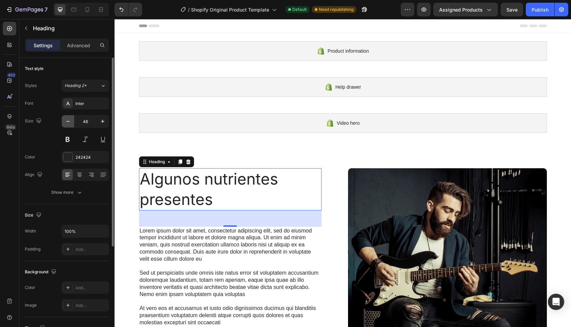
click at [68, 122] on icon "button" at bounding box center [68, 121] width 7 height 7
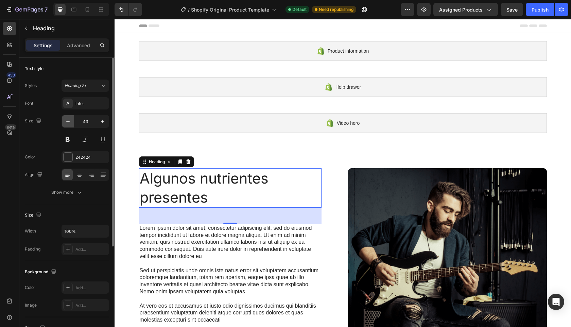
click at [68, 122] on icon "button" at bounding box center [68, 121] width 7 height 7
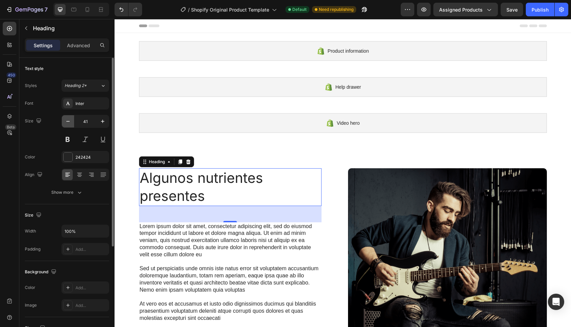
click at [68, 122] on icon "button" at bounding box center [68, 121] width 7 height 7
type input "40"
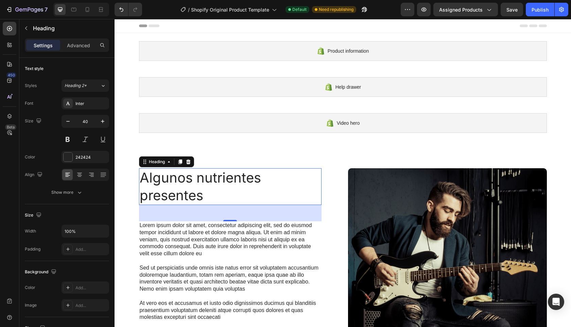
click at [310, 220] on div "48" at bounding box center [230, 213] width 183 height 16
click at [293, 247] on p "Lorem ipsum dolor sit amet, consectetur adipiscing elit, sed do eiusmod tempor …" at bounding box center [230, 239] width 181 height 35
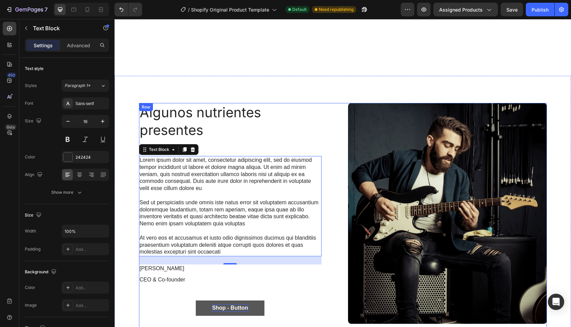
scroll to position [148, 0]
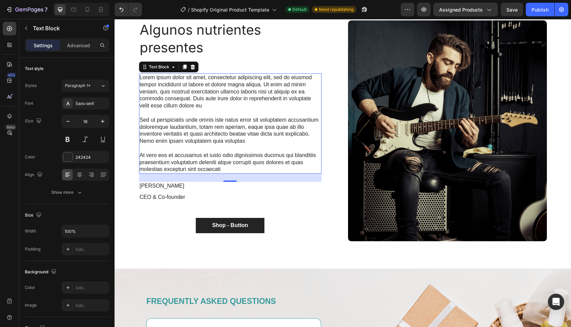
click at [210, 127] on p "Sed ut perspiciatis unde omnis iste natus error sit voluptatem accusantium dolo…" at bounding box center [230, 131] width 181 height 28
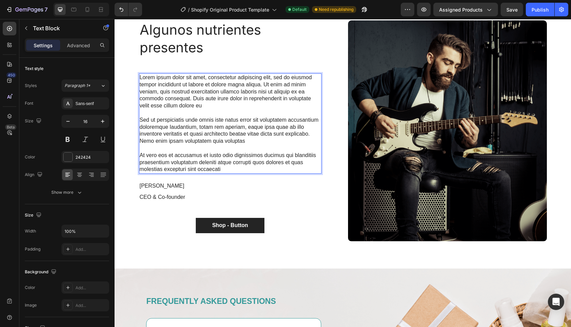
click at [223, 167] on p "At vero eos et accusamus et iusto odio dignissimos ducimus qui blanditiis praes…" at bounding box center [230, 162] width 181 height 21
click at [223, 169] on p "At vero eos et accusamus et iusto odio dignissimos ducimus qui blanditiis praes…" at bounding box center [230, 162] width 181 height 21
click at [223, 164] on p "At vero eos et accusamus et iusto odio dignissimos ducimus qui blanditiis praes…" at bounding box center [230, 162] width 181 height 21
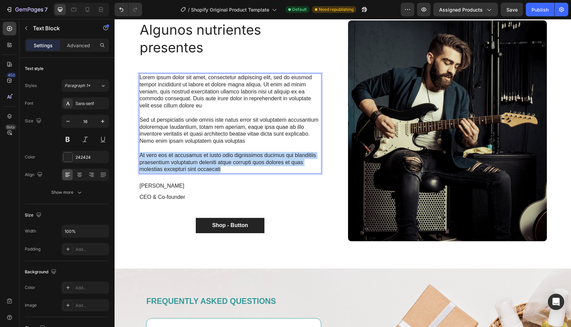
click at [223, 164] on p "At vero eos et accusamus et iusto odio dignissimos ducimus qui blanditiis praes…" at bounding box center [230, 162] width 181 height 21
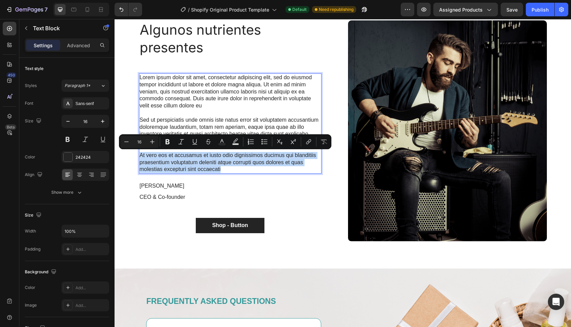
click at [222, 171] on p "At vero eos et accusamus et iusto odio dignissimos ducimus qui blanditiis praes…" at bounding box center [230, 162] width 181 height 21
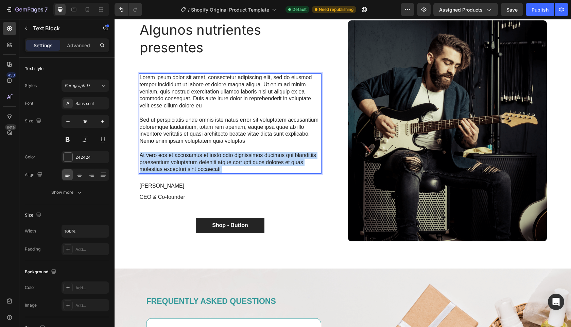
drag, startPoint x: 221, startPoint y: 170, endPoint x: 147, endPoint y: 86, distance: 112.6
click at [147, 86] on div "Lorem ipsum dolor sit amet, consectetur adipiscing elit, sed do eiusmod tempor …" at bounding box center [230, 123] width 183 height 100
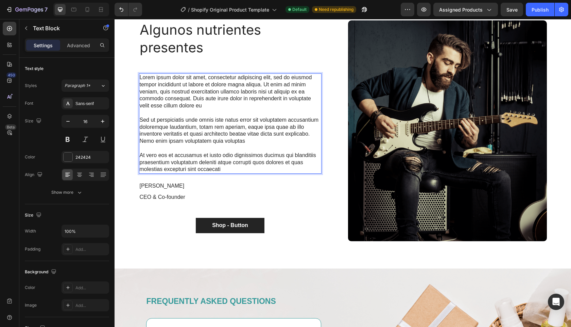
click at [224, 158] on p "At vero eos et accusamus et iusto odio dignissimos ducimus qui blanditiis praes…" at bounding box center [230, 162] width 181 height 21
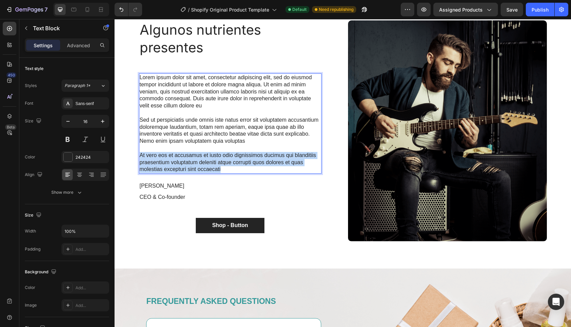
click at [224, 158] on p "At vero eos et accusamus et iusto odio dignissimos ducimus qui blanditiis praes…" at bounding box center [230, 162] width 181 height 21
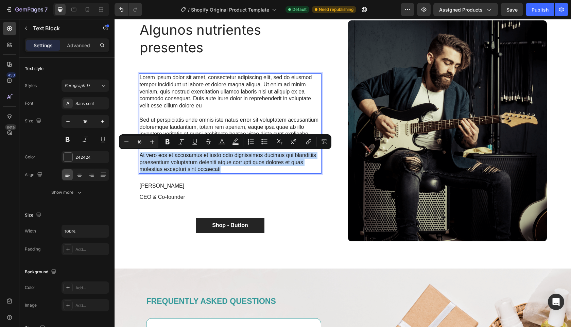
click at [220, 168] on p "At vero eos et accusamus et iusto odio dignissimos ducimus qui blanditiis praes…" at bounding box center [230, 162] width 181 height 21
click at [217, 170] on p "At vero eos et accusamus et iusto odio dignissimos ducimus qui blanditiis praes…" at bounding box center [230, 162] width 181 height 21
click at [220, 171] on p "At vero eos et accusamus et iusto odio dignissimos ducimus qui blanditiis praes…" at bounding box center [230, 162] width 181 height 21
click at [221, 160] on p "At vero eos et accusamus et iusto odio dignissimos ducimus qui blanditiis praes…" at bounding box center [230, 162] width 181 height 21
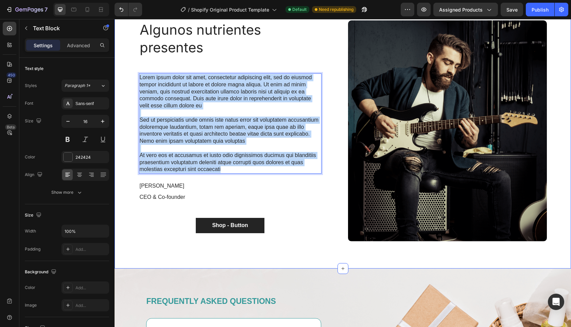
drag, startPoint x: 217, startPoint y: 168, endPoint x: 134, endPoint y: 74, distance: 125.1
click at [134, 74] on div "⁠⁠⁠⁠⁠⁠⁠ Algunos nutrientes presentes Heading Lorem ipsum dolor sit amet, consec…" at bounding box center [343, 136] width 447 height 232
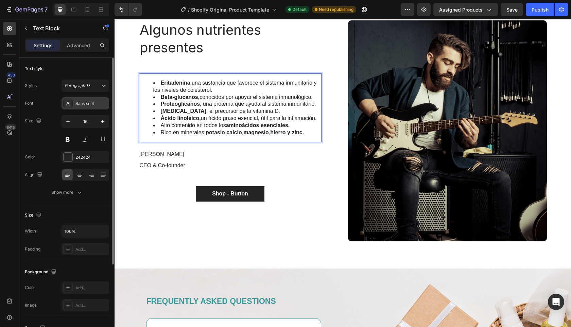
click at [87, 105] on div "Sans-serif" at bounding box center [92, 104] width 32 height 6
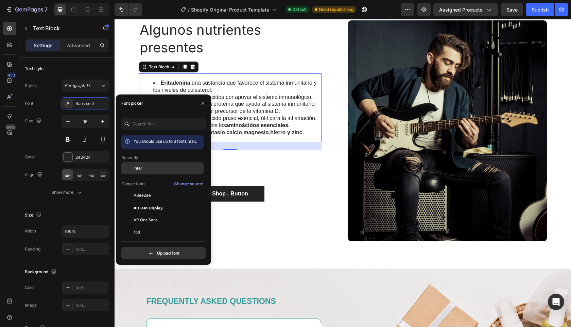
click at [148, 165] on div "Inter" at bounding box center [168, 168] width 69 height 6
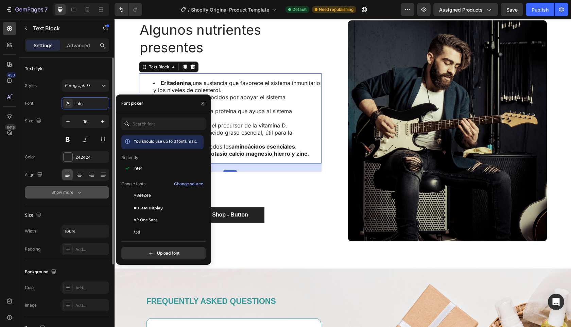
click at [75, 193] on div "Show more" at bounding box center [67, 192] width 32 height 7
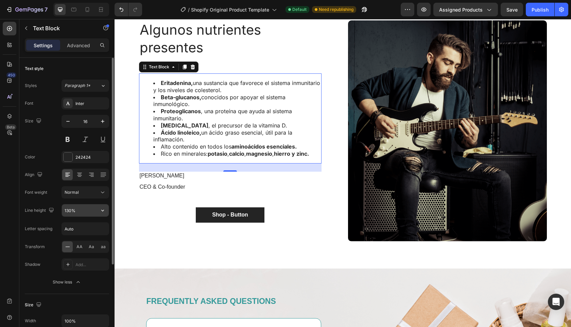
click at [92, 212] on input "130%" at bounding box center [85, 210] width 47 height 12
click at [105, 210] on icon "button" at bounding box center [102, 210] width 7 height 7
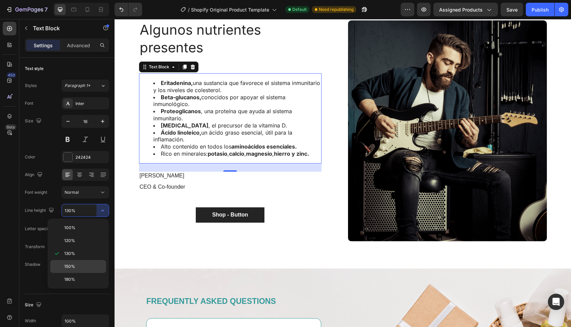
click at [71, 265] on span "150%" at bounding box center [69, 267] width 11 height 6
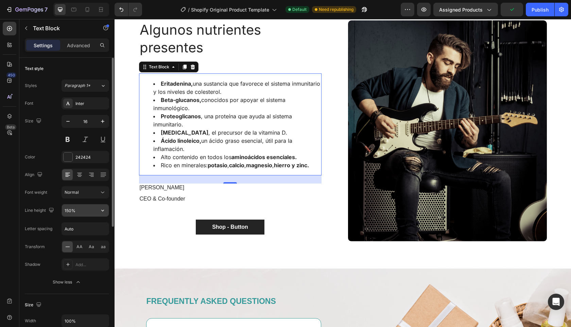
click at [87, 209] on input "150%" at bounding box center [85, 210] width 47 height 12
click at [104, 207] on icon "button" at bounding box center [102, 210] width 7 height 7
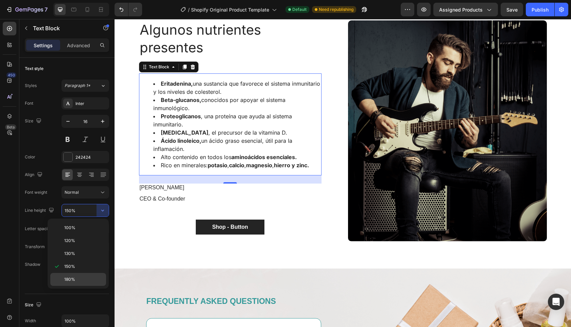
click at [75, 278] on p "180%" at bounding box center [83, 280] width 39 height 6
type input "180%"
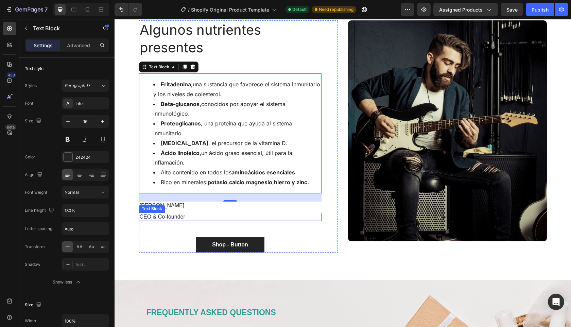
click at [207, 205] on p "[PERSON_NAME]" at bounding box center [230, 205] width 181 height 7
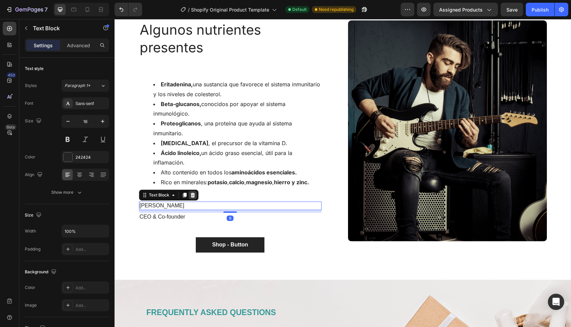
click at [190, 195] on icon at bounding box center [192, 195] width 4 height 5
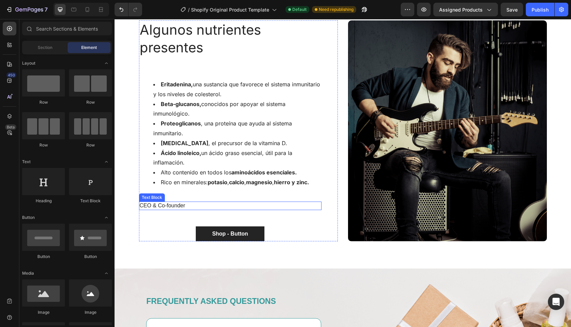
click at [190, 204] on p "CEO & Co-founder" at bounding box center [230, 205] width 181 height 7
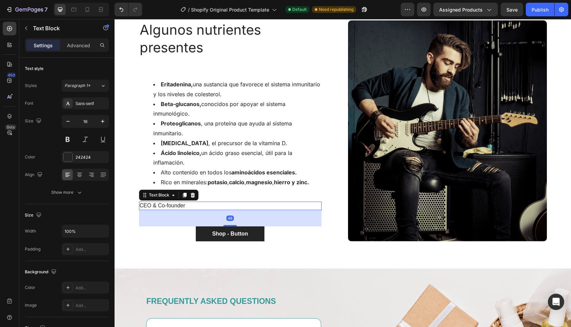
click at [193, 195] on icon at bounding box center [192, 195] width 5 height 5
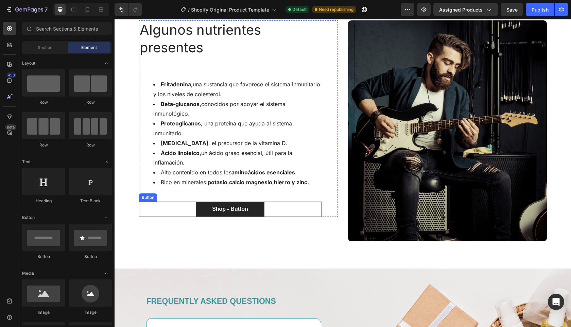
drag, startPoint x: 184, startPoint y: 213, endPoint x: 189, endPoint y: 198, distance: 15.6
click at [184, 213] on div "Shop - Button Button" at bounding box center [230, 209] width 183 height 15
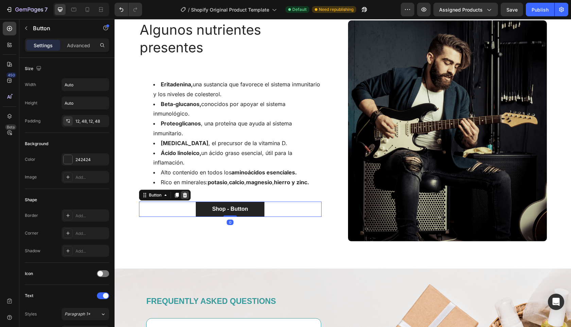
click at [183, 196] on icon at bounding box center [185, 195] width 4 height 5
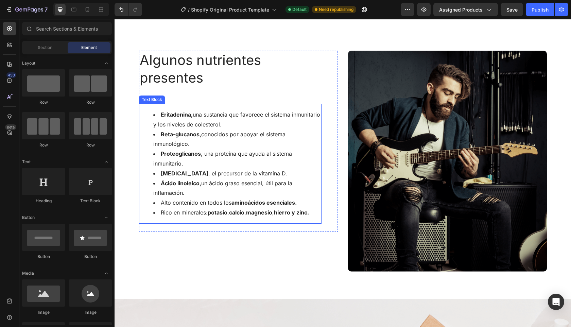
scroll to position [98, 0]
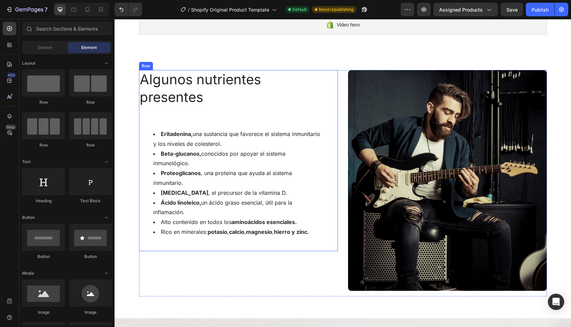
click at [321, 243] on div "⁠⁠⁠⁠⁠⁠⁠ Algunos nutrientes presentes Heading Eritadenina, una sustancia que fav…" at bounding box center [238, 160] width 199 height 181
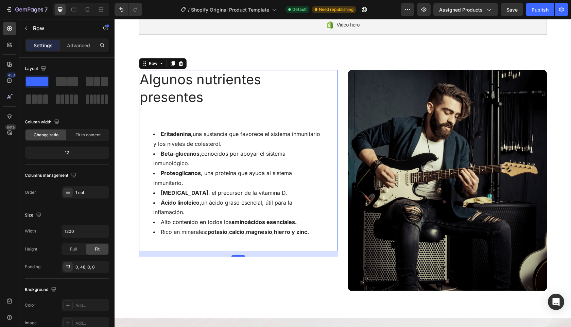
click at [278, 245] on div "⁠⁠⁠⁠⁠⁠⁠ Algunos nutrientes presentes Heading Eritadenina, una sustancia que fav…" at bounding box center [230, 160] width 183 height 181
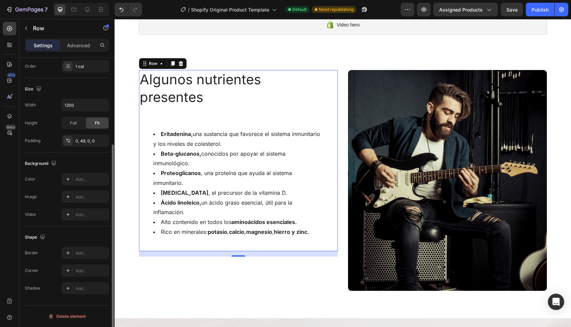
scroll to position [19, 0]
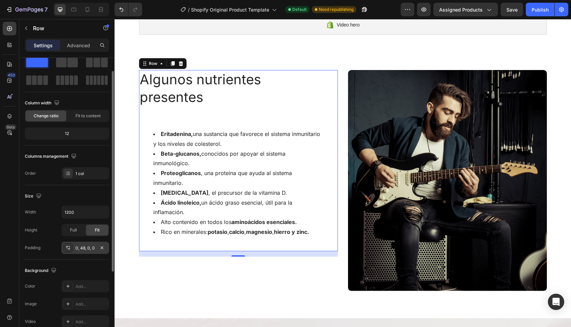
click at [83, 248] on div "0, 48, 0, 0" at bounding box center [86, 248] width 20 height 6
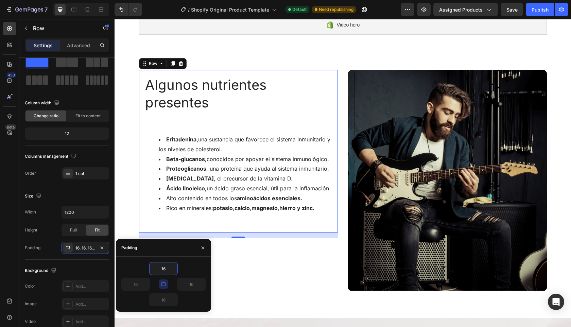
click at [164, 284] on icon "button" at bounding box center [163, 284] width 5 height 5
click at [161, 268] on input "16" at bounding box center [164, 269] width 28 height 12
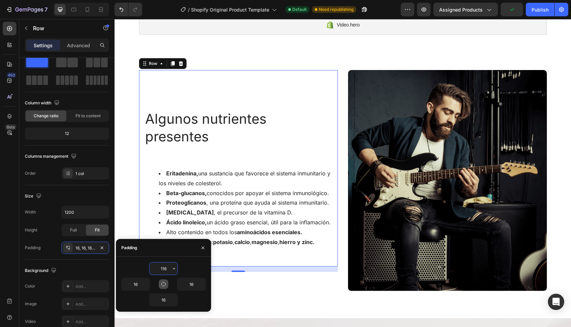
type input "16"
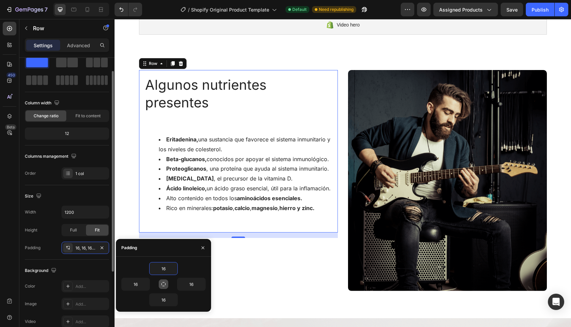
click at [101, 260] on div "Background The changes might be hidden by the video. Color Add... Image Add... …" at bounding box center [67, 297] width 84 height 74
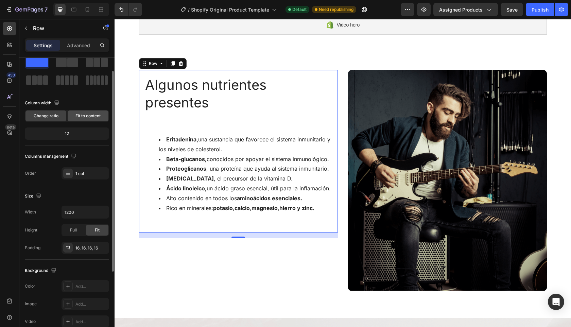
scroll to position [2, 0]
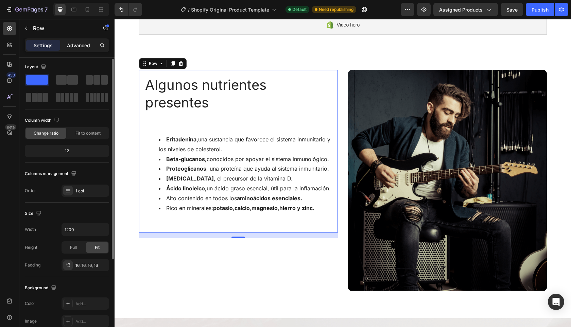
click at [78, 45] on p "Advanced" at bounding box center [78, 45] width 23 height 7
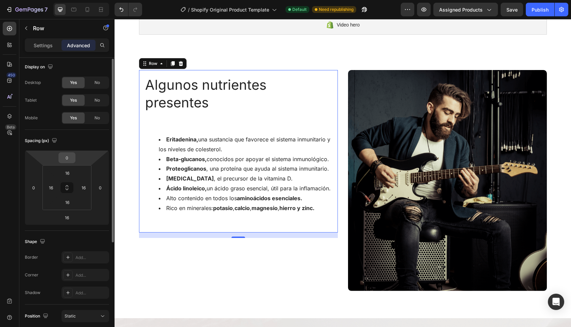
click at [63, 159] on input "0" at bounding box center [67, 158] width 14 height 10
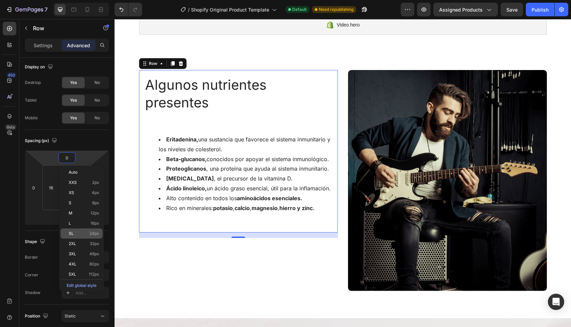
click at [73, 232] on span "XL" at bounding box center [71, 233] width 5 height 5
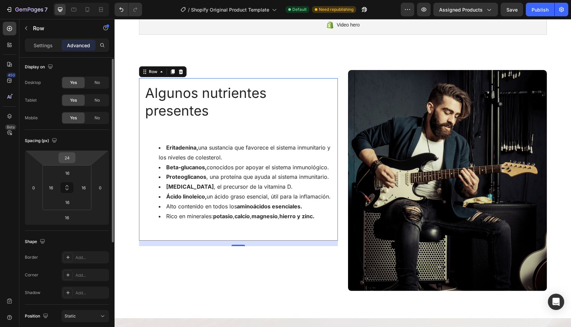
click at [65, 157] on input "24" at bounding box center [67, 158] width 14 height 10
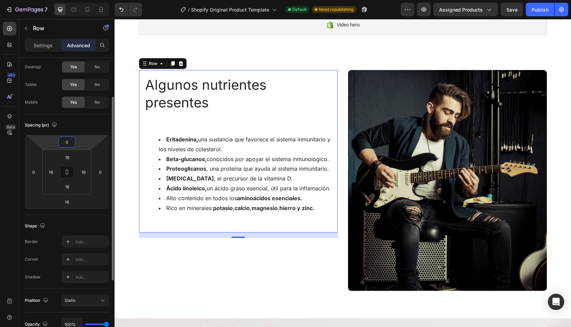
scroll to position [89, 0]
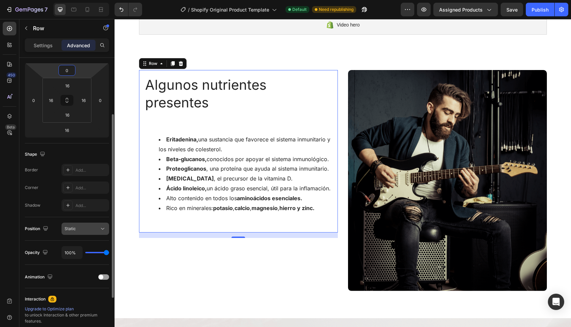
type input "0"
click at [99, 230] on div "Static" at bounding box center [82, 229] width 35 height 6
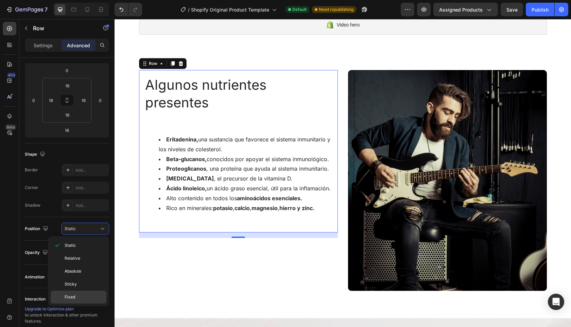
click at [72, 299] on span "Fixed" at bounding box center [70, 297] width 11 height 6
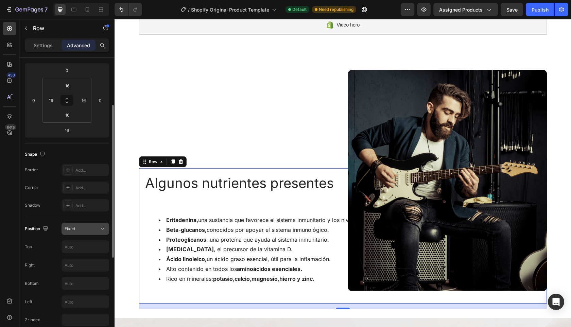
click at [95, 227] on div "Fixed" at bounding box center [82, 229] width 35 height 6
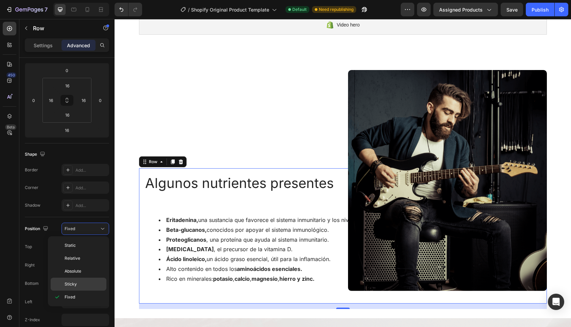
click at [80, 283] on p "Sticky" at bounding box center [84, 284] width 39 height 6
type input "0"
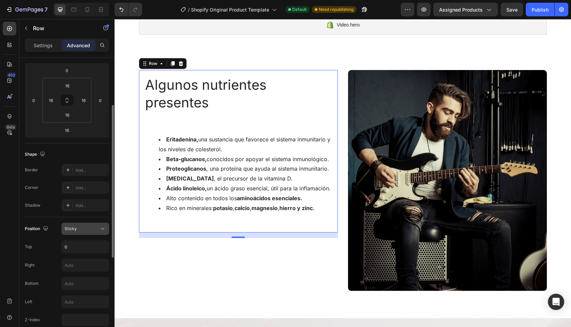
click at [88, 229] on div "Sticky" at bounding box center [82, 229] width 35 height 6
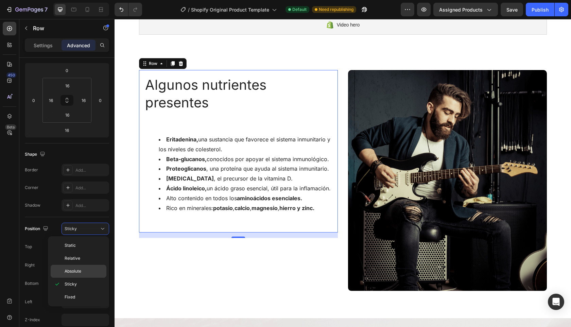
click at [76, 270] on span "Absolute" at bounding box center [73, 271] width 17 height 6
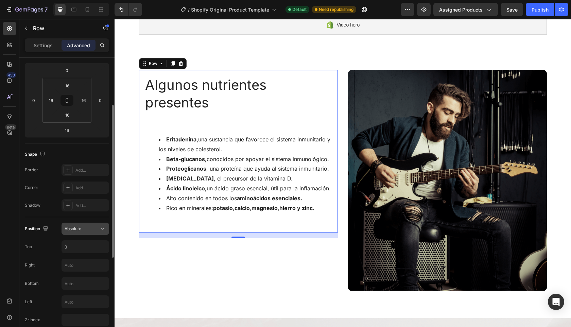
click at [86, 230] on div "Absolute" at bounding box center [82, 229] width 35 height 6
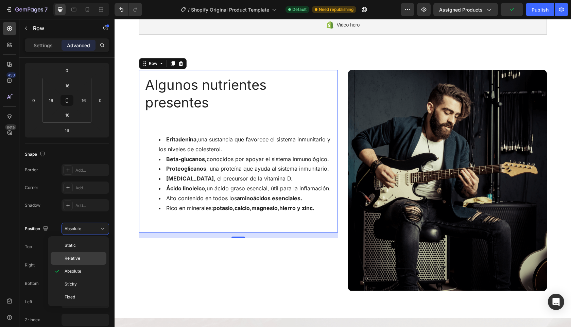
click at [76, 257] on span "Relative" at bounding box center [73, 258] width 16 height 6
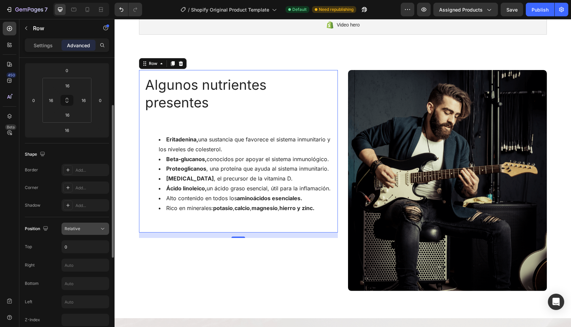
click at [84, 230] on div "Relative" at bounding box center [82, 229] width 35 height 6
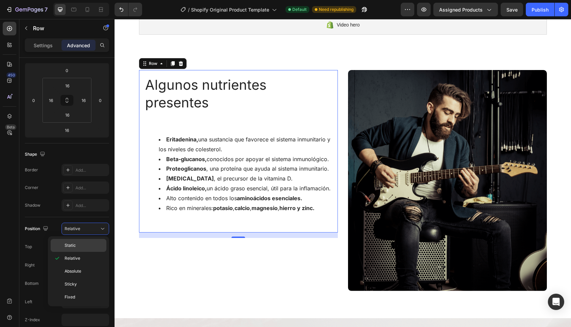
click at [74, 249] on div "Static" at bounding box center [79, 245] width 56 height 13
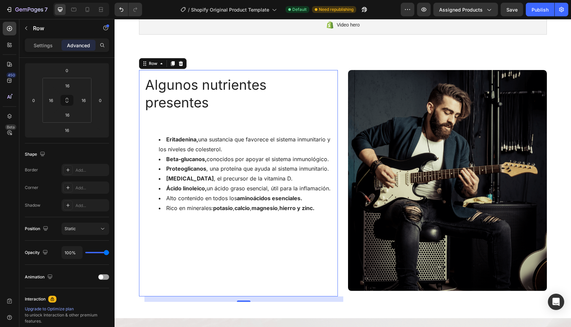
click at [301, 251] on div "⁠⁠⁠⁠⁠⁠⁠ Algunos nutrientes presentes Heading Eritadenina, una sustancia que fav…" at bounding box center [238, 183] width 199 height 227
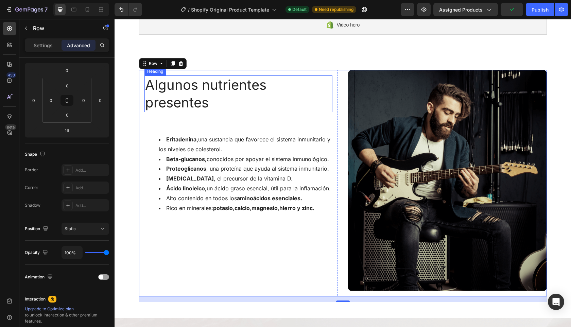
click at [256, 99] on p "⁠⁠⁠⁠⁠⁠⁠ Algunos nutrientes presentes" at bounding box center [238, 93] width 187 height 35
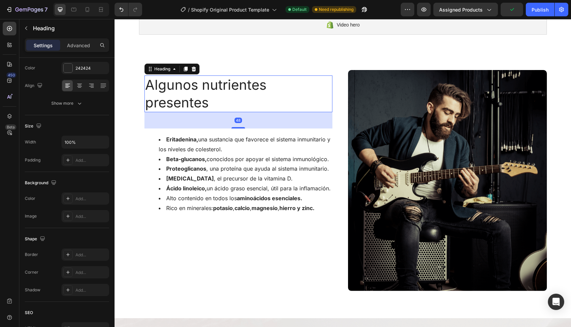
scroll to position [0, 0]
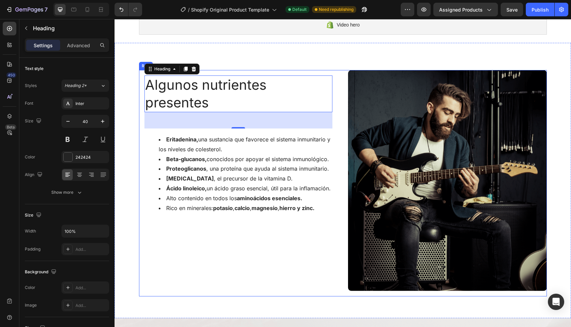
click at [159, 264] on div "⁠⁠⁠⁠⁠⁠⁠ Algunos nutrientes presentes Heading 48 Eritadenina, una sustancia que …" at bounding box center [238, 183] width 199 height 227
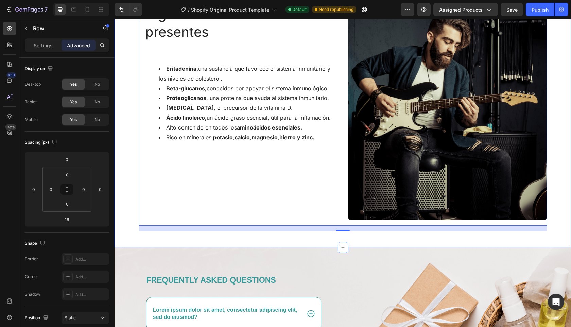
scroll to position [160, 0]
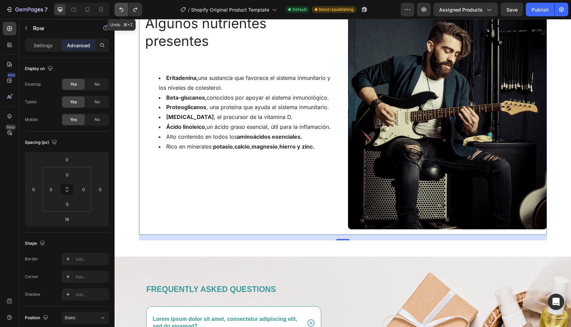
click at [122, 10] on icon "Undo/Redo" at bounding box center [121, 9] width 7 height 7
click at [120, 10] on icon "Undo/Redo" at bounding box center [121, 9] width 7 height 7
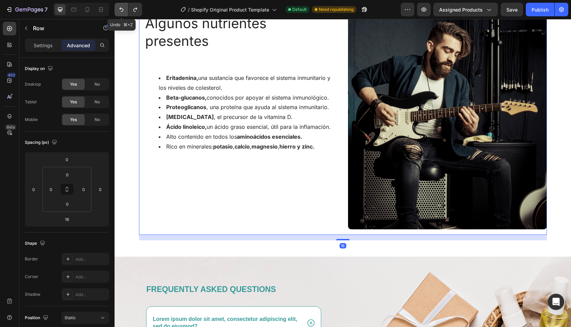
click at [120, 10] on icon "Undo/Redo" at bounding box center [121, 9] width 7 height 7
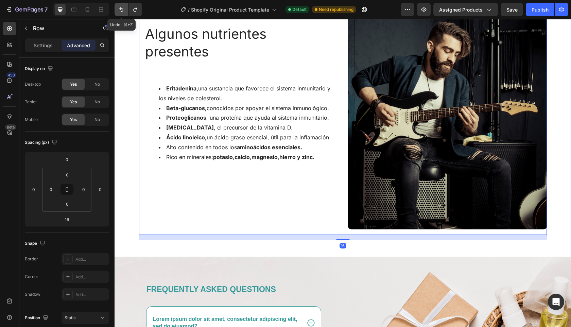
click at [120, 10] on icon "Undo/Redo" at bounding box center [121, 9] width 7 height 7
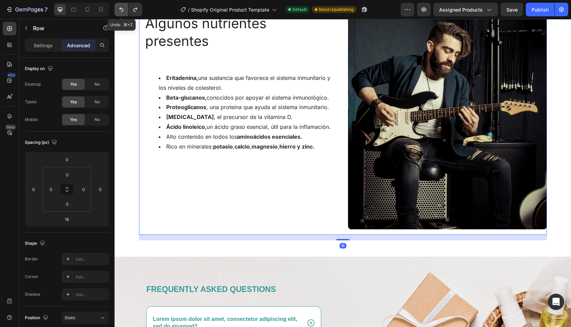
click at [120, 10] on icon "Undo/Redo" at bounding box center [121, 9] width 7 height 7
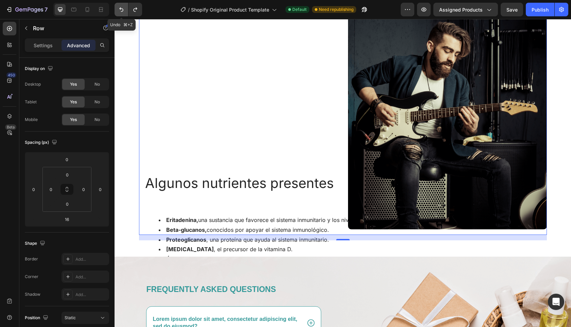
click at [117, 7] on button "Undo/Redo" at bounding box center [122, 10] width 14 height 14
click at [119, 8] on icon "Undo/Redo" at bounding box center [121, 9] width 7 height 7
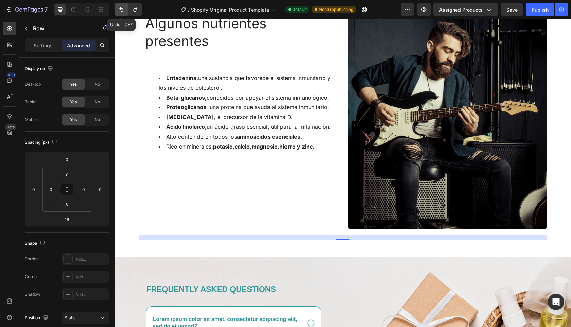
click at [119, 8] on icon "Undo/Redo" at bounding box center [121, 9] width 7 height 7
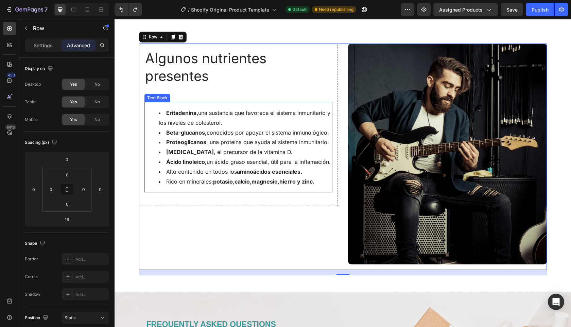
scroll to position [124, 0]
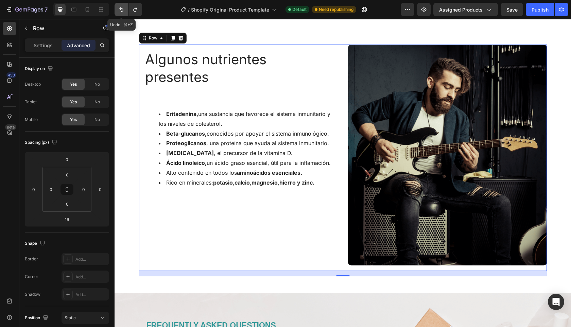
click at [121, 6] on icon "Undo/Redo" at bounding box center [121, 9] width 7 height 7
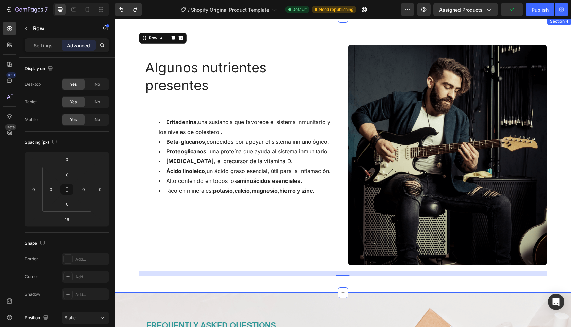
click at [129, 192] on div "⁠⁠⁠⁠⁠⁠⁠ Algunos nutrientes presentes Heading Eritadenina, una sustancia que fav…" at bounding box center [343, 161] width 447 height 232
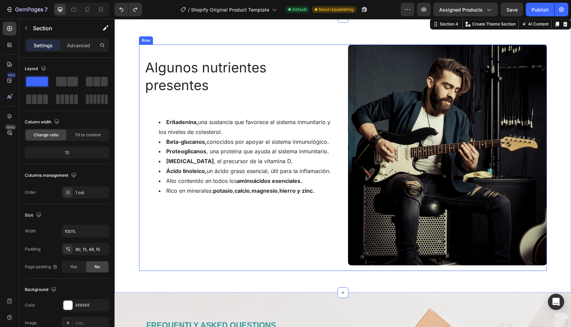
click at [161, 236] on div "⁠⁠⁠⁠⁠⁠⁠ Algunos nutrientes presentes Heading Eritadenina, una sustancia que fav…" at bounding box center [238, 158] width 199 height 227
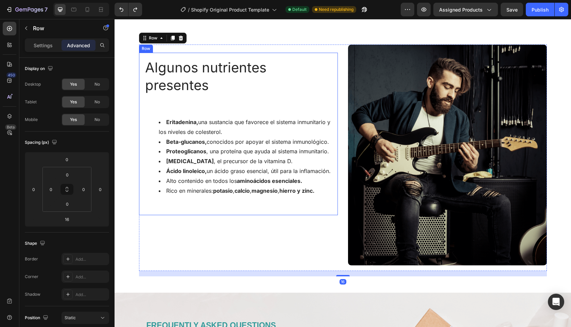
click at [149, 207] on div "⁠⁠⁠⁠⁠⁠⁠ Algunos nutrientes presentes Heading Eritadenina, una sustancia que fav…" at bounding box center [239, 134] width 188 height 152
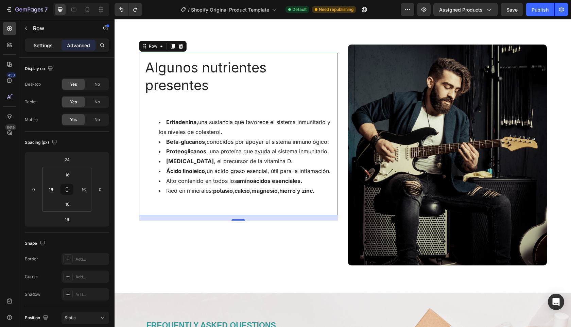
click at [47, 42] on p "Settings" at bounding box center [43, 45] width 19 height 7
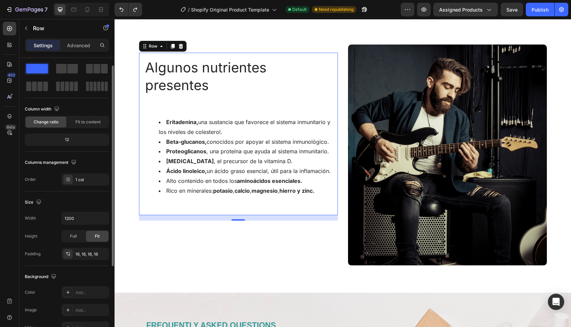
scroll to position [14, 0]
click at [86, 179] on div "1 col" at bounding box center [92, 179] width 32 height 6
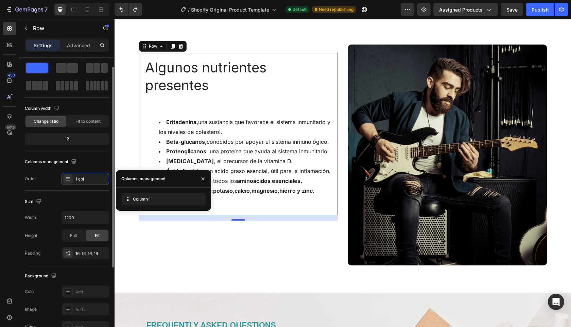
click at [69, 196] on div "Size" at bounding box center [67, 201] width 84 height 11
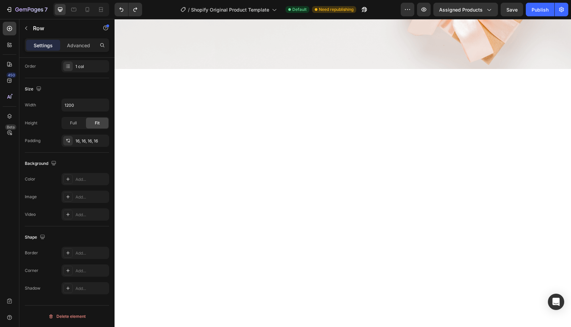
scroll to position [0, 0]
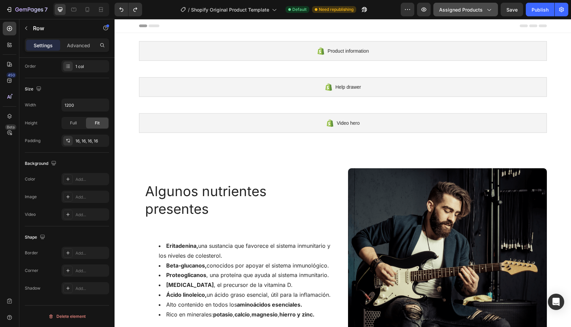
click at [490, 9] on icon "button" at bounding box center [489, 9] width 7 height 7
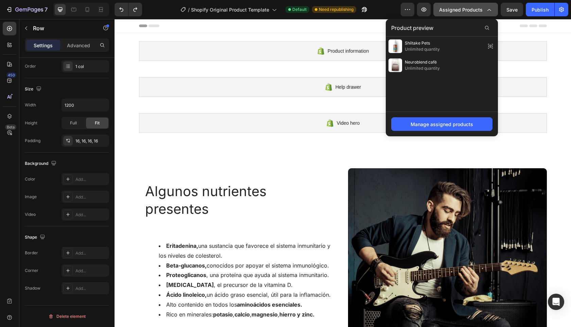
click at [488, 8] on icon "button" at bounding box center [489, 9] width 7 height 7
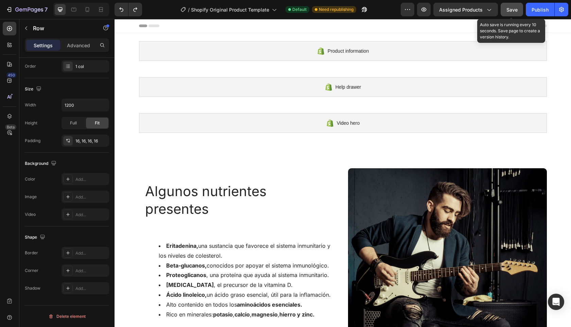
click at [515, 12] on span "Save" at bounding box center [512, 10] width 11 height 6
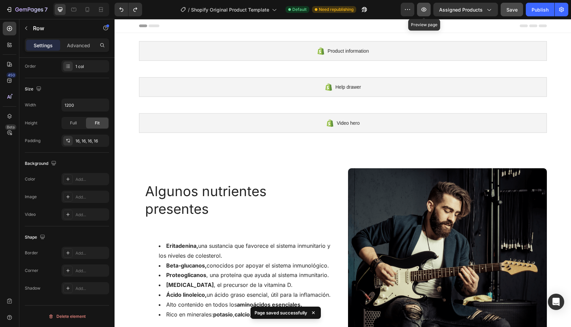
click at [427, 10] on icon "button" at bounding box center [424, 9] width 7 height 7
